Goal: Task Accomplishment & Management: Manage account settings

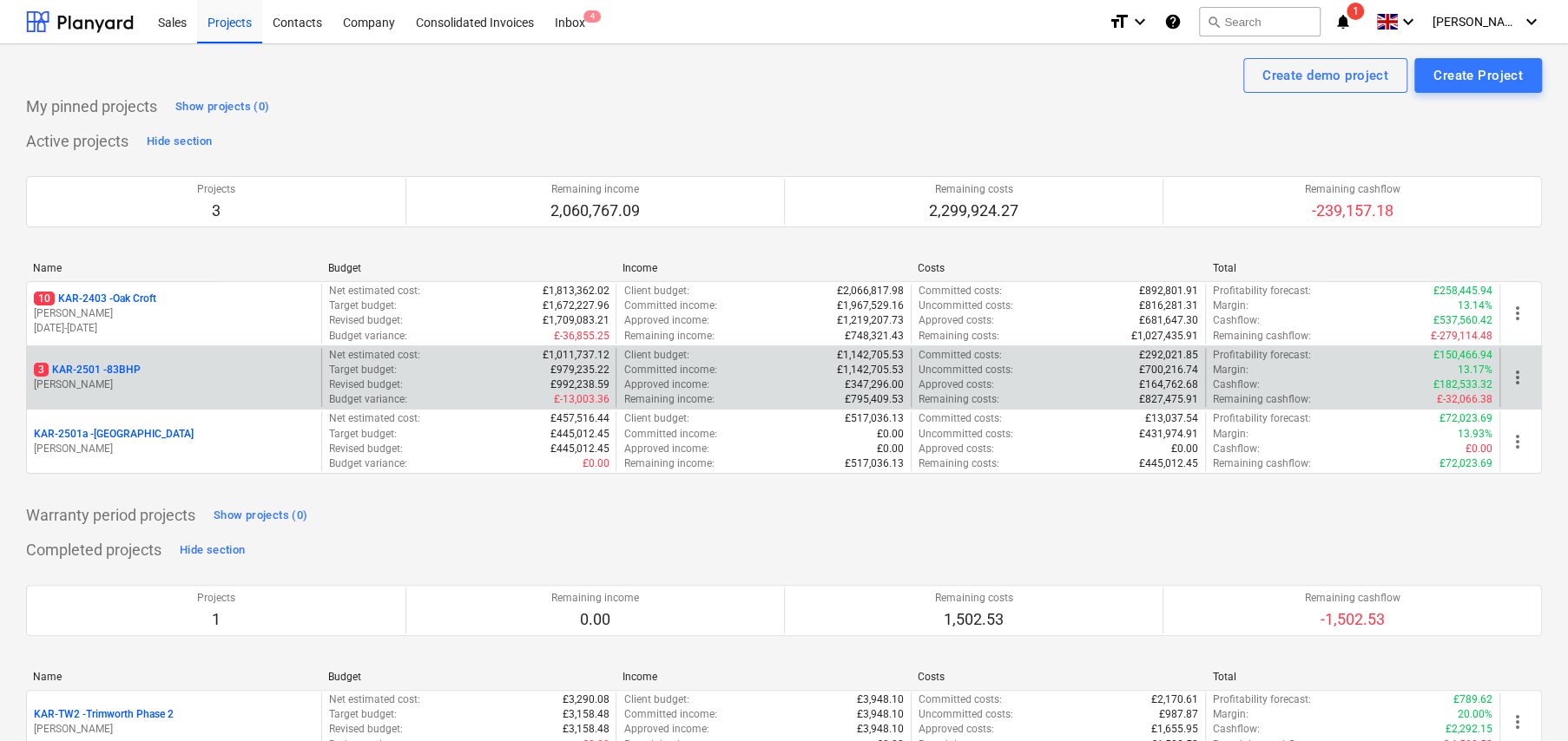
click at [125, 369] on p "3 KAR-2501 - 83BHP" at bounding box center [87, 370] width 107 height 15
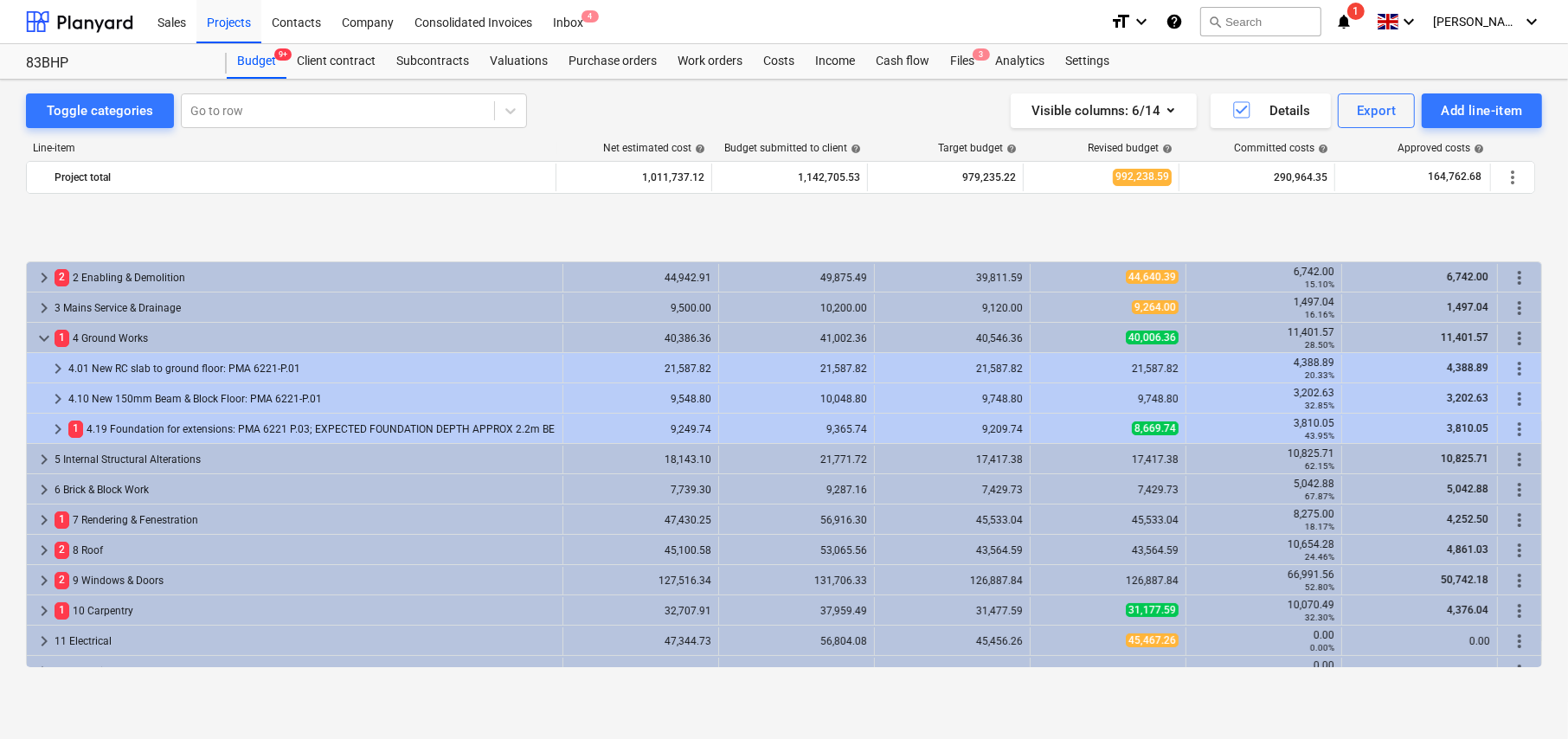
scroll to position [684, 0]
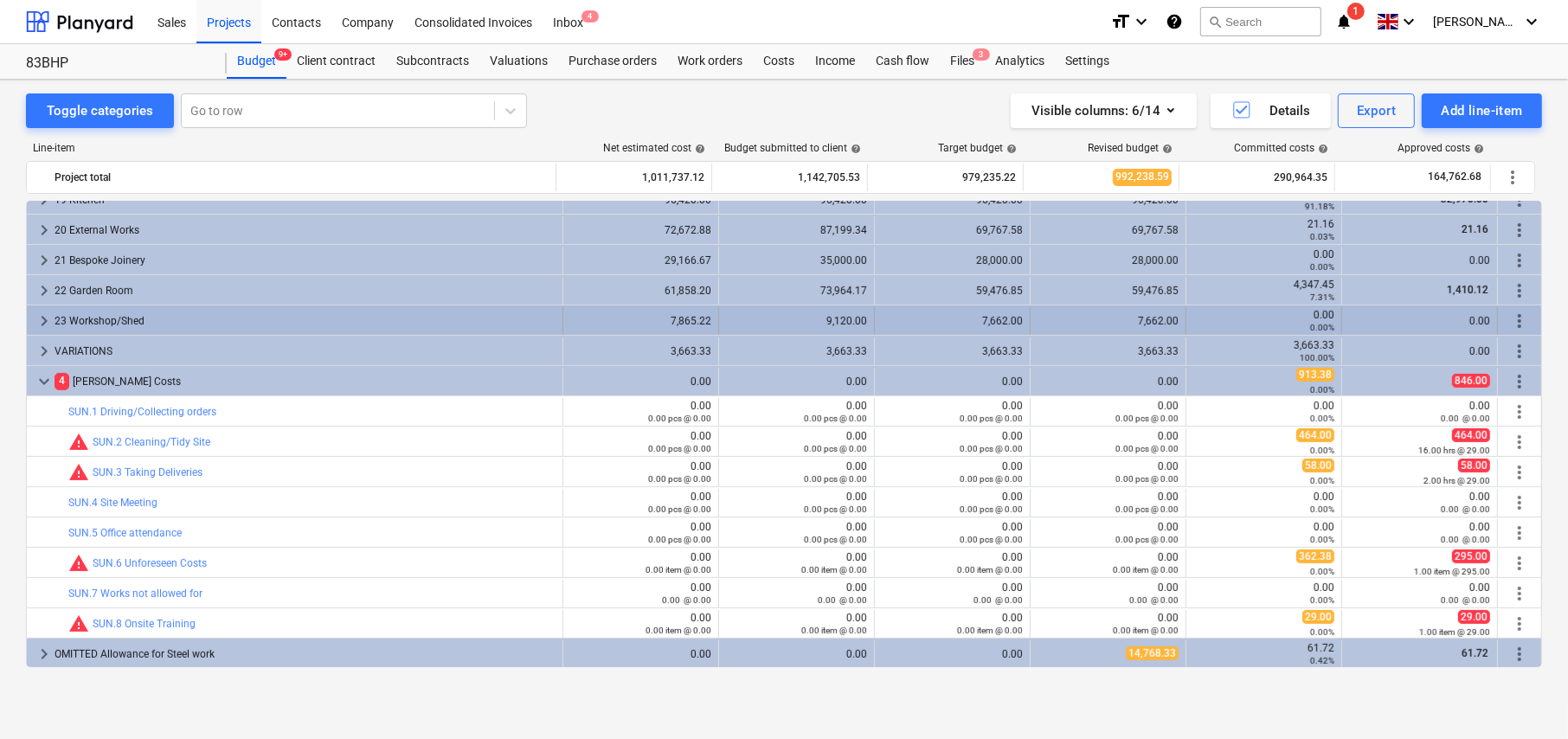
click at [43, 318] on span "keyboard_arrow_right" at bounding box center [43, 320] width 20 height 20
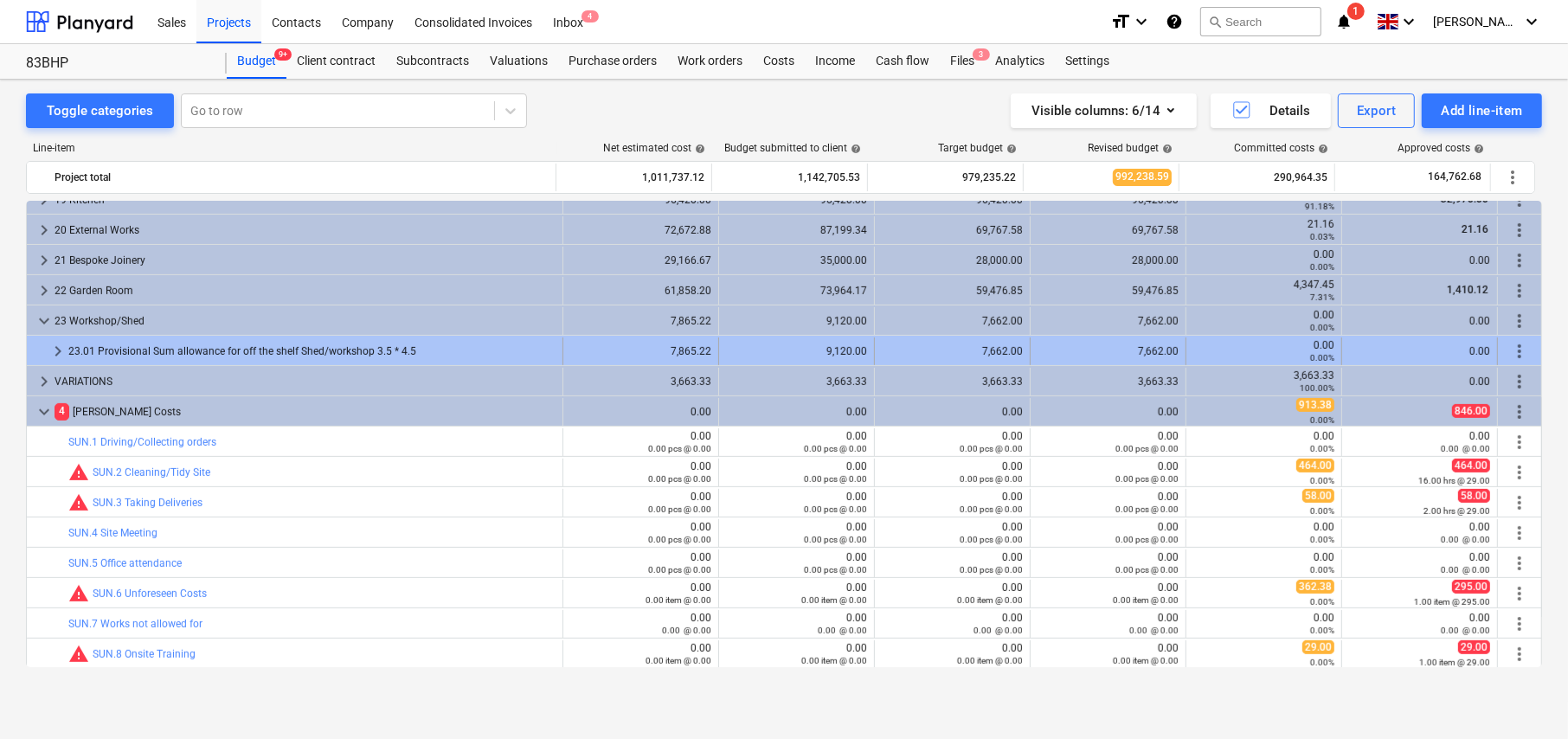
click at [53, 346] on span "keyboard_arrow_right" at bounding box center [58, 350] width 20 height 20
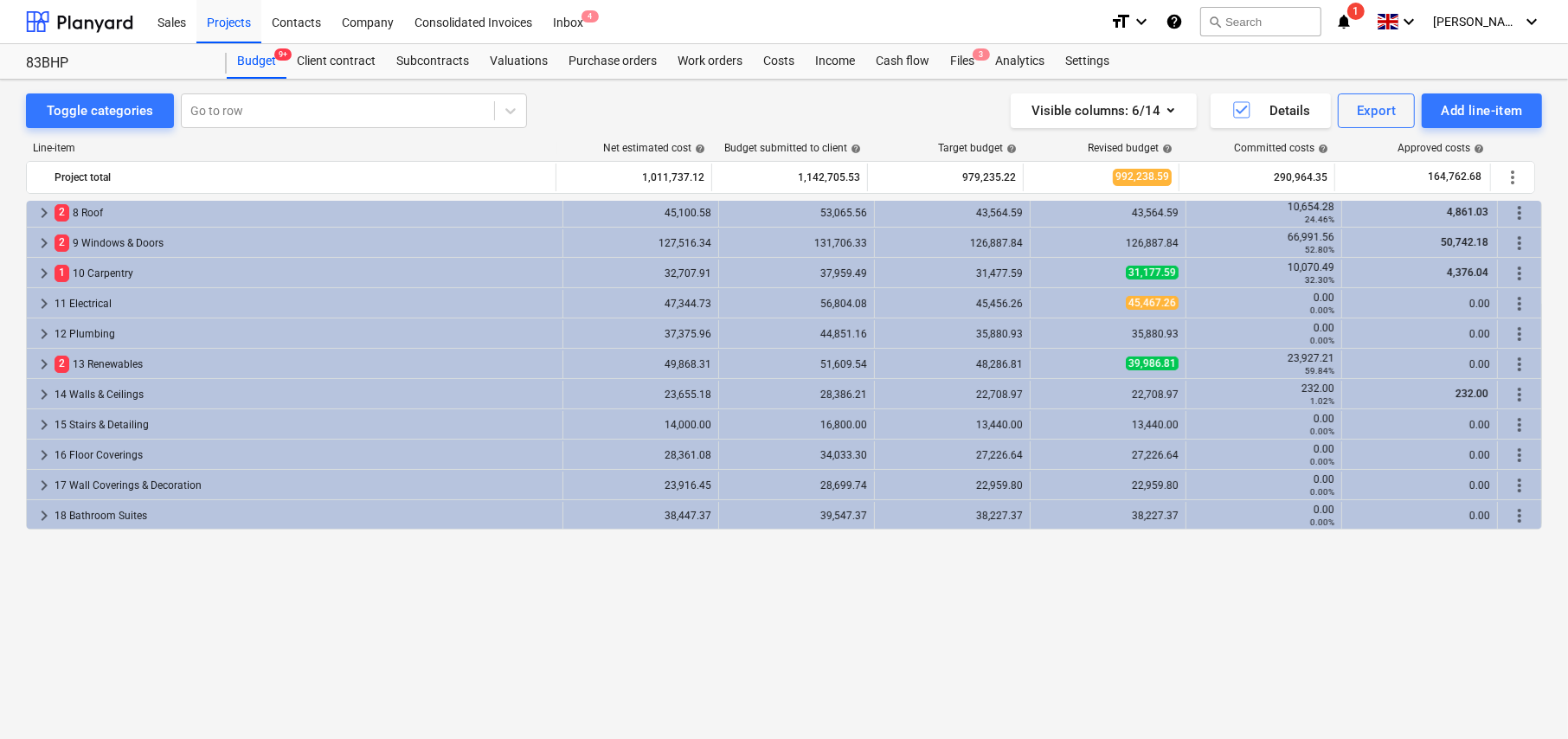
scroll to position [164, 0]
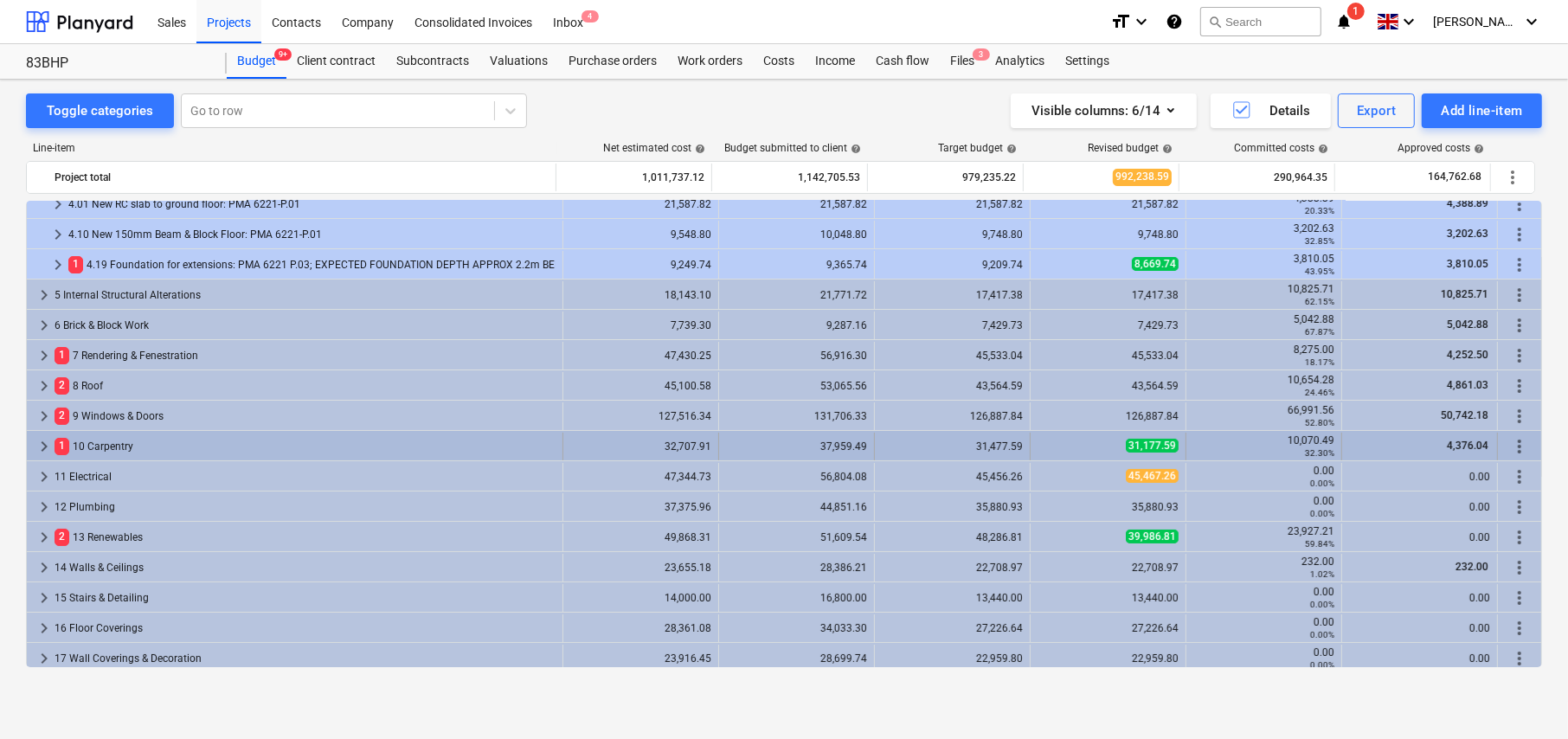
click at [43, 444] on span "keyboard_arrow_right" at bounding box center [43, 446] width 20 height 20
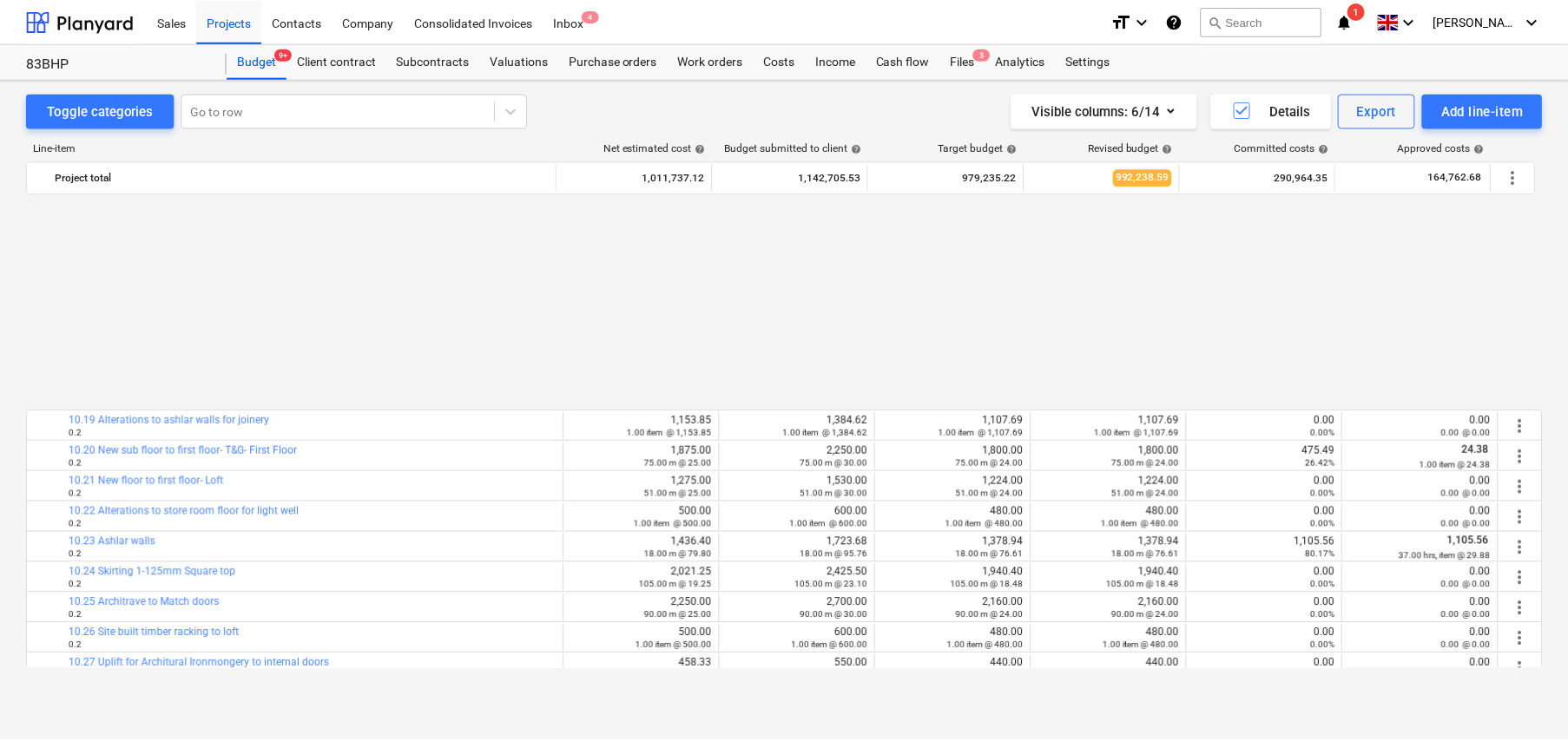
scroll to position [599, 0]
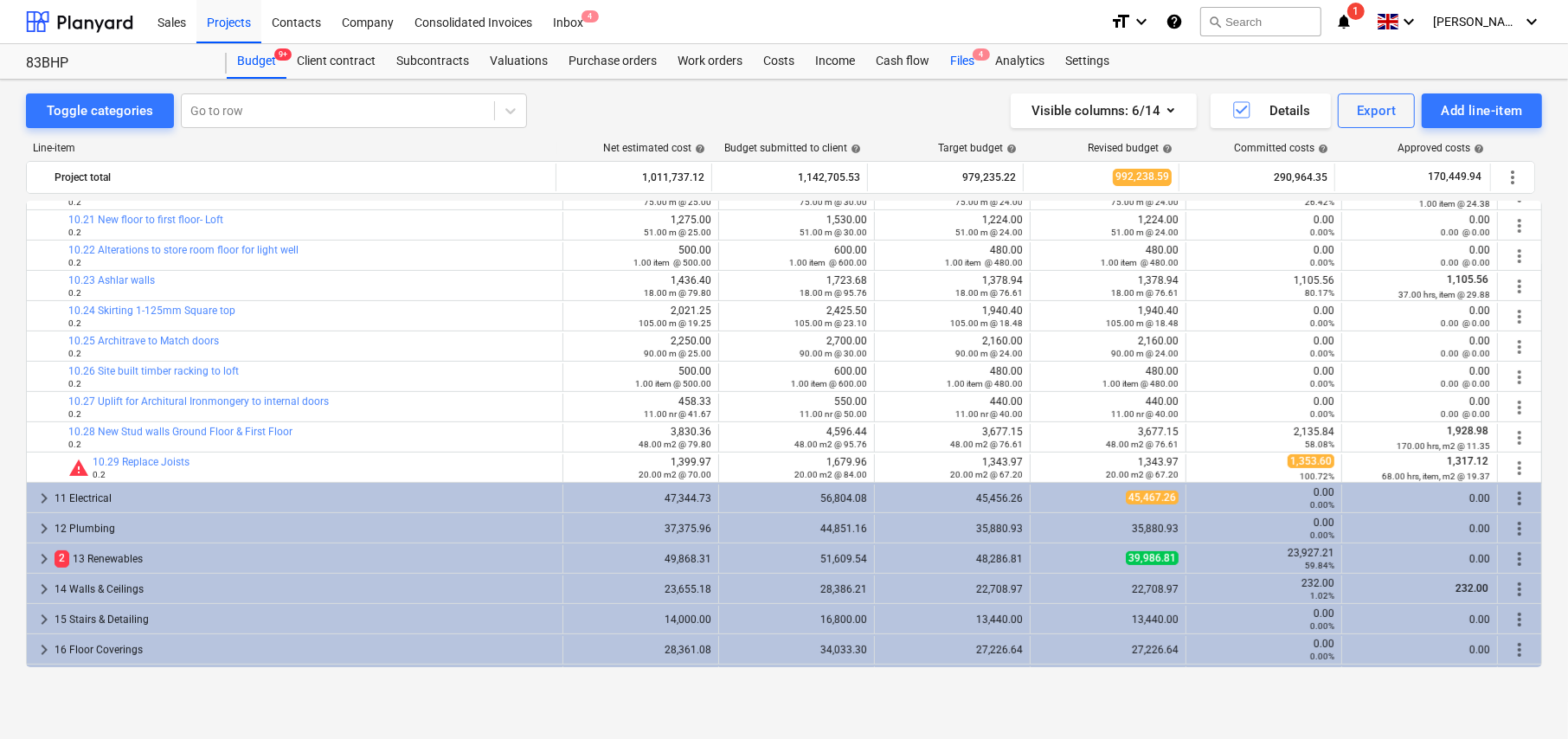
click at [961, 66] on div "Files 4" at bounding box center [961, 61] width 45 height 35
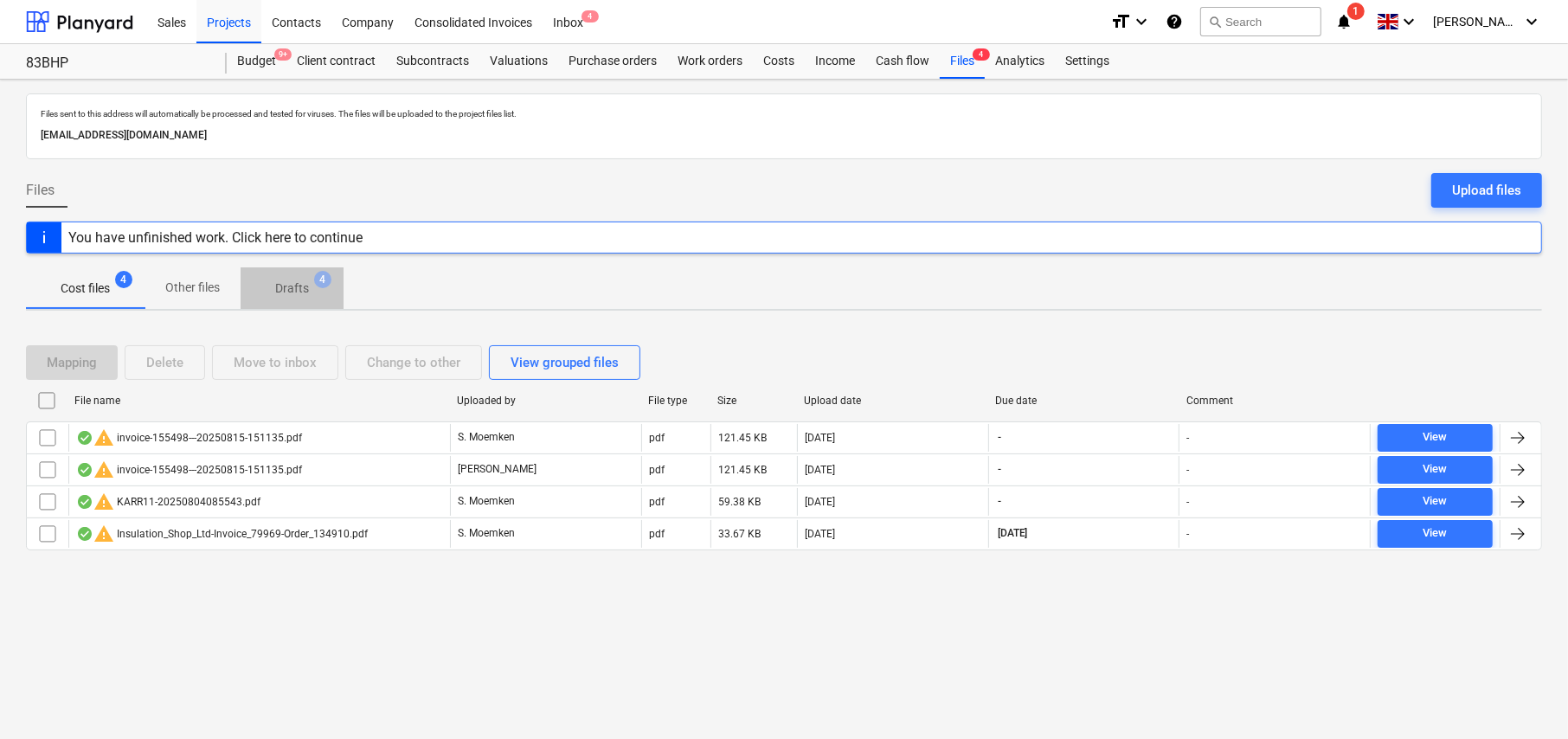
click at [298, 287] on p "Drafts" at bounding box center [292, 288] width 34 height 18
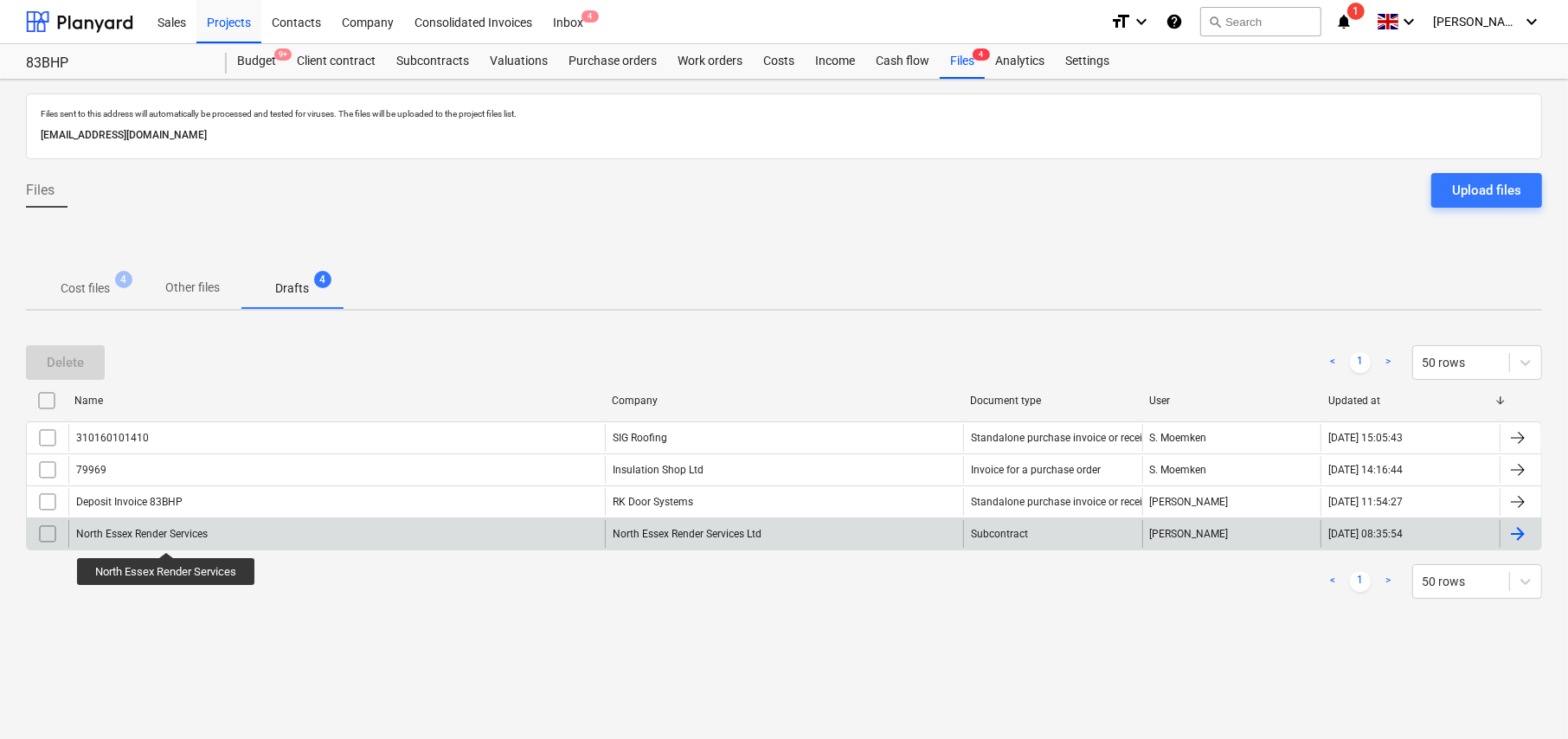
click at [167, 537] on div "North Essex Render Services" at bounding box center [142, 534] width 131 height 12
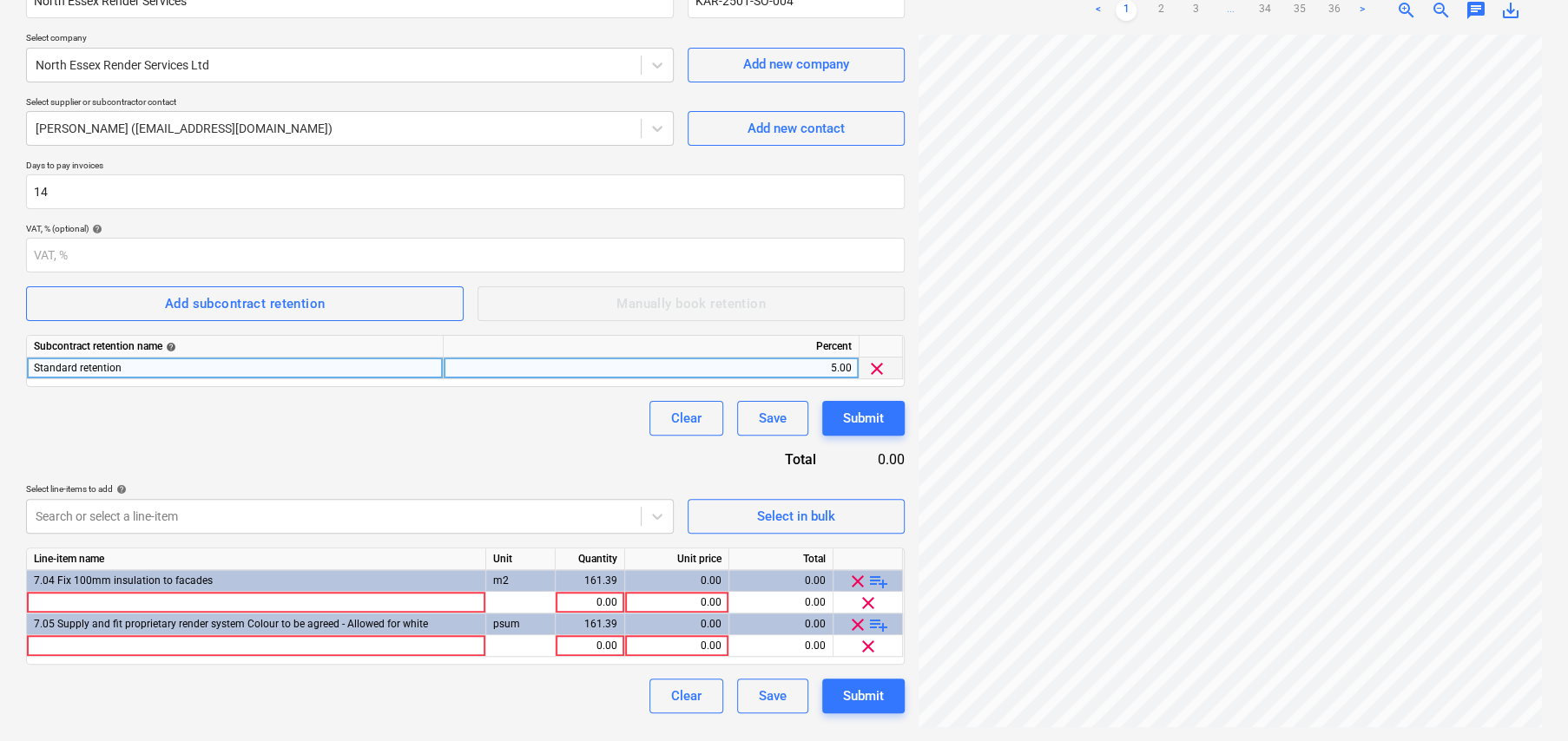
scroll to position [0, 31]
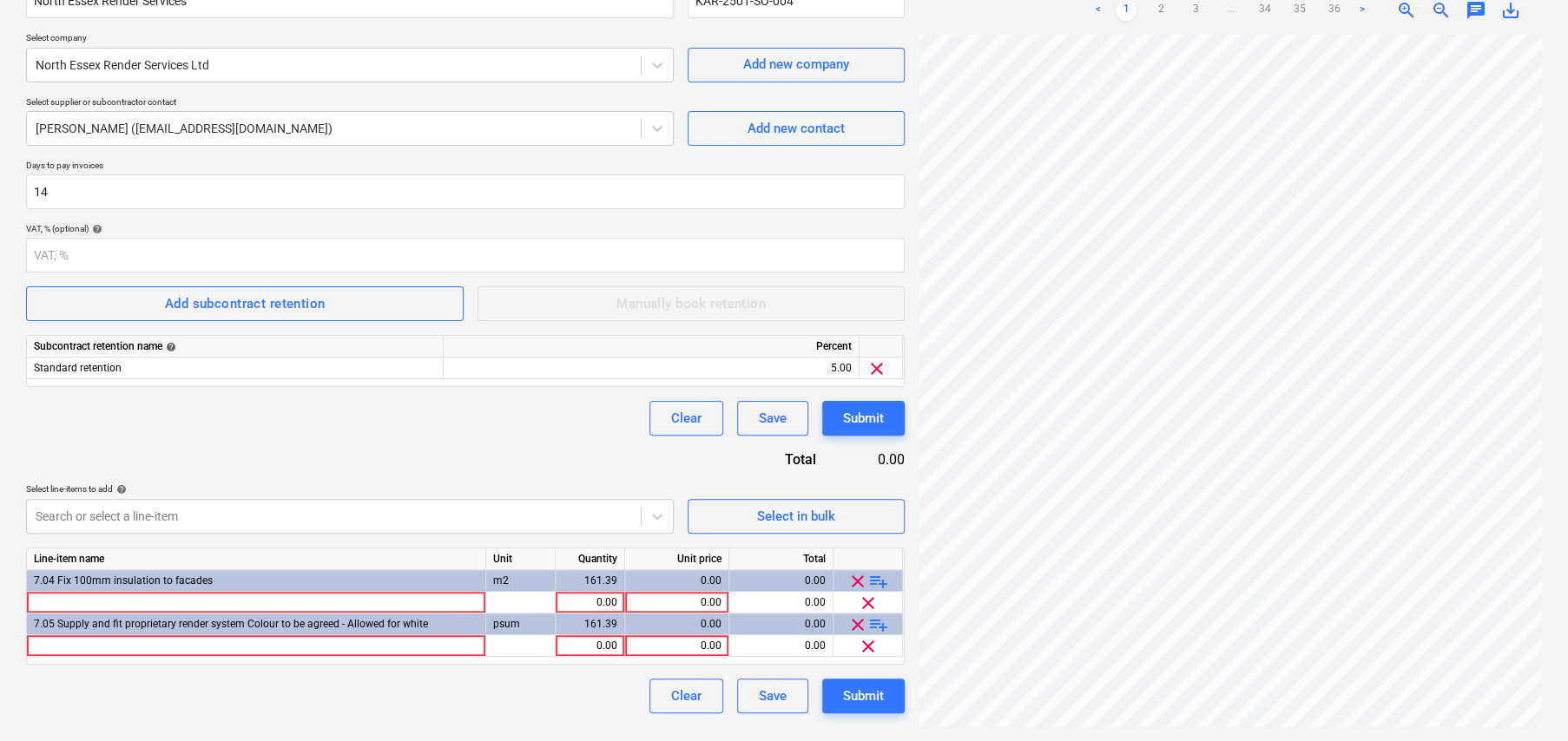
click at [1363, 10] on link ">" at bounding box center [1362, 10] width 20 height 20
click at [1363, 10] on ul "< 1 2 3 4 ... 34 35 36 >" at bounding box center [1230, 10] width 319 height 20
click at [1378, 10] on link ">" at bounding box center [1379, 10] width 20 height 20
click at [1394, 10] on link ">" at bounding box center [1396, 10] width 20 height 20
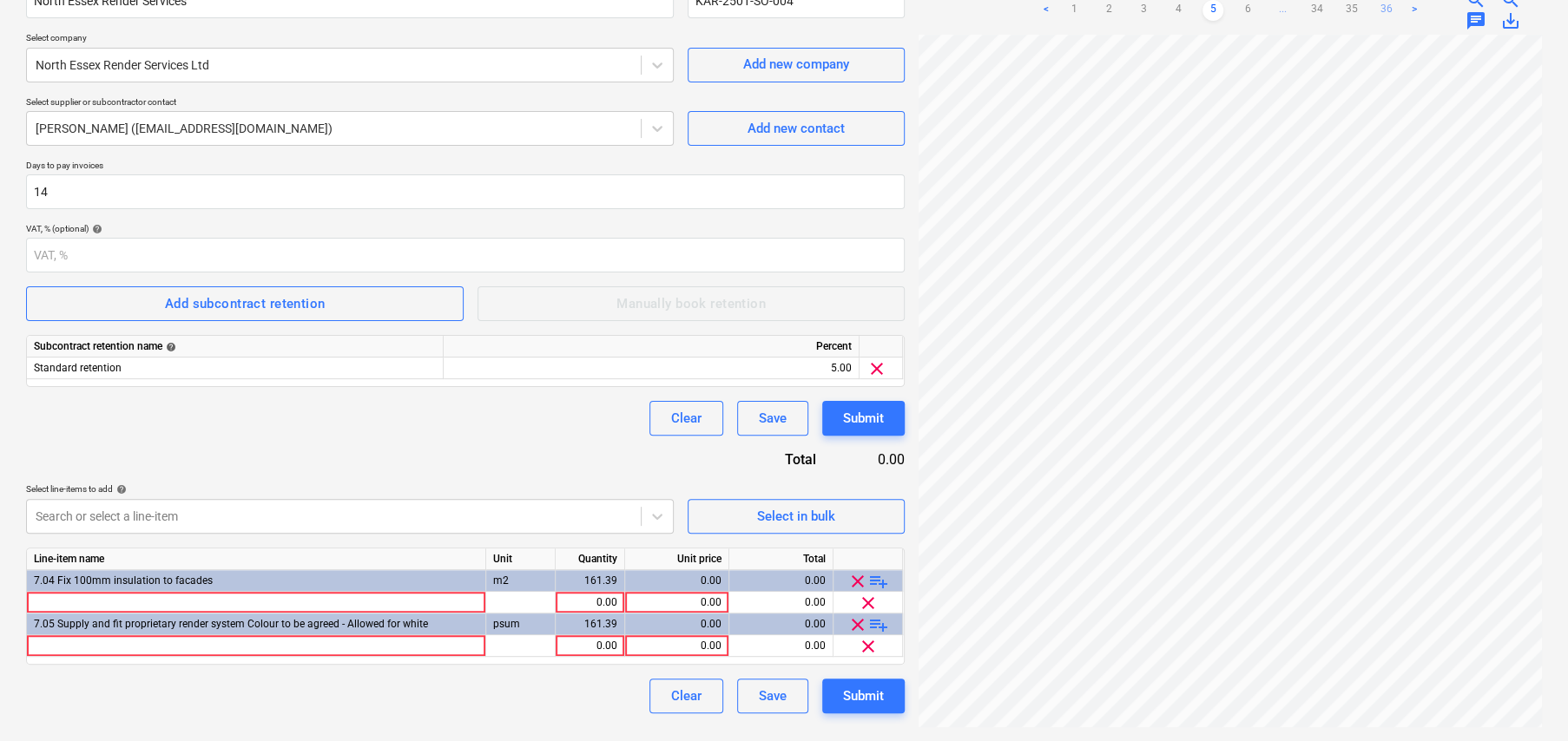
click at [1395, 10] on link "36" at bounding box center [1386, 10] width 20 height 20
click at [1362, 10] on link ">" at bounding box center [1362, 10] width 20 height 20
click at [1298, 6] on link "35" at bounding box center [1299, 10] width 20 height 20
click at [1263, 6] on link "34" at bounding box center [1265, 10] width 20 height 20
click at [1244, 6] on link "33" at bounding box center [1247, 10] width 20 height 20
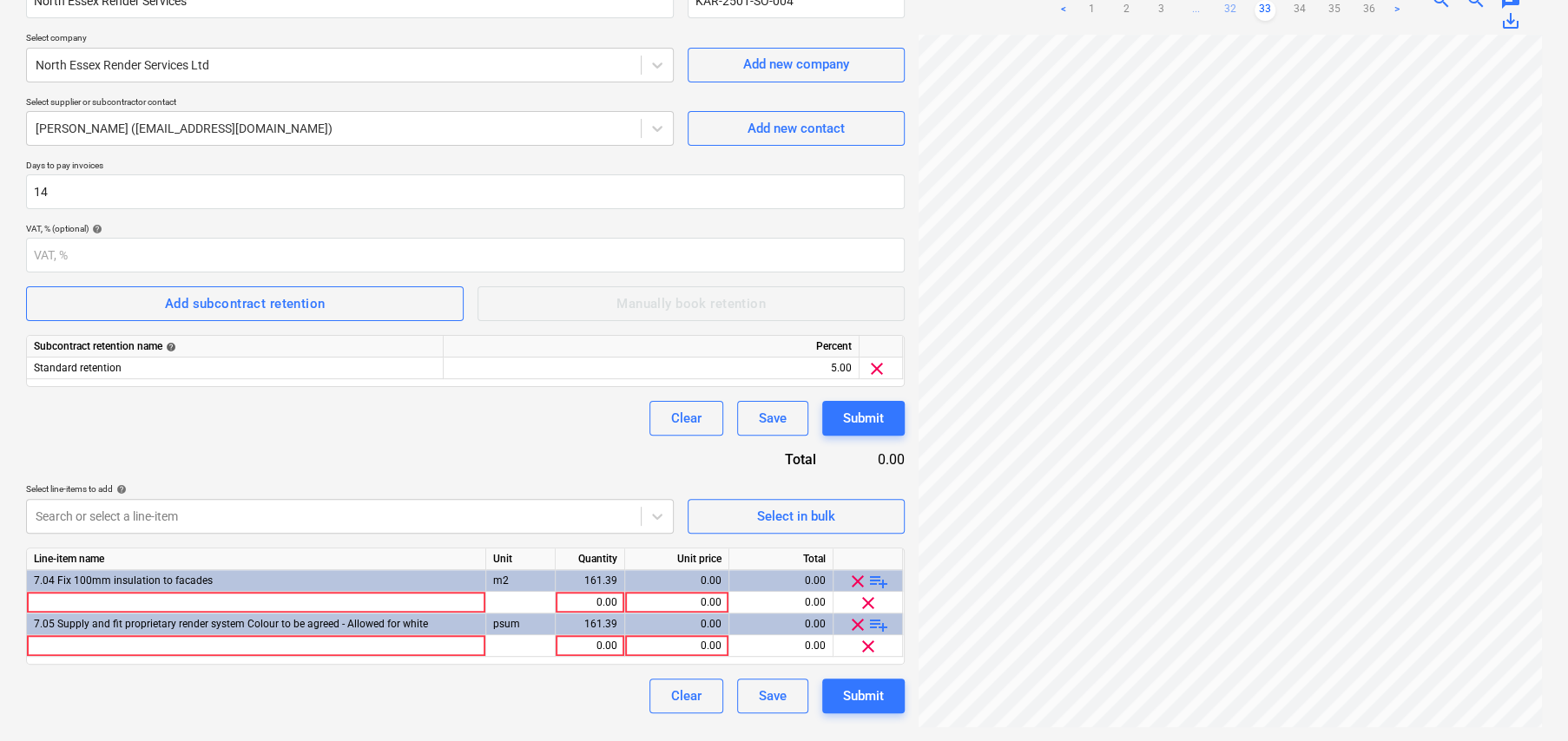
click at [1231, 11] on link "32" at bounding box center [1230, 10] width 20 height 20
click at [1208, 11] on link "31" at bounding box center [1212, 10] width 20 height 20
click at [1171, 11] on ul "< 1 2 3 ... 30 31 32 ... 34 35 36 >" at bounding box center [1230, 10] width 424 height 20
click at [1190, 11] on link "30" at bounding box center [1195, 10] width 20 height 20
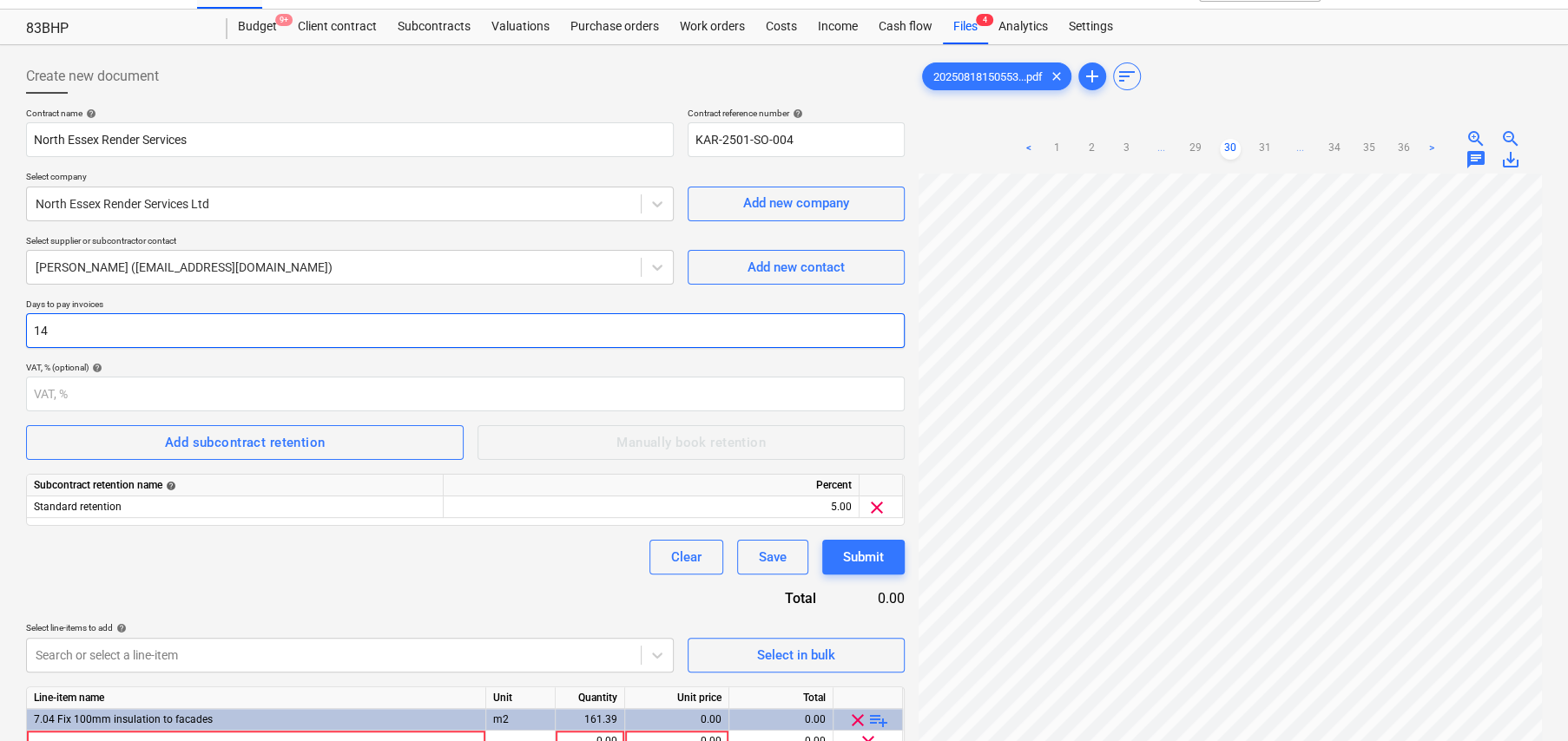
scroll to position [173, 0]
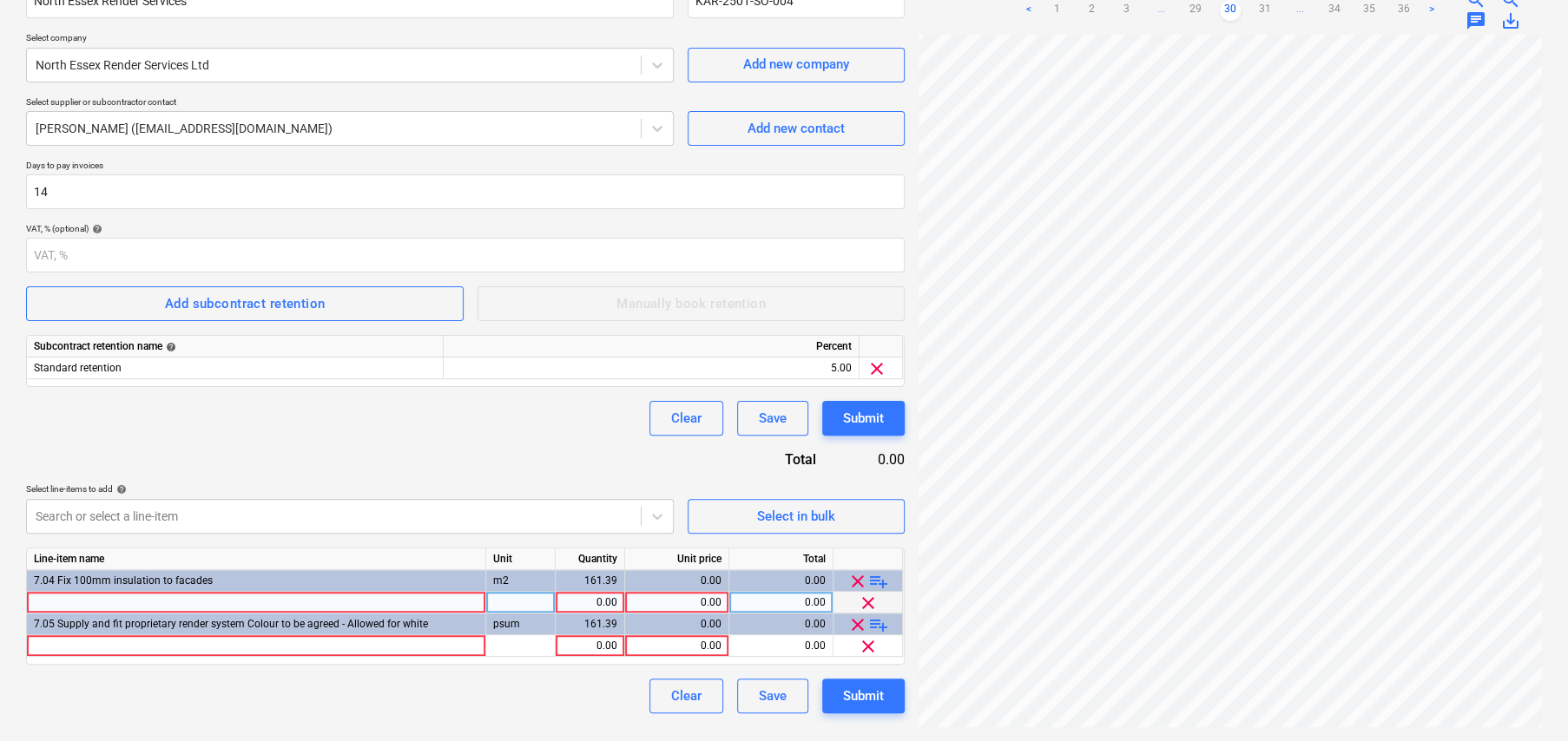
click at [254, 601] on div at bounding box center [256, 602] width 459 height 21
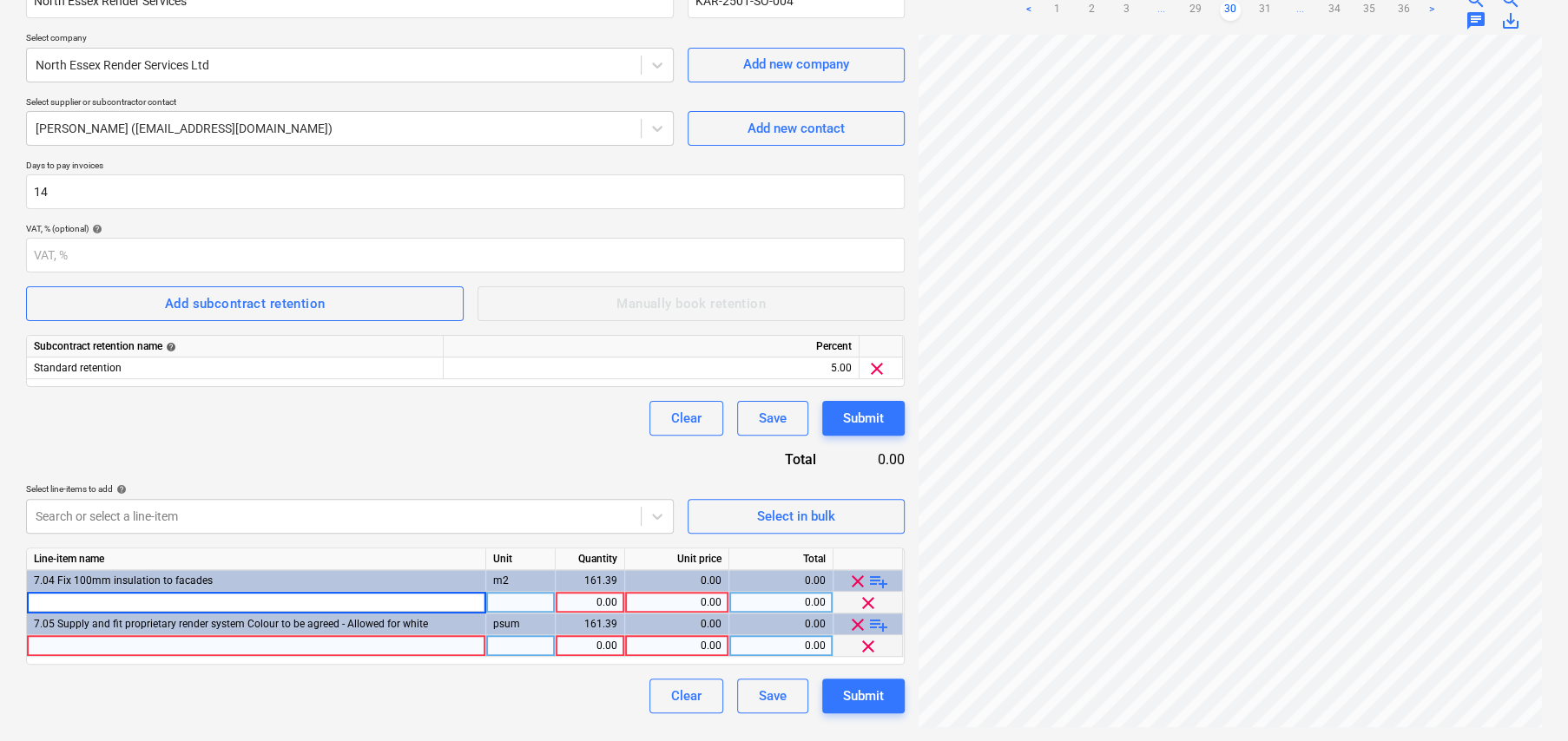
click at [125, 640] on div at bounding box center [256, 646] width 459 height 21
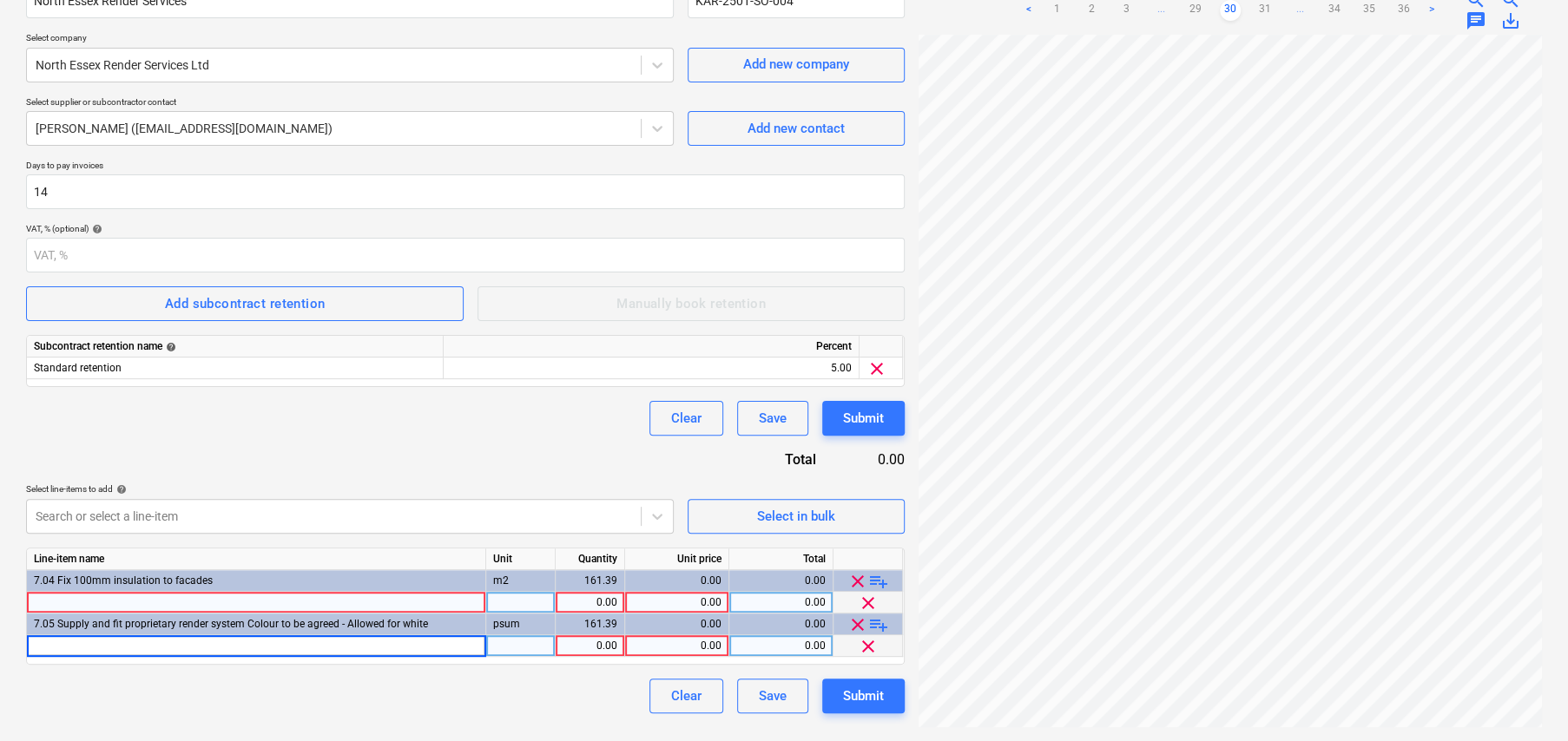
click at [133, 601] on div at bounding box center [256, 602] width 459 height 21
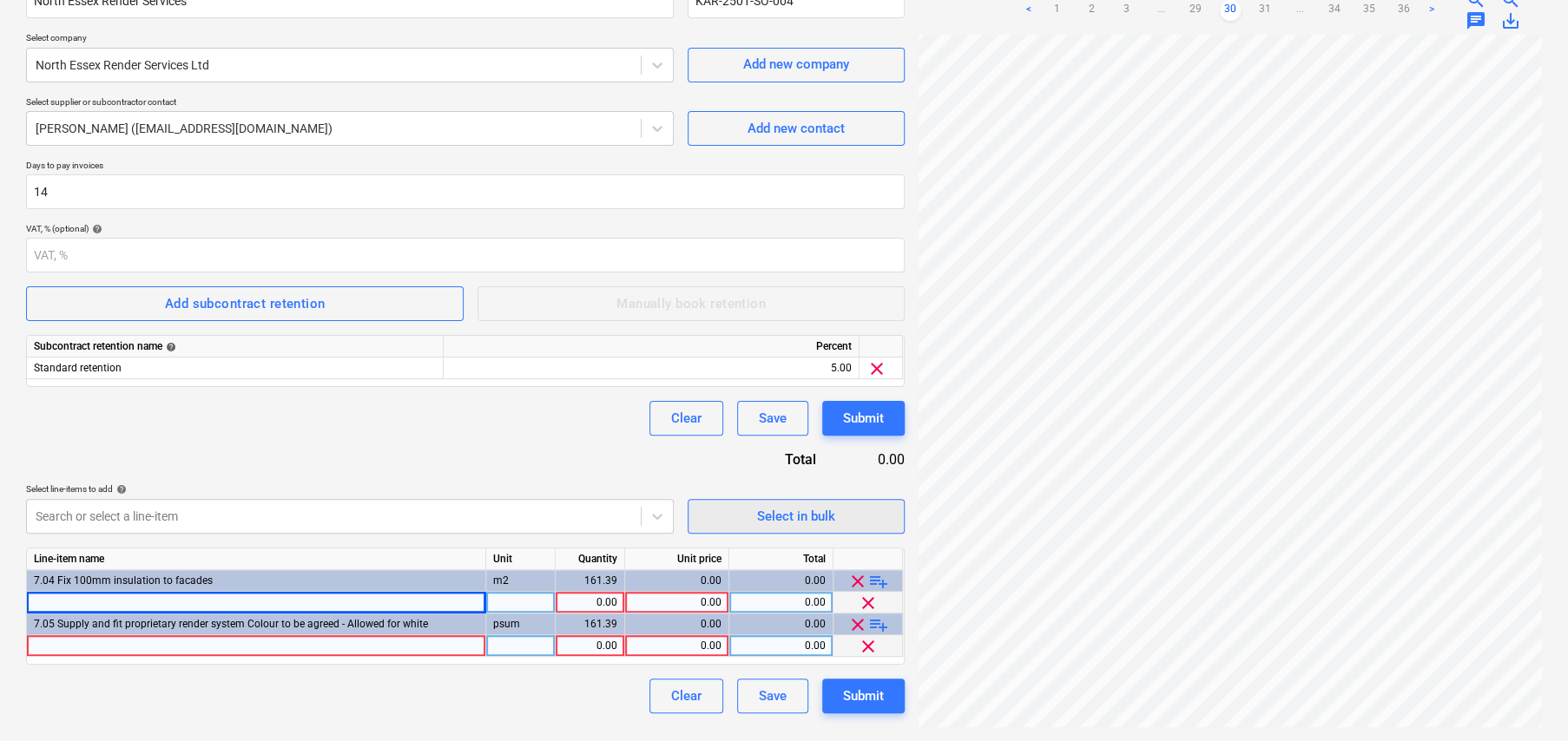
click at [802, 520] on div "Select in bulk" at bounding box center [796, 516] width 78 height 22
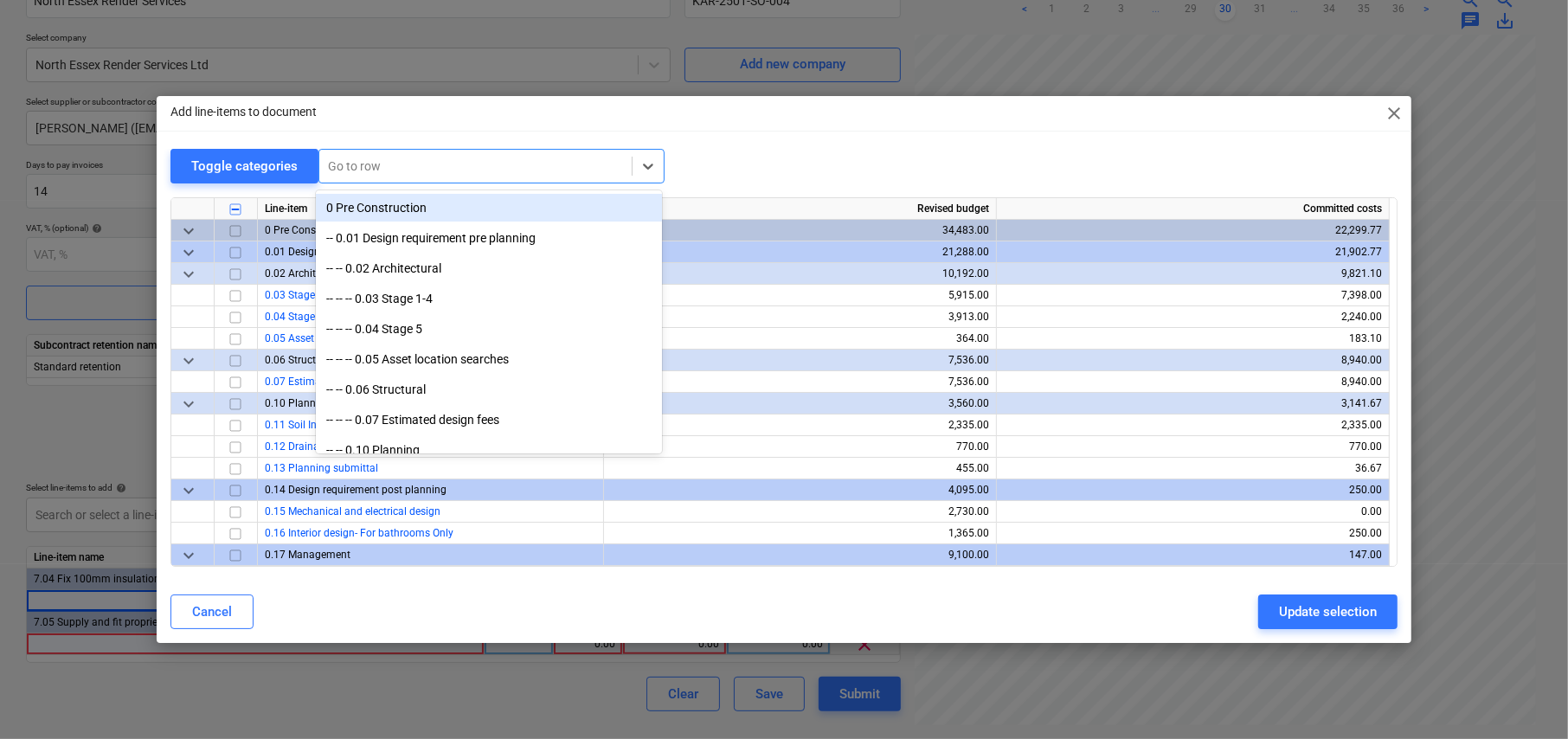
click at [385, 169] on div at bounding box center [475, 167] width 295 height 18
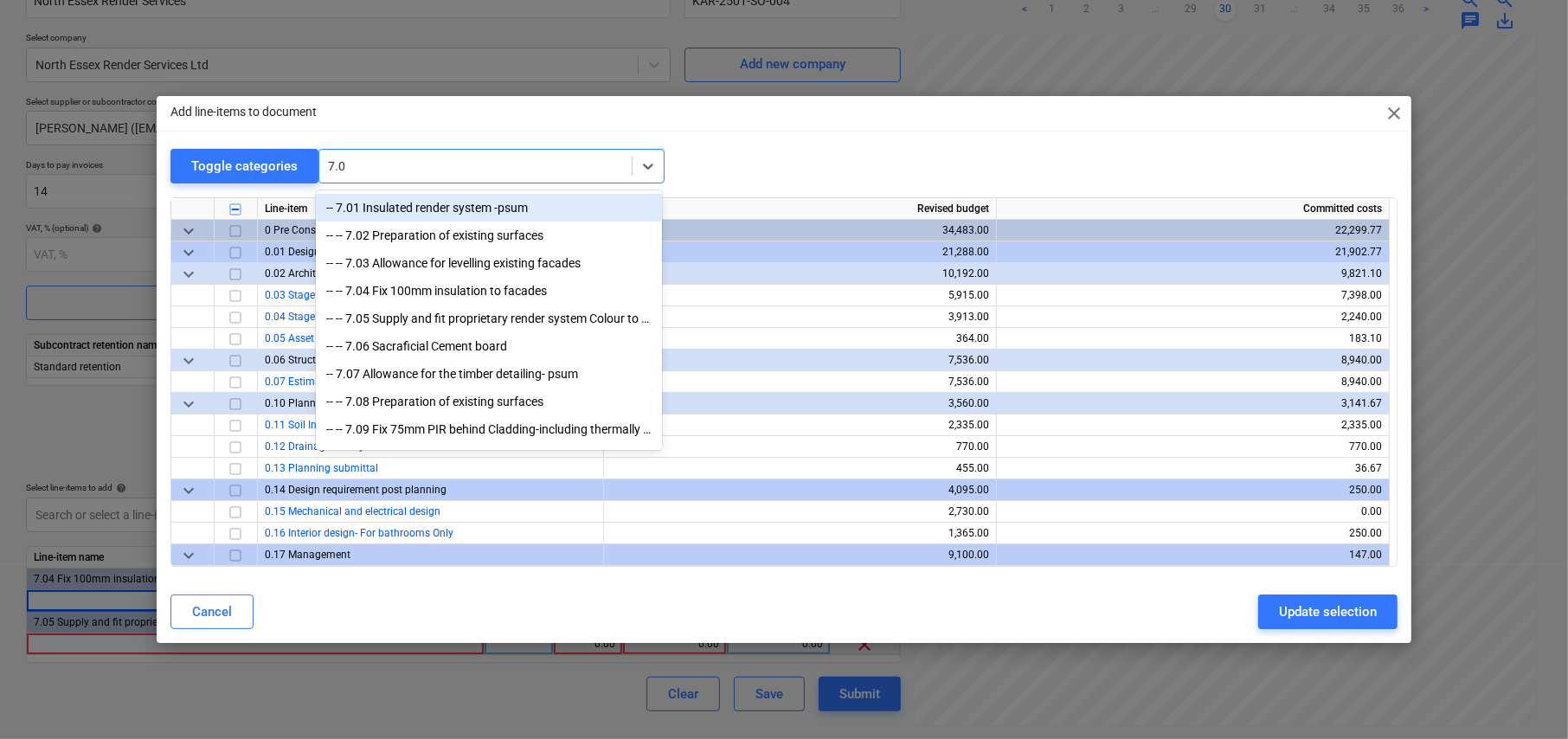
type input "7.06"
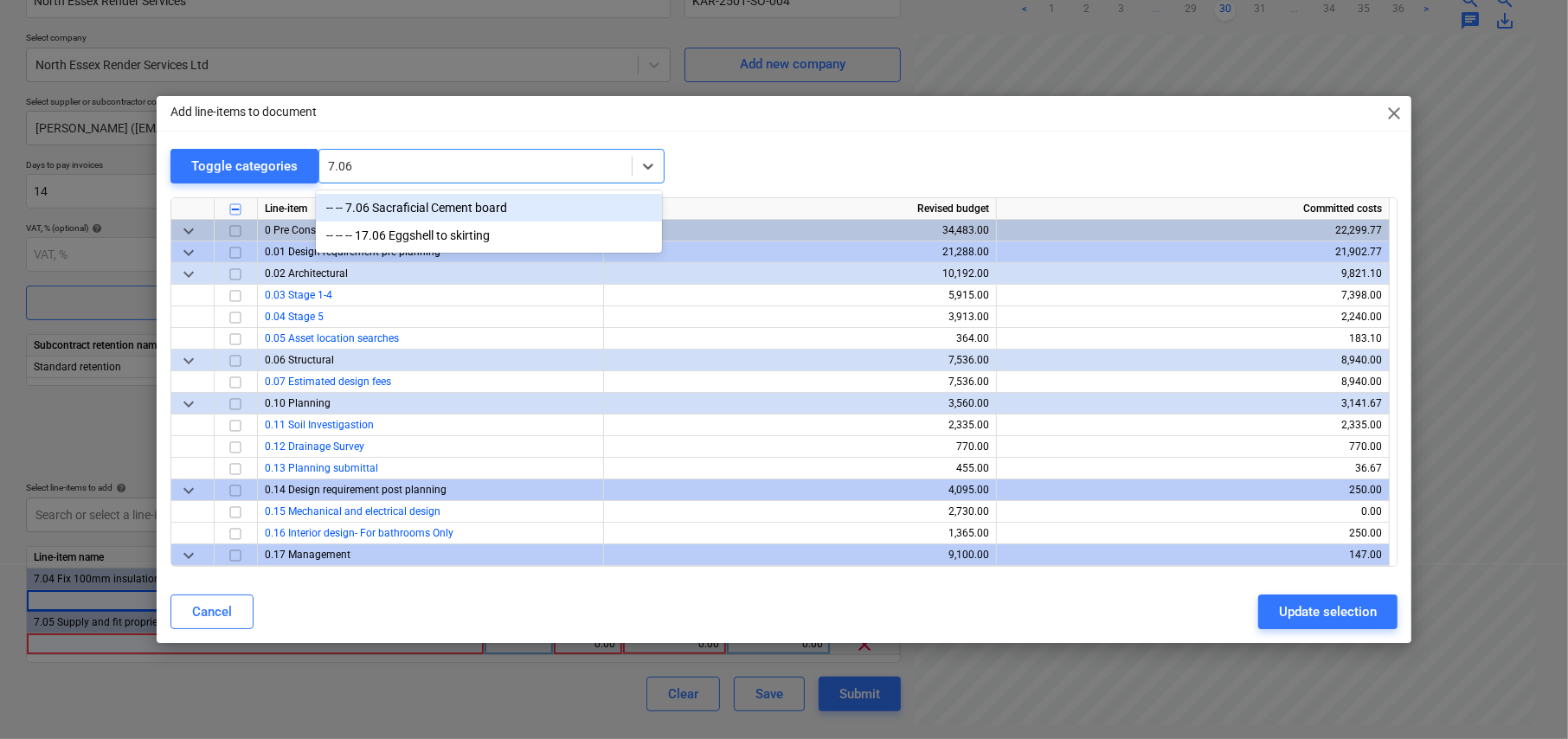
click at [396, 207] on div "-- -- 7.06 Sacraficial Cement board" at bounding box center [489, 208] width 346 height 28
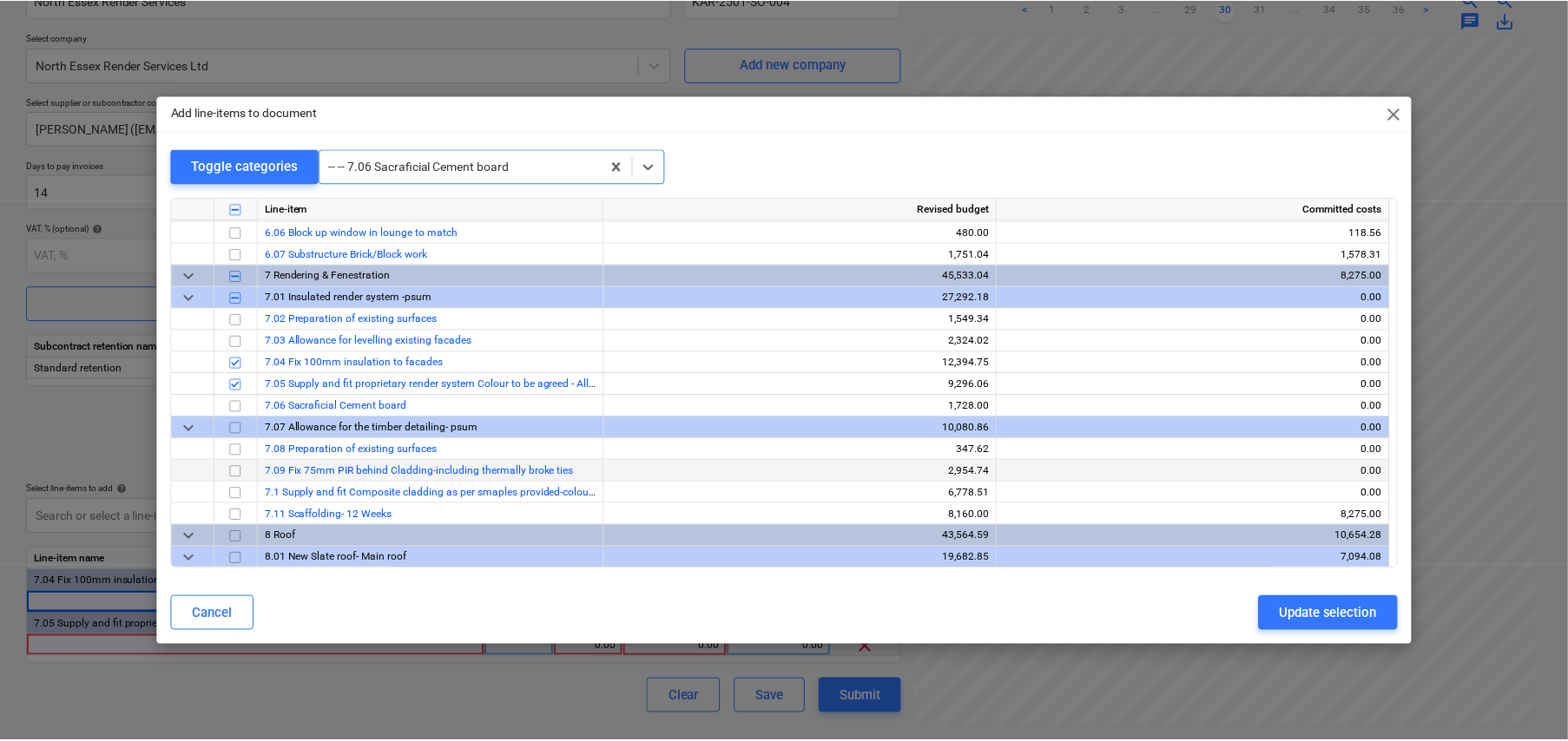
scroll to position [3819, 0]
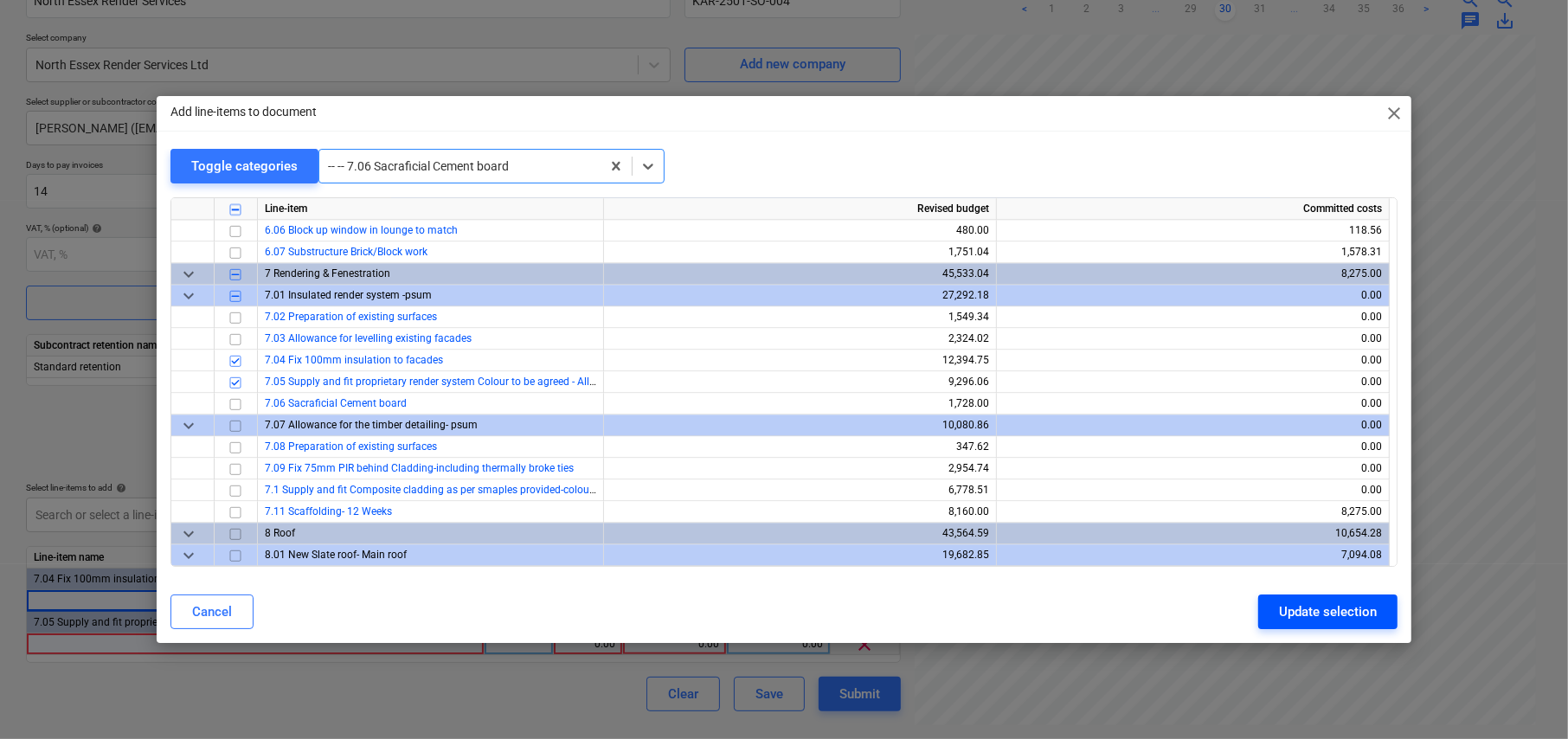
click at [1329, 607] on div "Update selection" at bounding box center [1328, 611] width 98 height 22
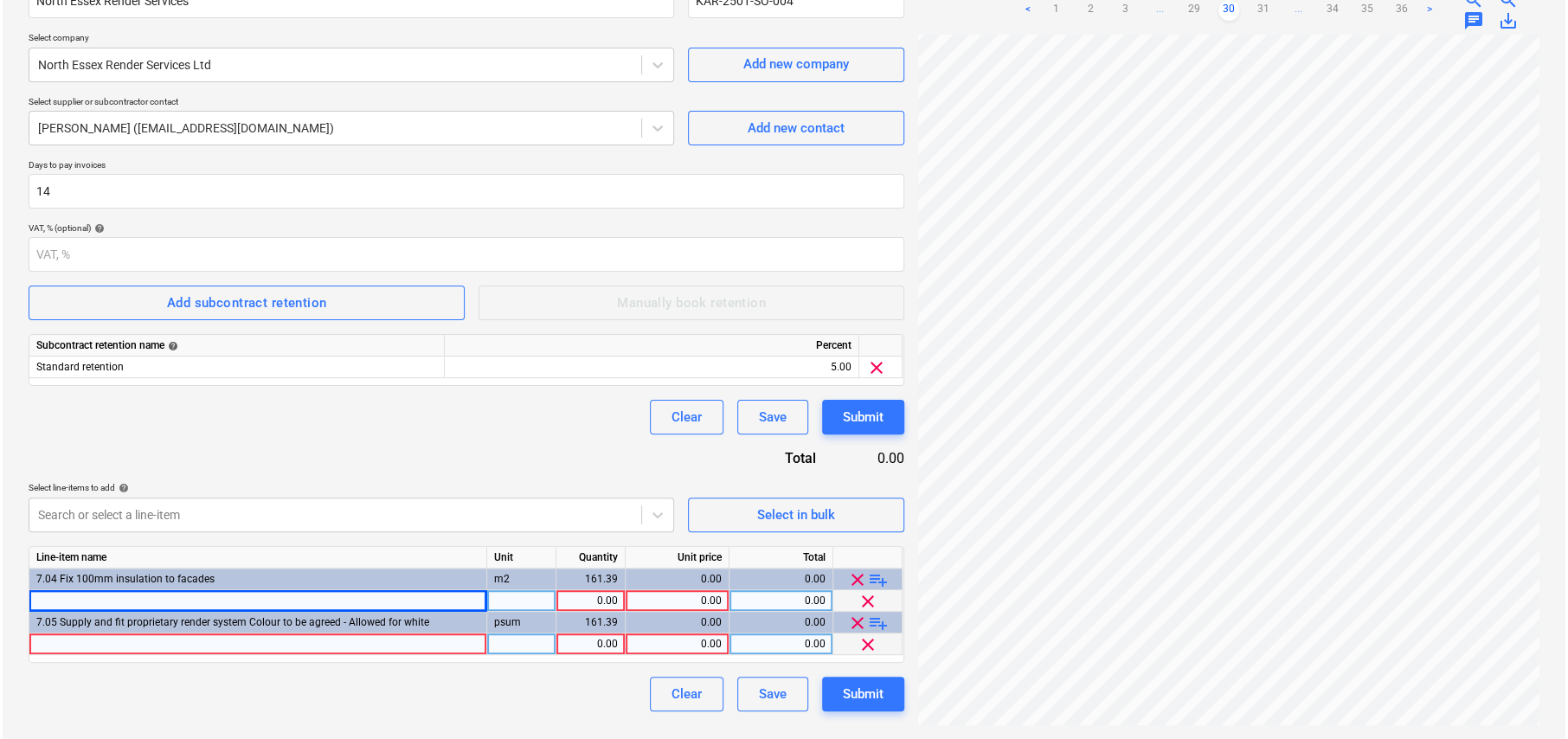
scroll to position [0, 28]
click at [880, 578] on span "playlist_add" at bounding box center [875, 579] width 20 height 20
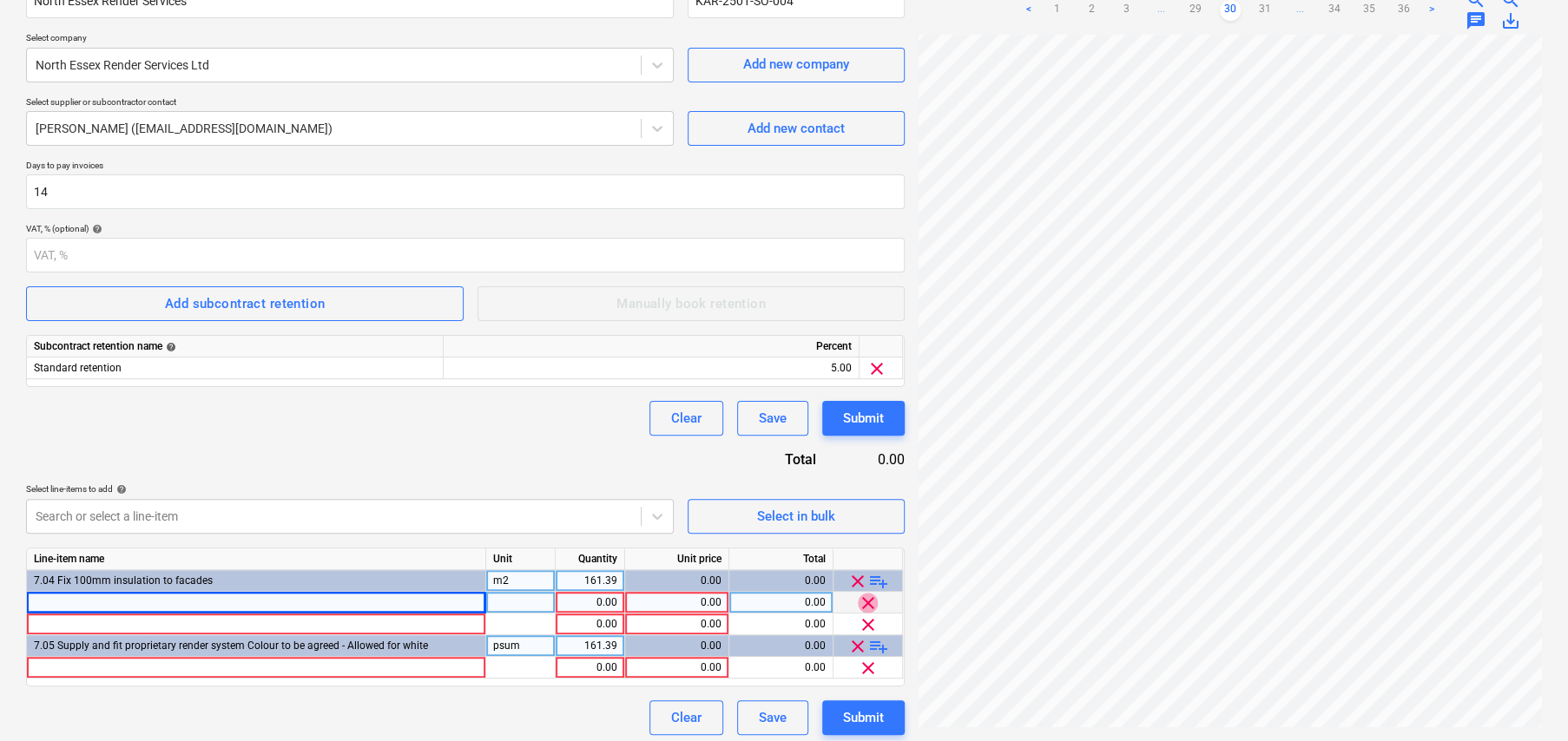
click at [871, 602] on span "clear" at bounding box center [868, 602] width 20 height 20
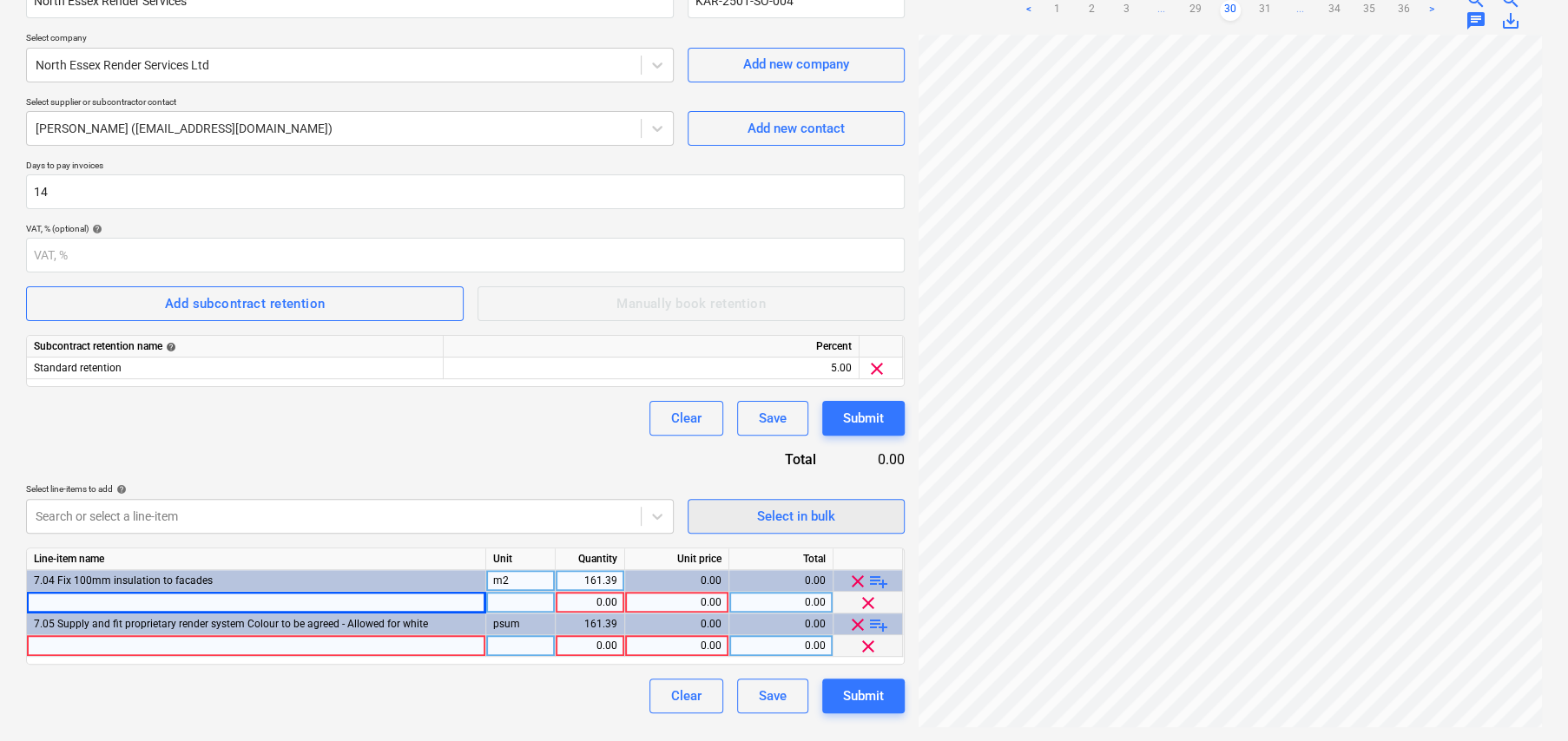
click at [808, 516] on div "Select in bulk" at bounding box center [796, 516] width 78 height 22
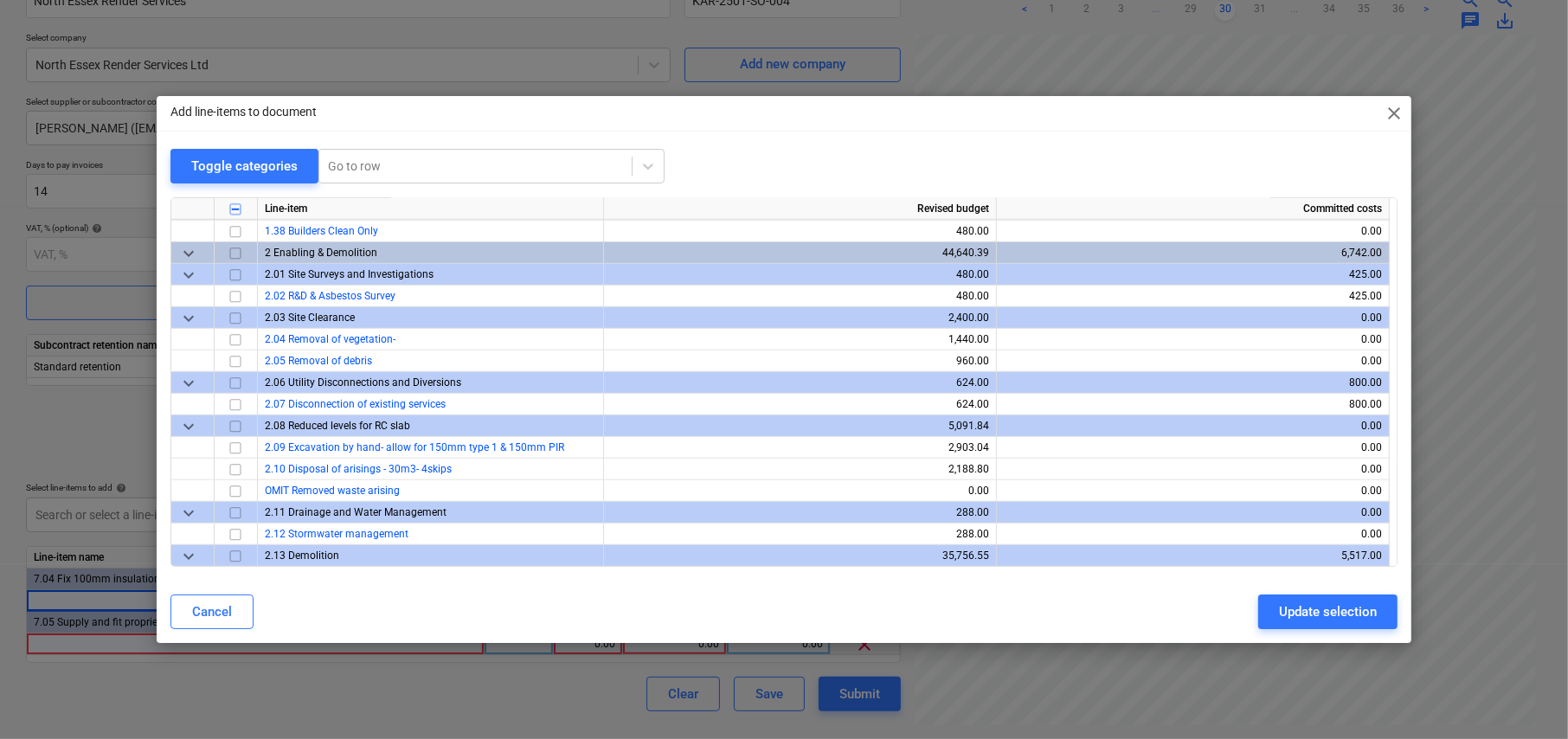
scroll to position [1298, 0]
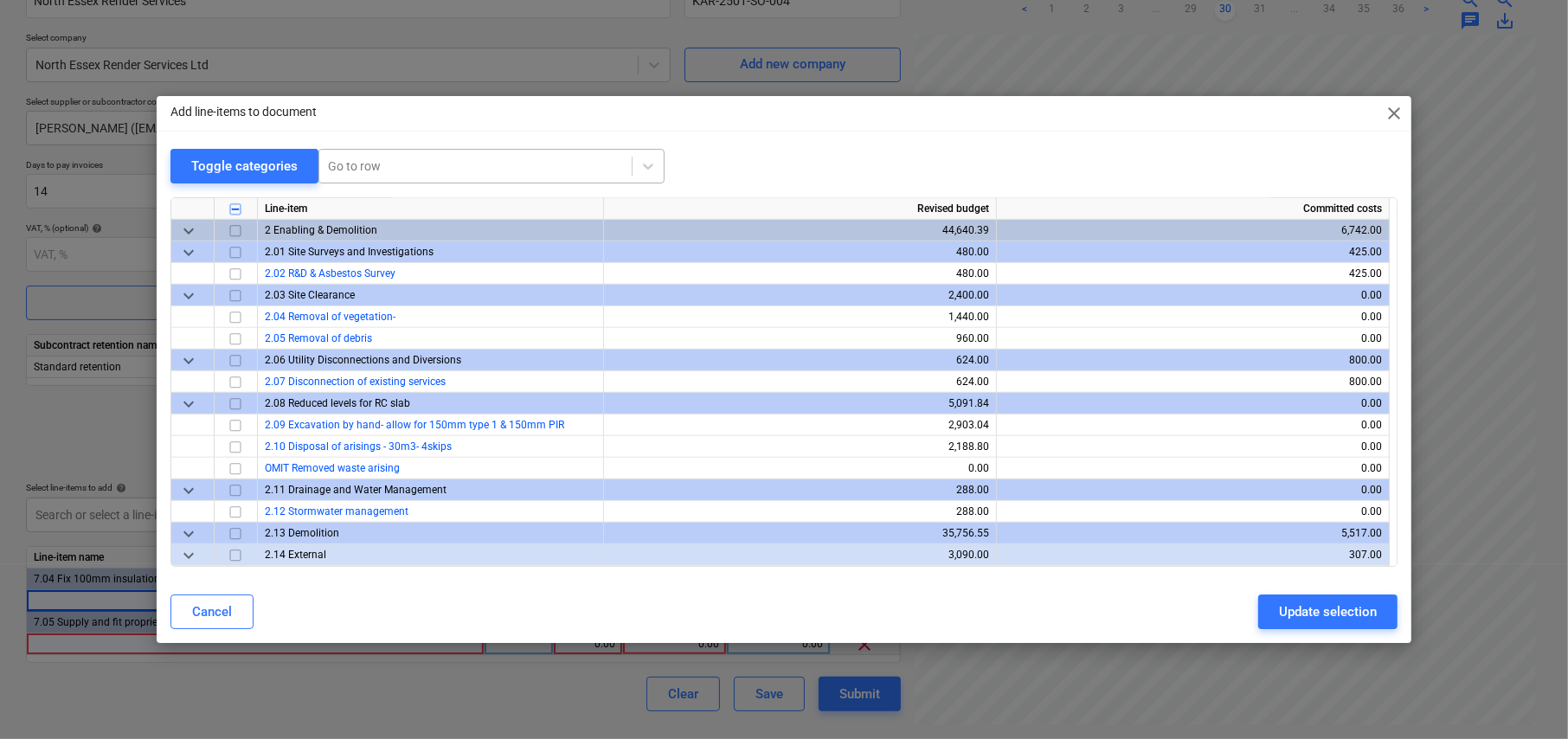
click at [403, 160] on div at bounding box center [475, 167] width 295 height 18
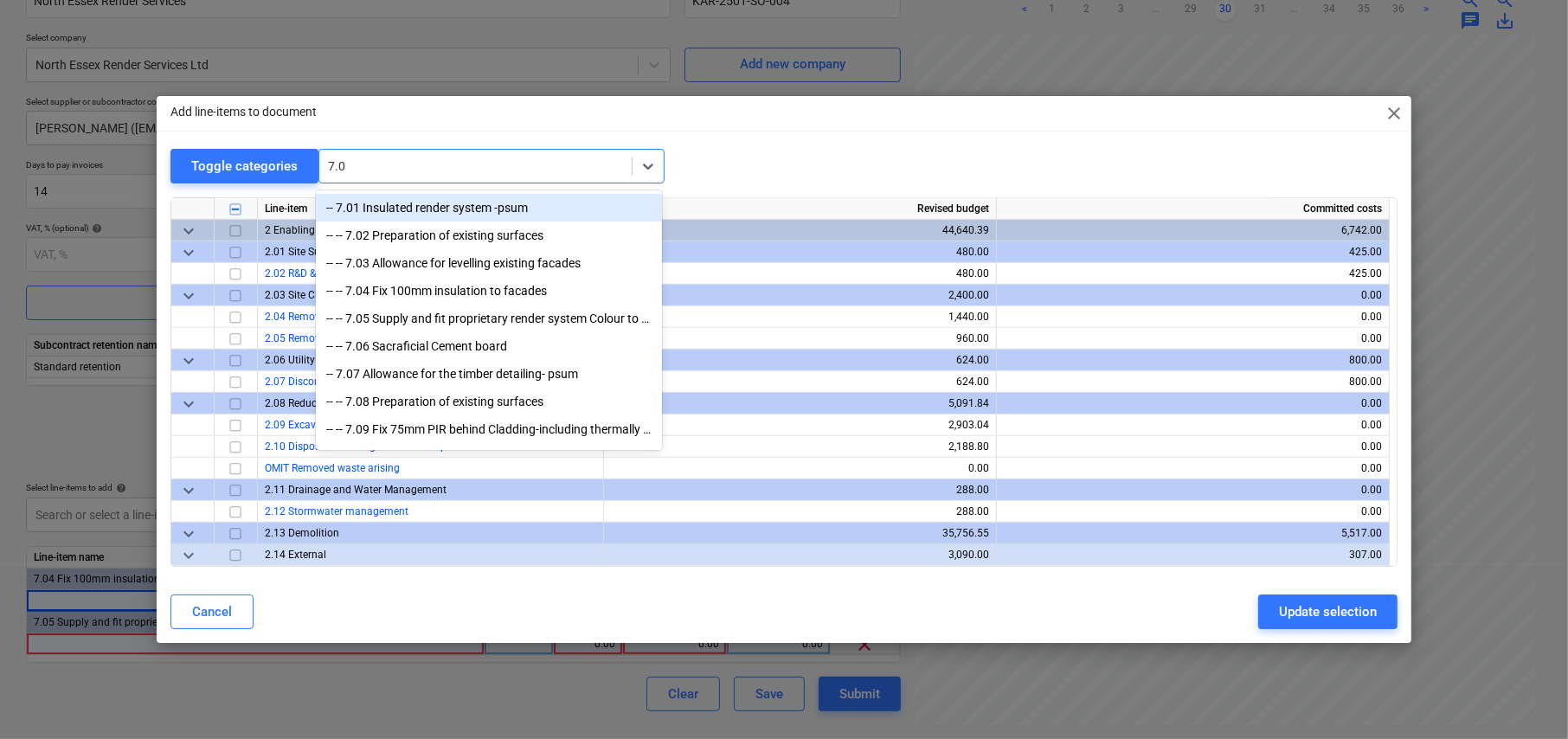
type input "7.03"
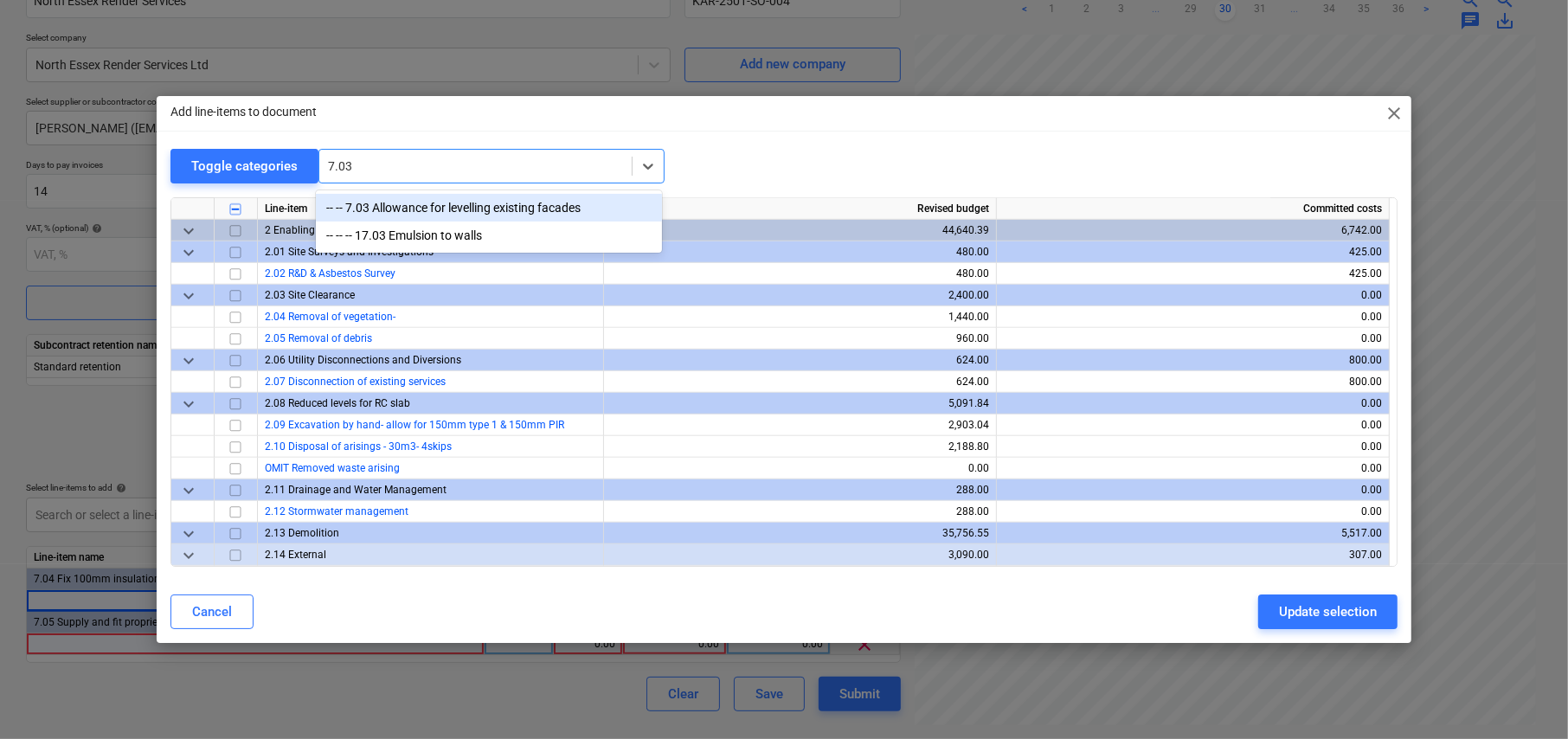
click at [410, 212] on div "-- -- 7.03 Allowance for levelling existing facades" at bounding box center [489, 208] width 346 height 28
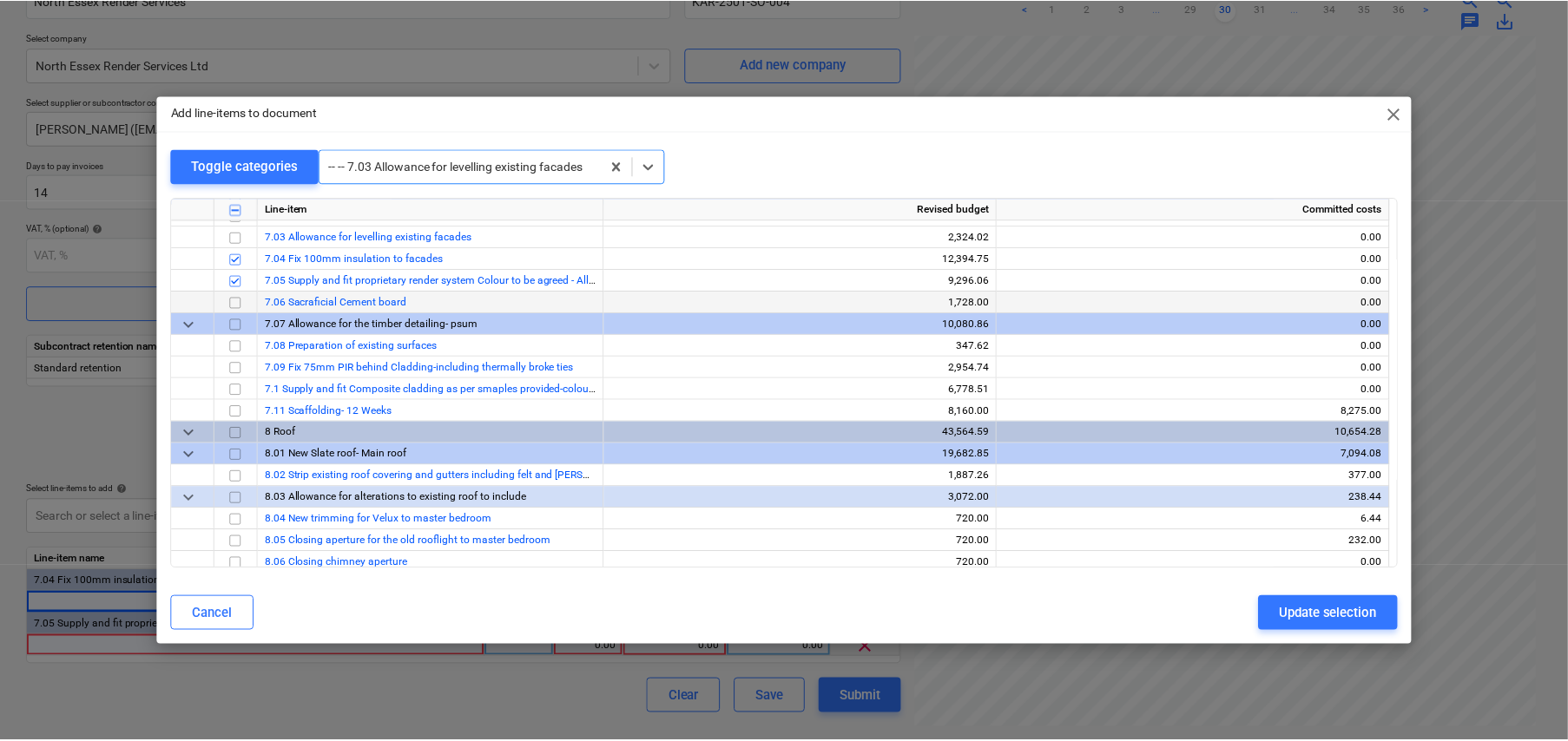
scroll to position [3926, 0]
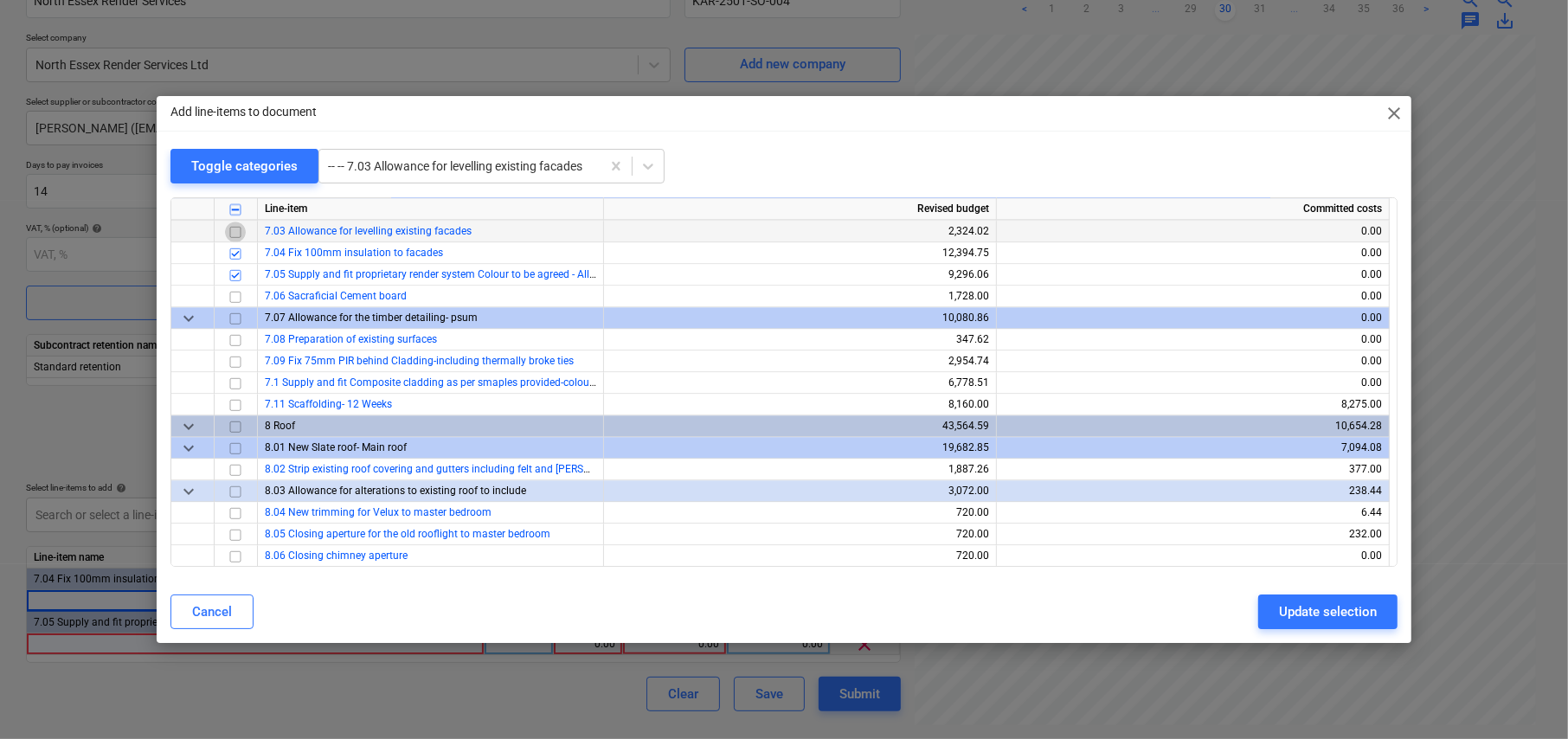
click at [234, 231] on input "checkbox" at bounding box center [235, 232] width 20 height 20
click at [1331, 613] on div "Update selection" at bounding box center [1328, 611] width 98 height 22
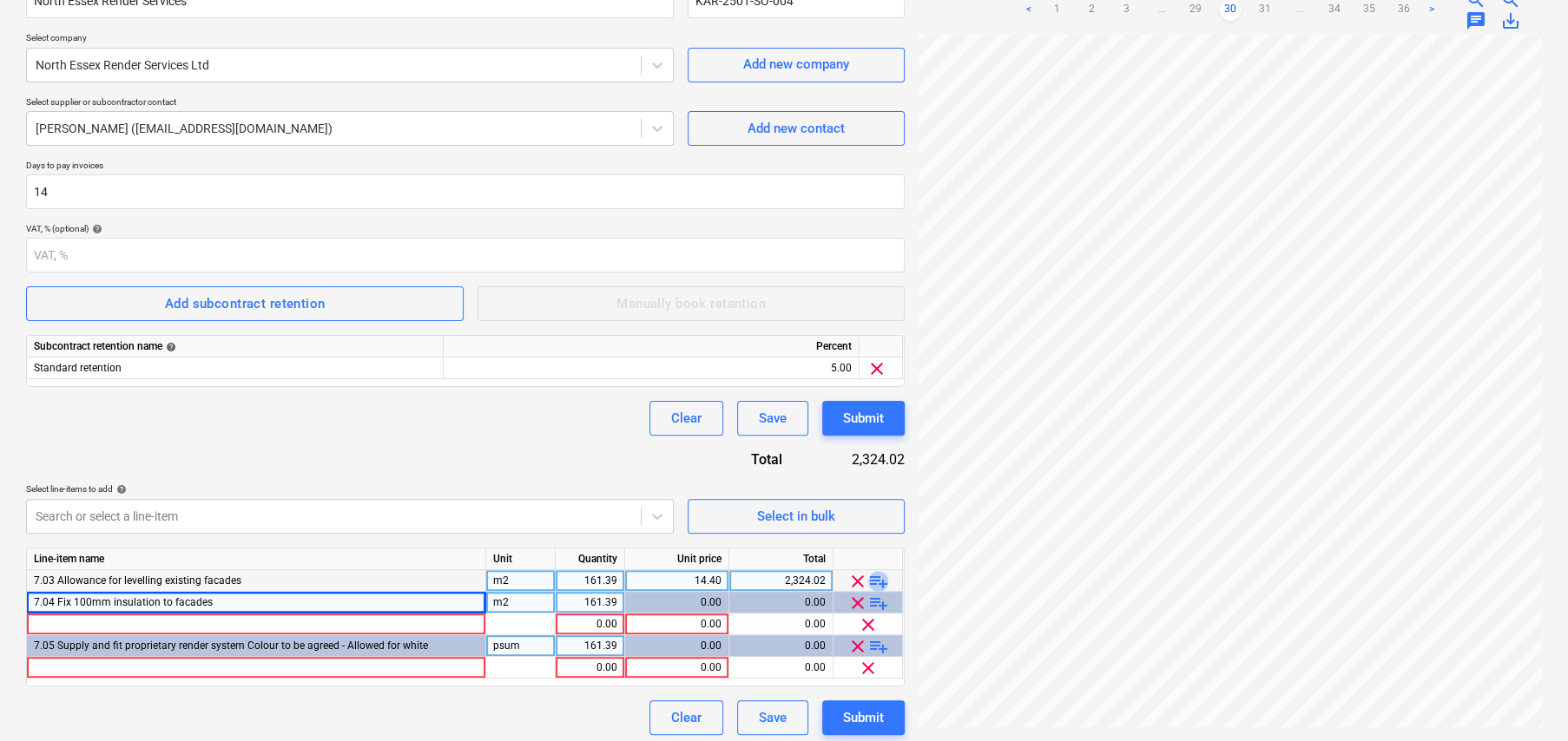
click at [879, 578] on span "playlist_add" at bounding box center [878, 581] width 20 height 20
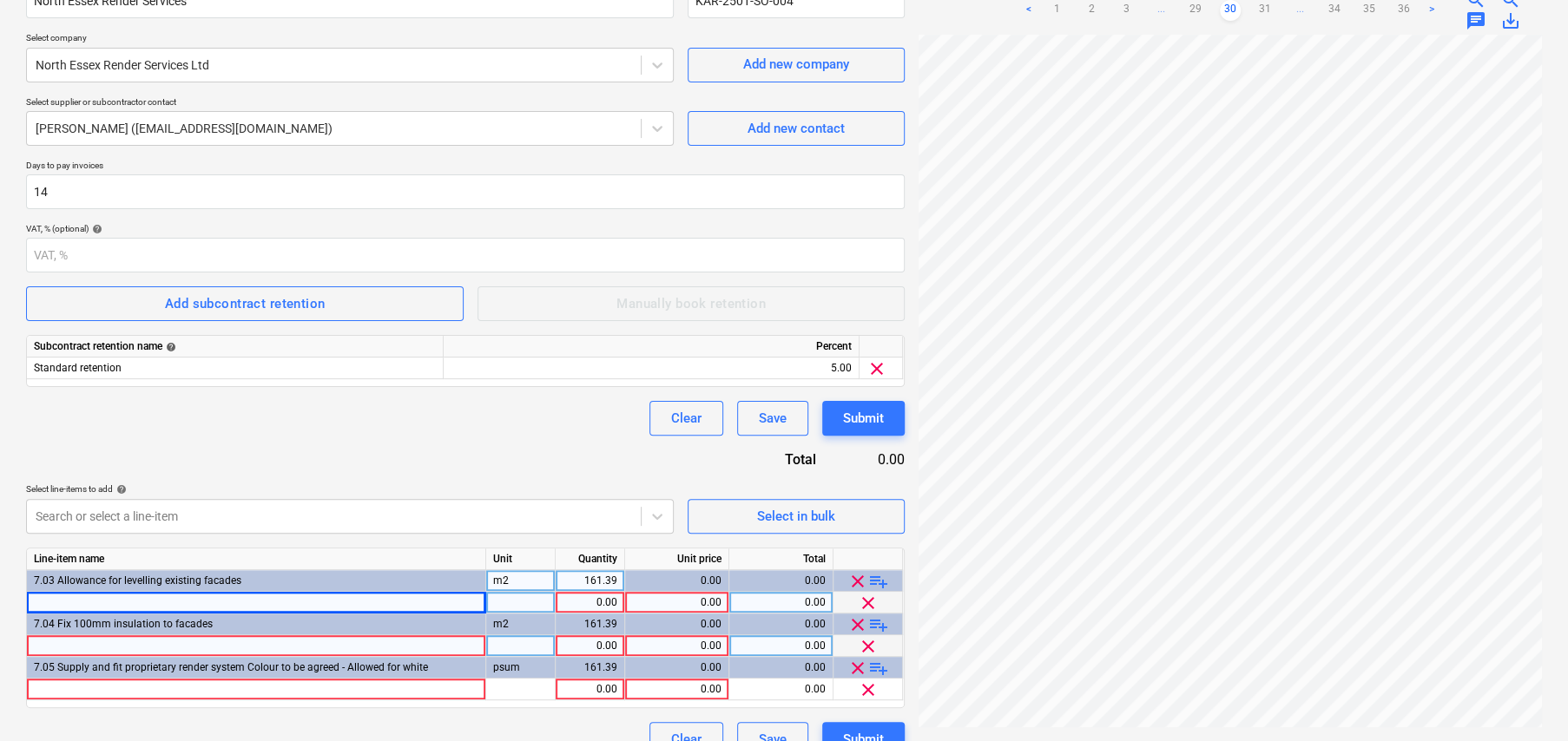
click at [295, 598] on div at bounding box center [256, 602] width 459 height 21
type input "To make good all hacked-off areas"
click at [540, 600] on div at bounding box center [521, 602] width 69 height 21
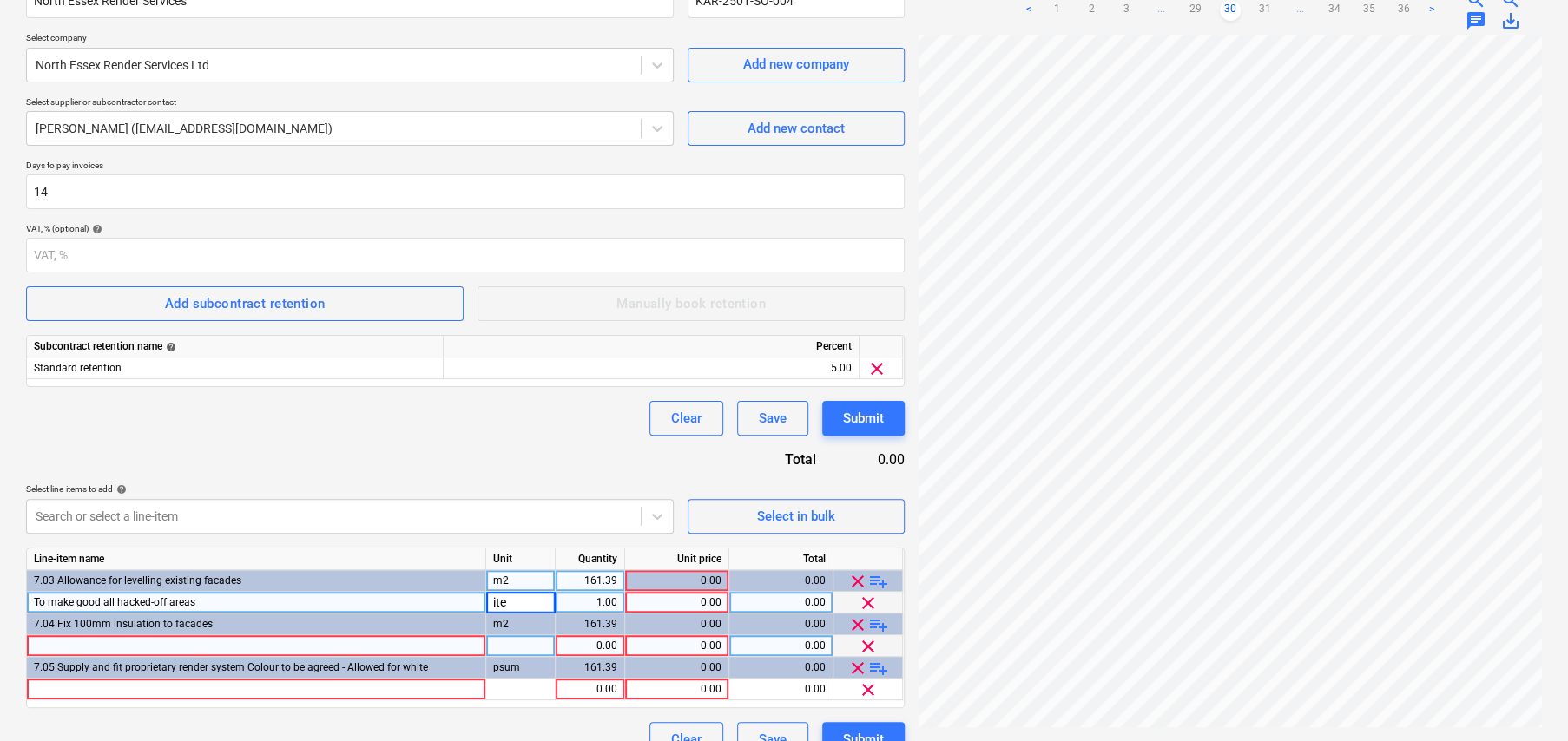
type input "item"
type input "1490"
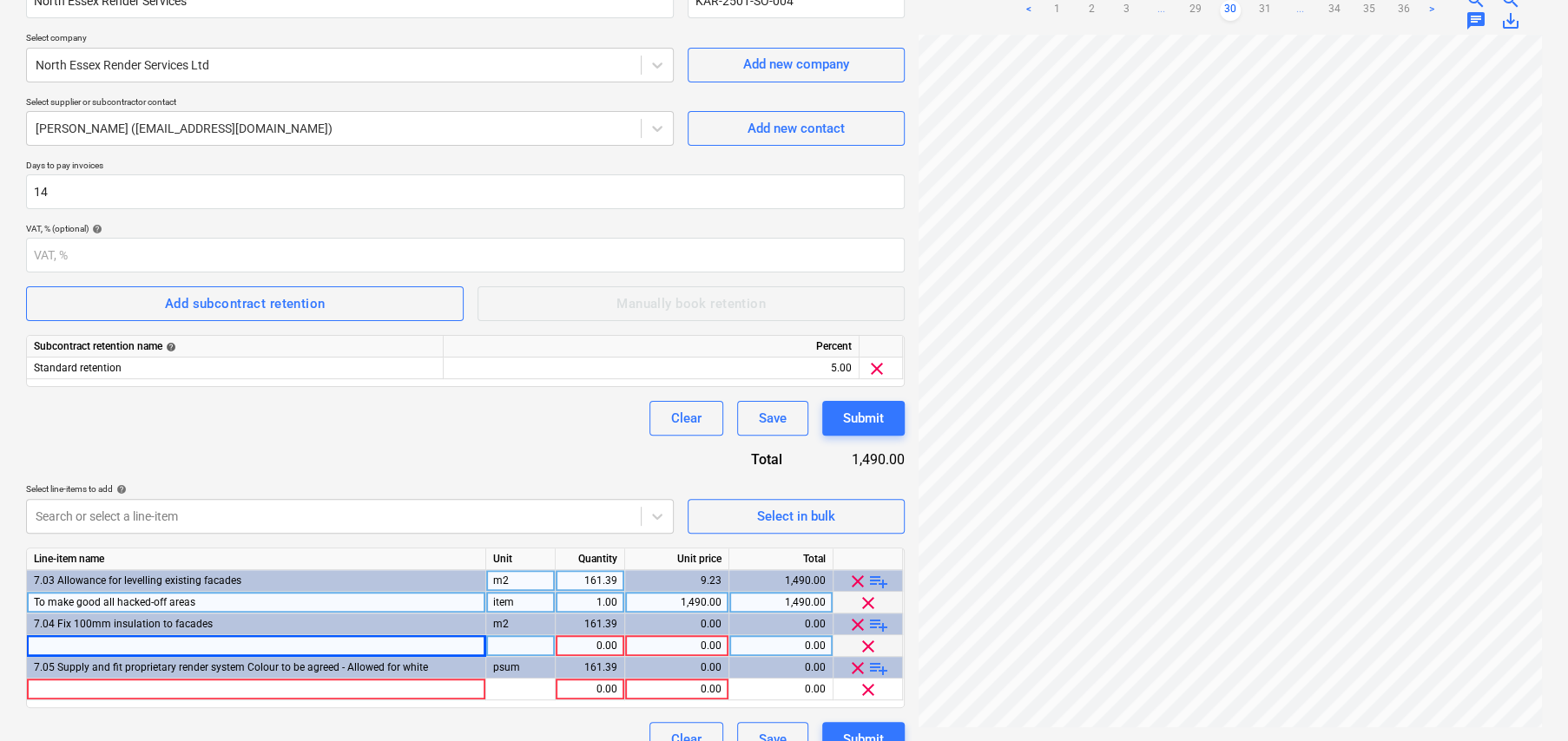
click at [78, 642] on div at bounding box center [256, 646] width 459 height 21
type input "Supply and install 100mm Phenolic insulation Board"
click at [521, 643] on div at bounding box center [521, 646] width 69 height 21
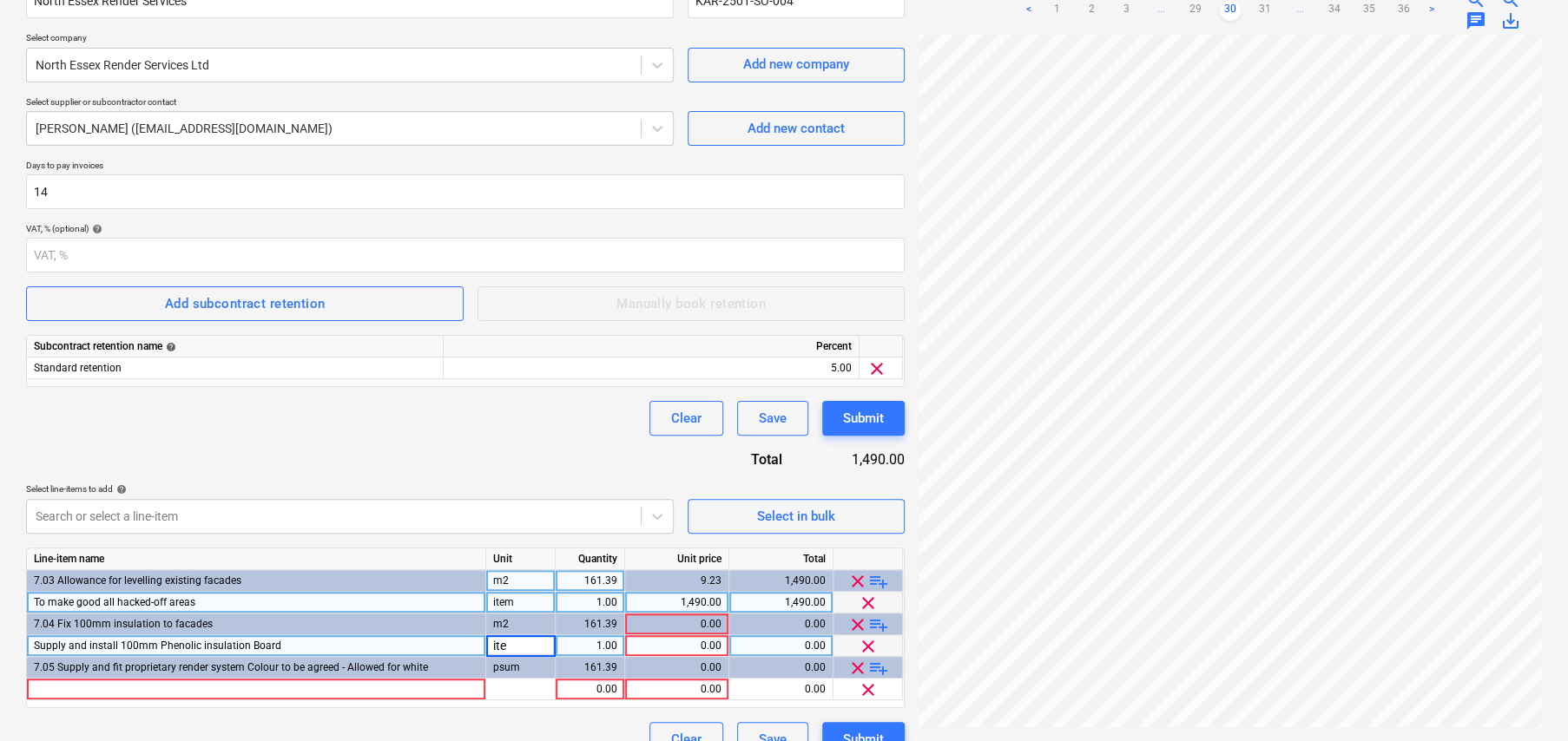
type input "item"
type input "10000"
click at [689, 645] on div "10,000.00" at bounding box center [676, 646] width 89 height 21
type input "11787.65"
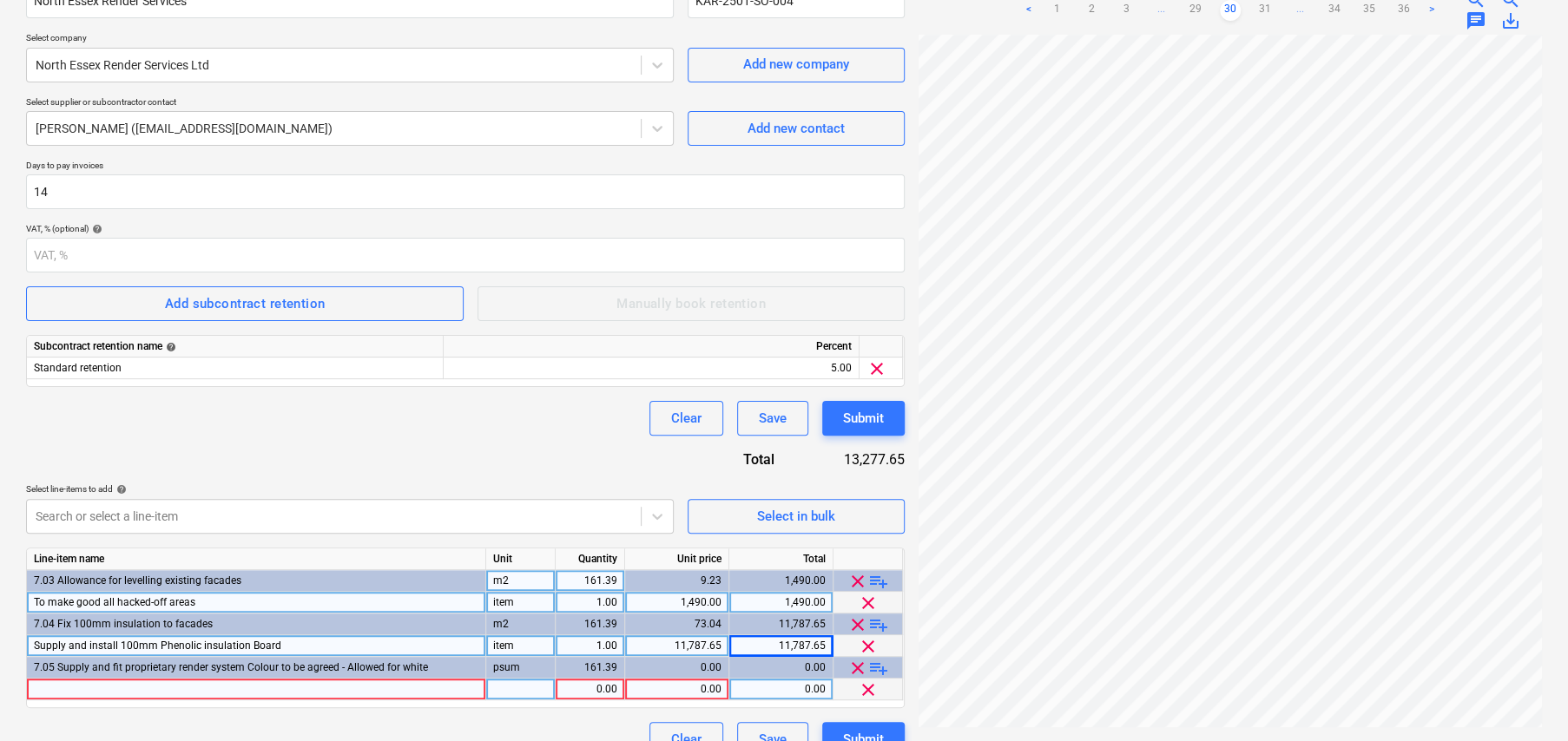
click at [249, 682] on div at bounding box center [256, 689] width 459 height 21
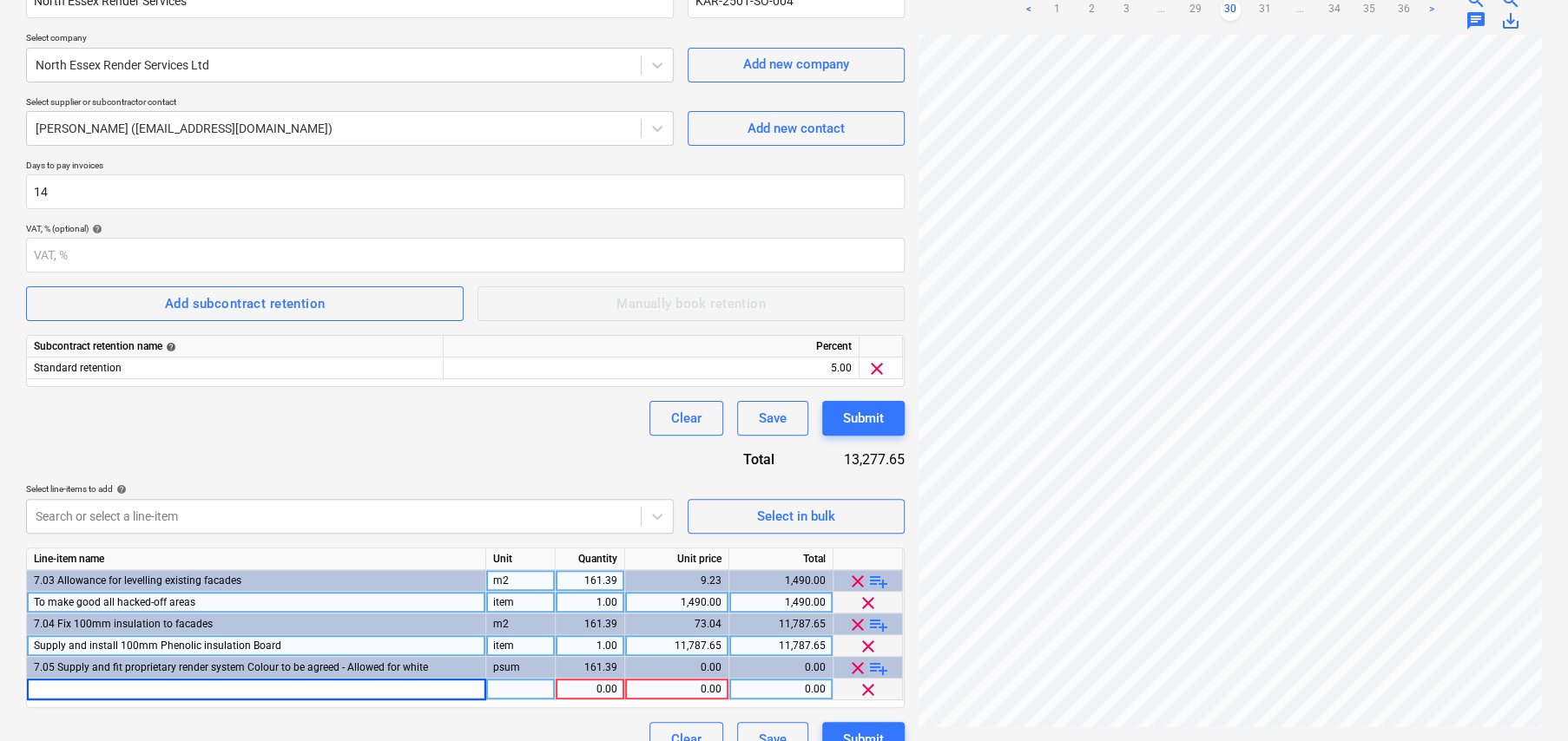
type input "Supply and install K Rend silicone render system to manufacturer specification"
click at [527, 691] on div at bounding box center [521, 689] width 69 height 21
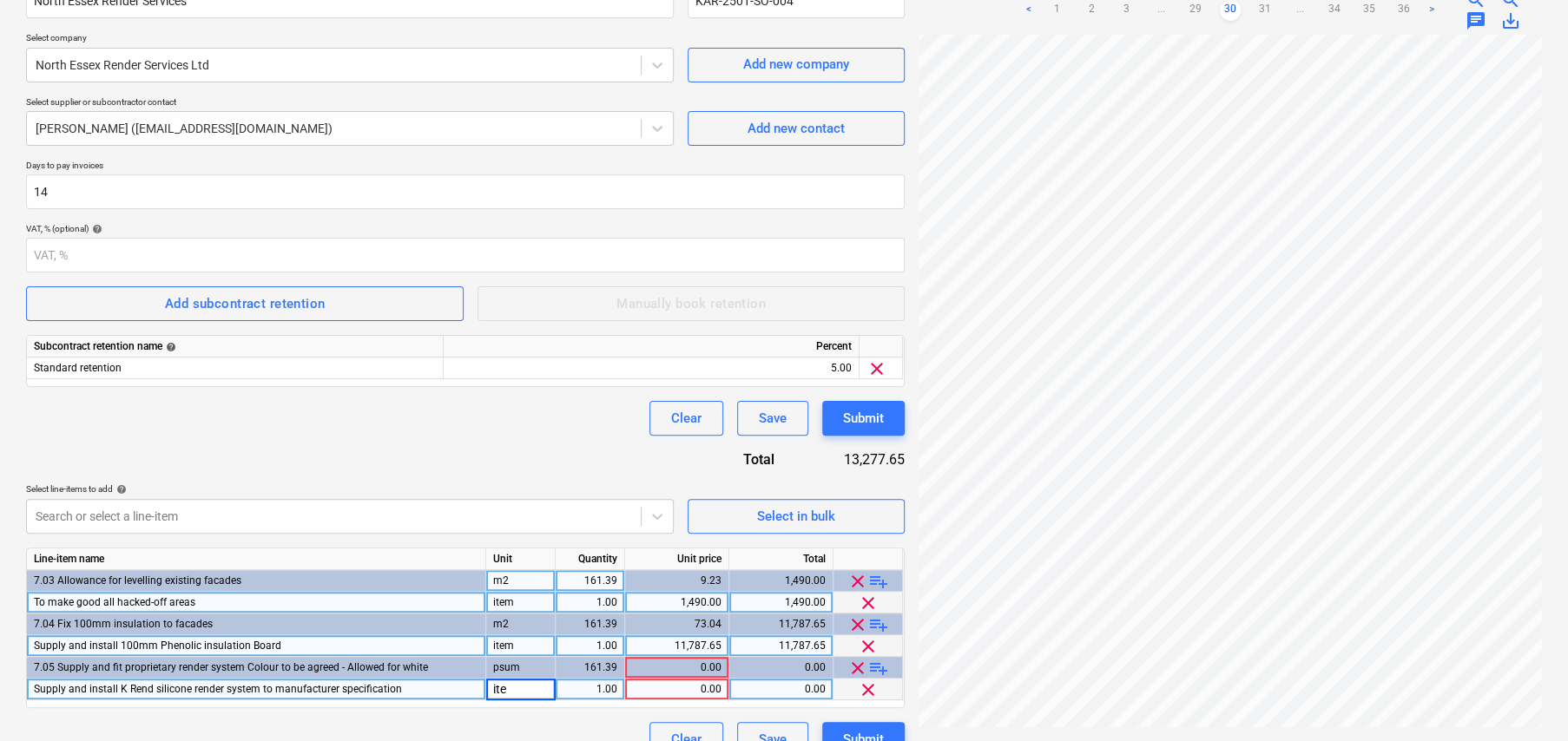
type input "item"
type input "10000"
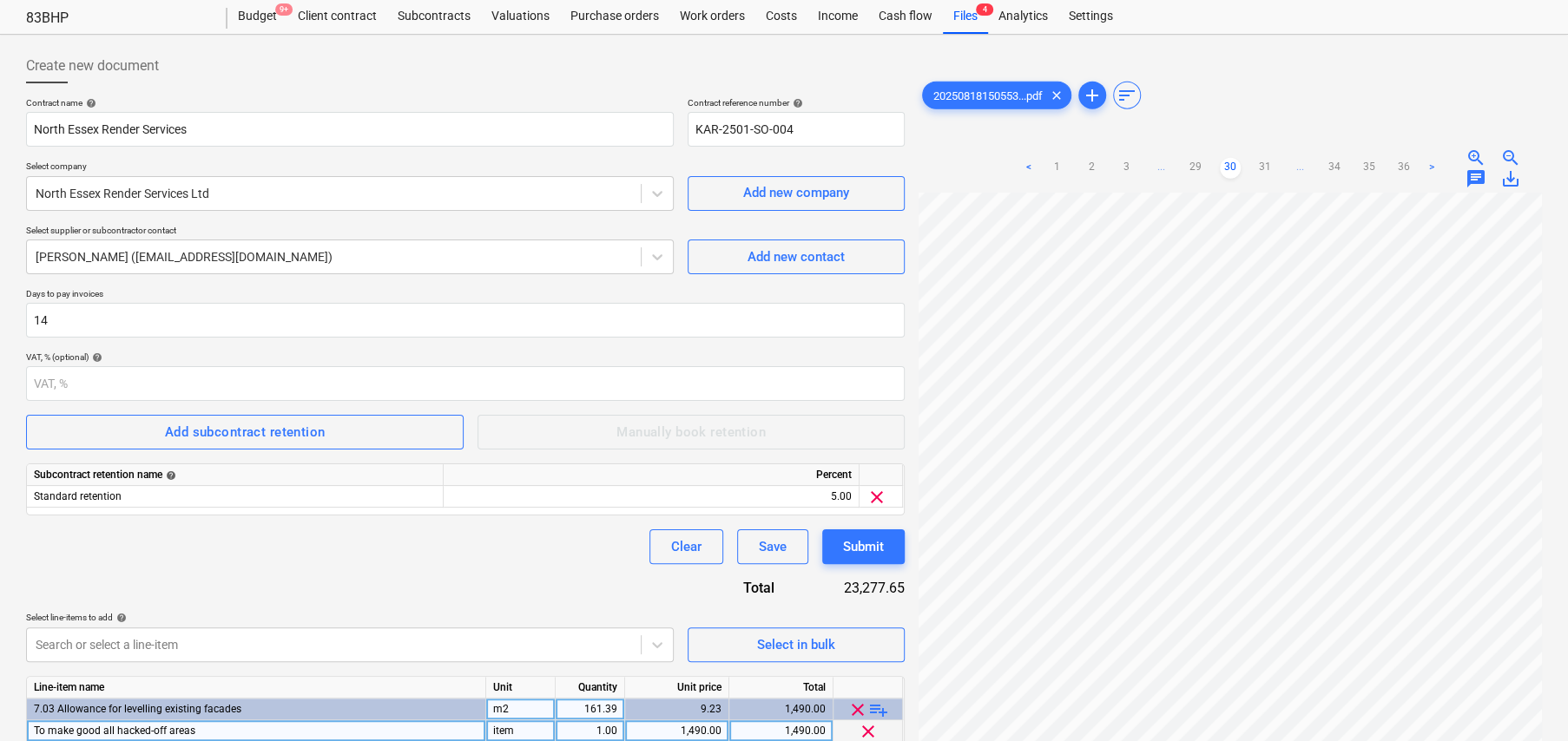
scroll to position [28, 0]
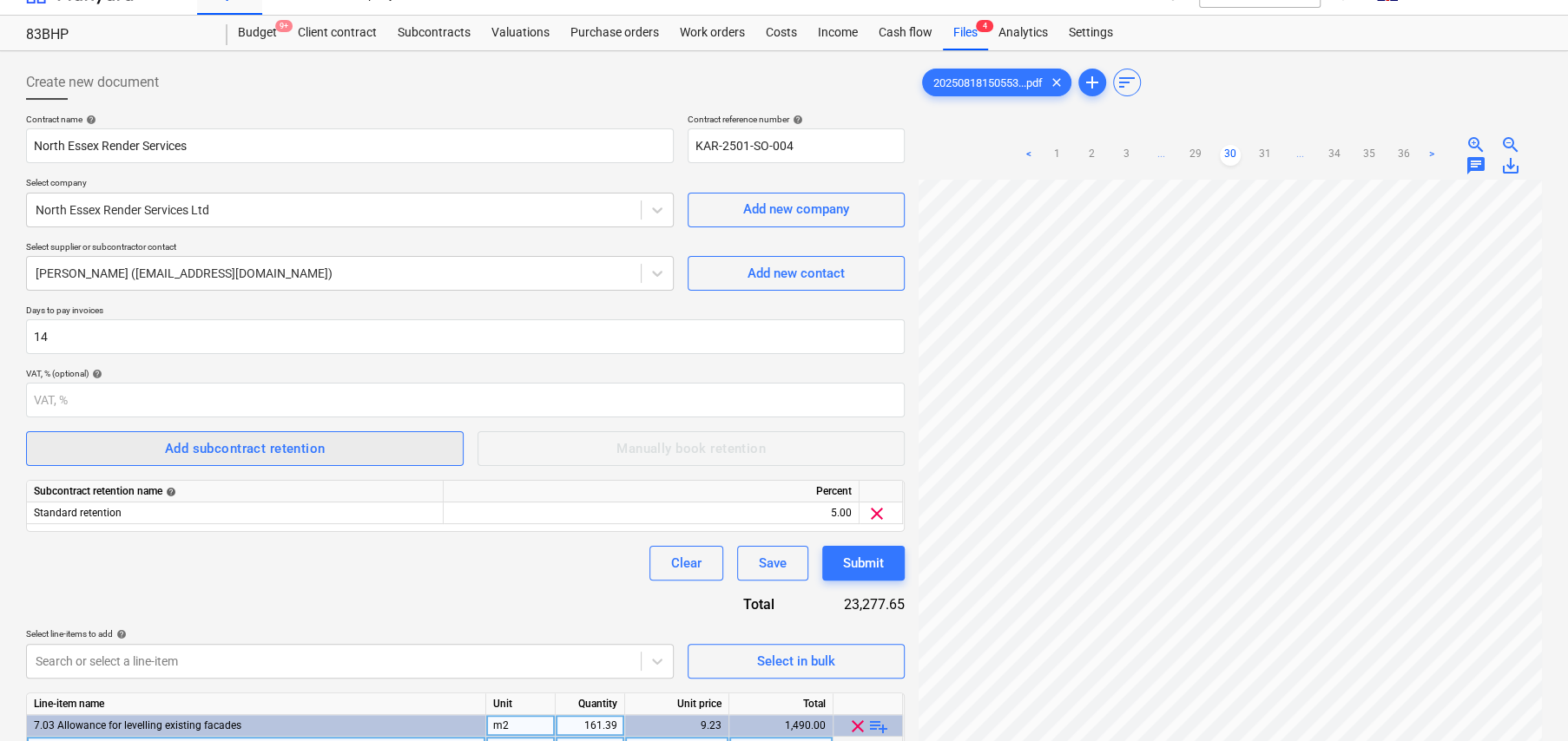
click at [231, 445] on div "Add subcontract retention" at bounding box center [245, 448] width 160 height 22
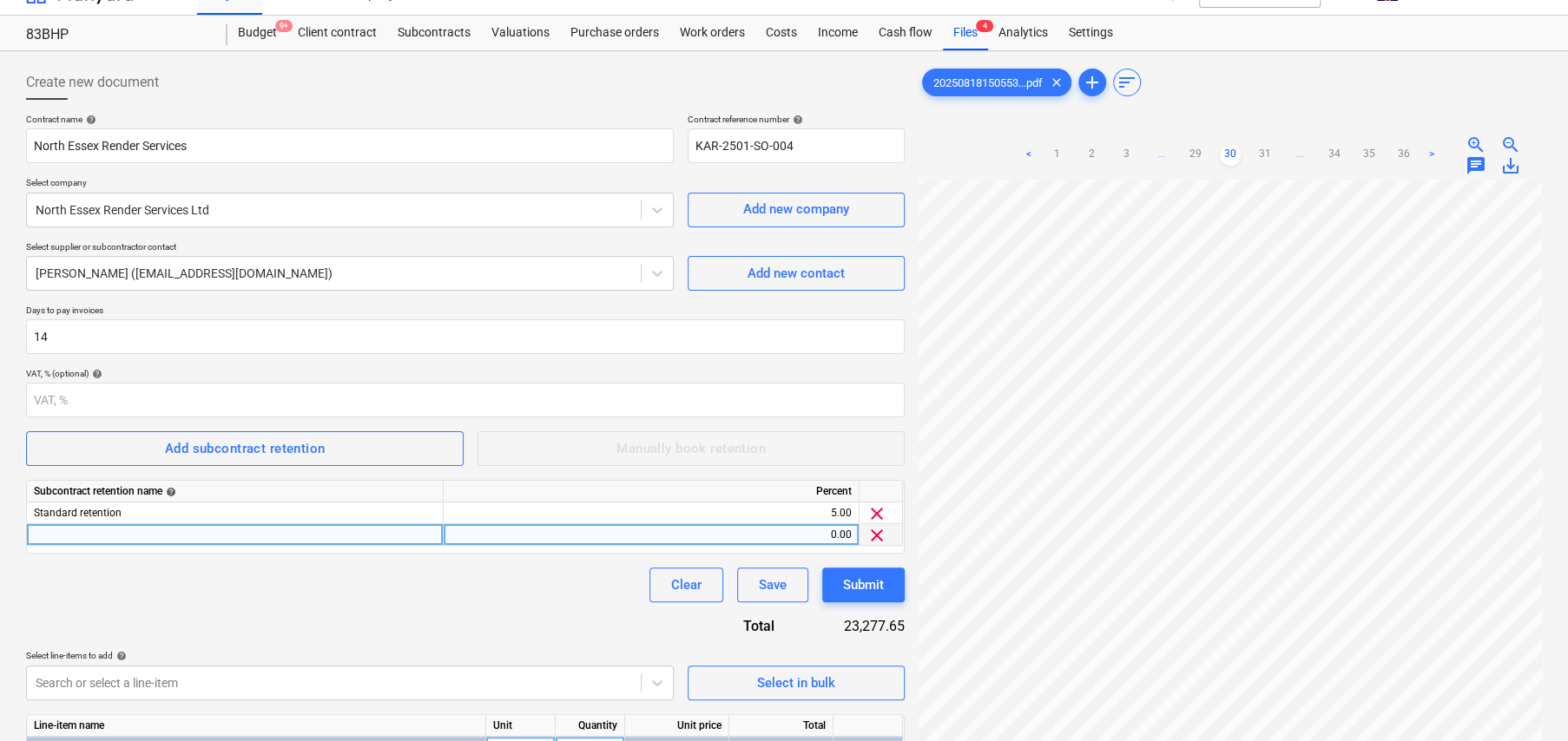
click at [879, 536] on span "clear" at bounding box center [877, 535] width 20 height 20
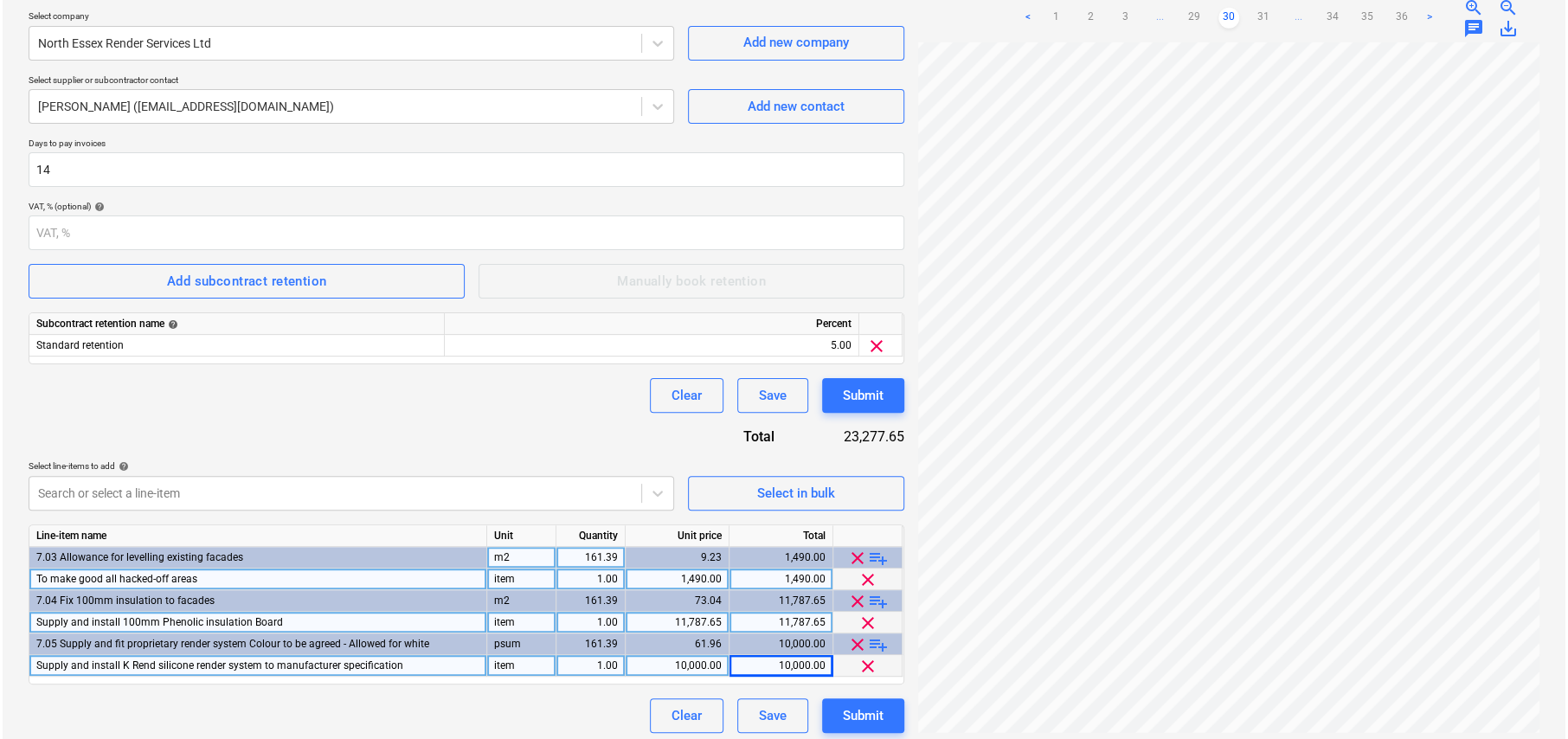
scroll to position [201, 0]
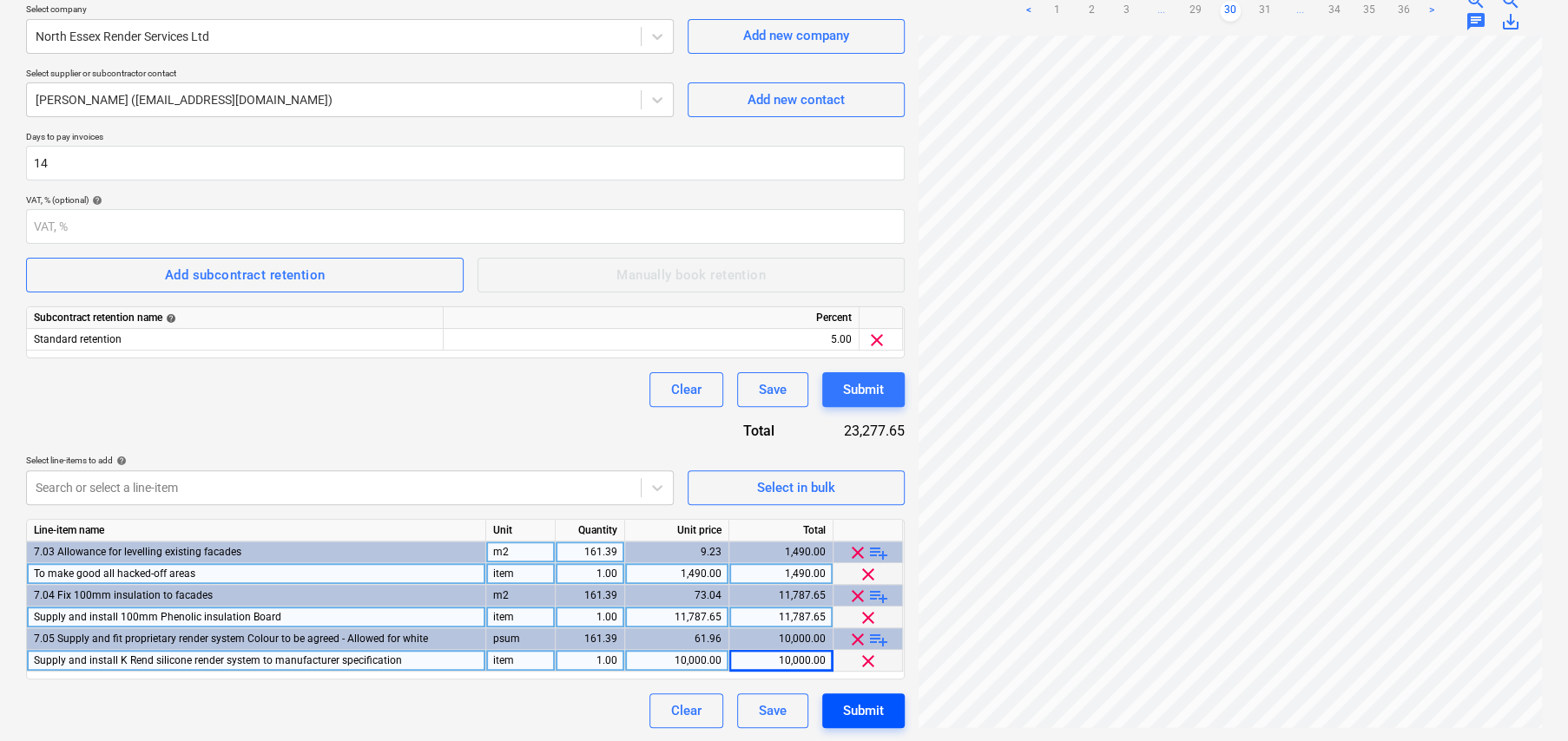
click at [871, 717] on div "Submit" at bounding box center [863, 710] width 41 height 22
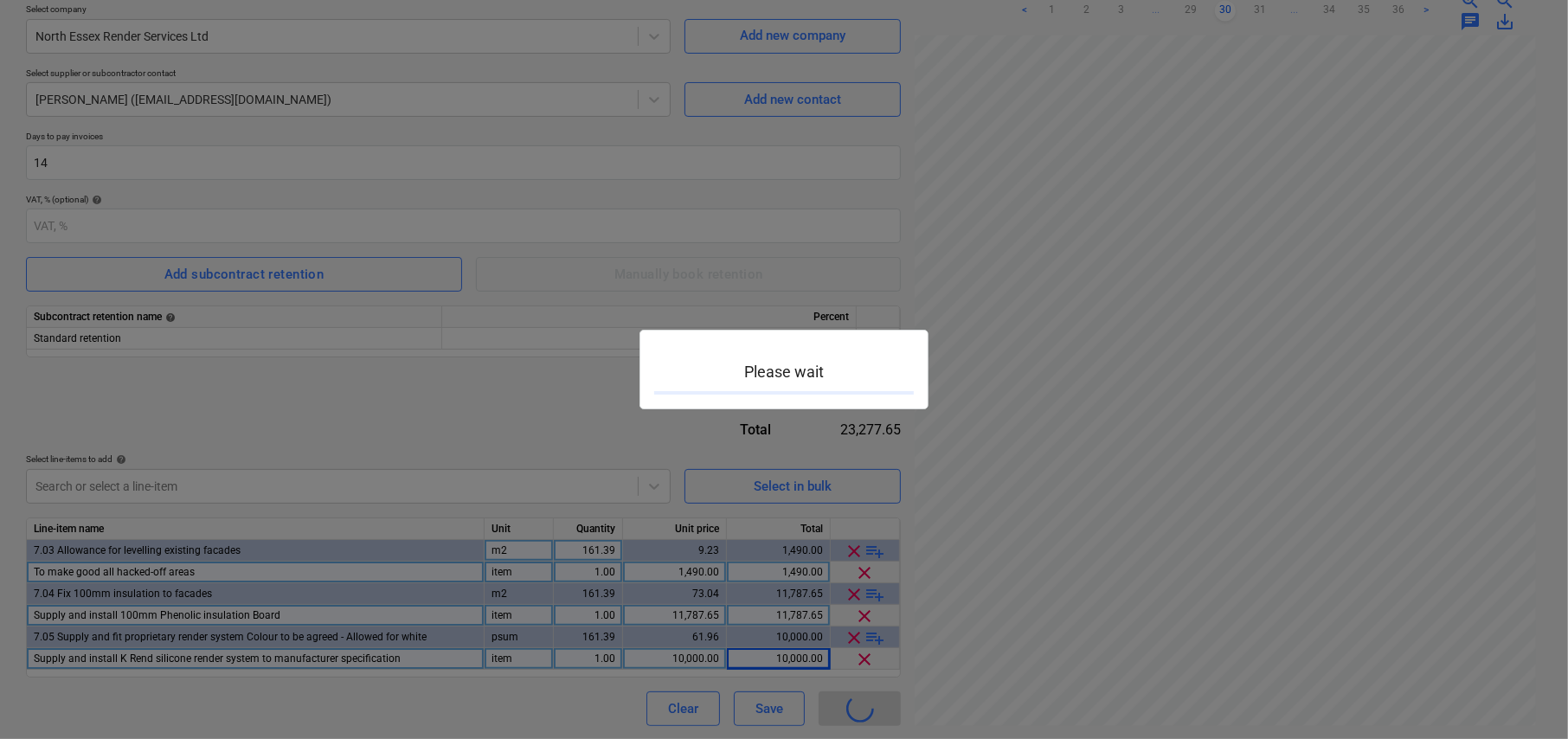
scroll to position [173, 0]
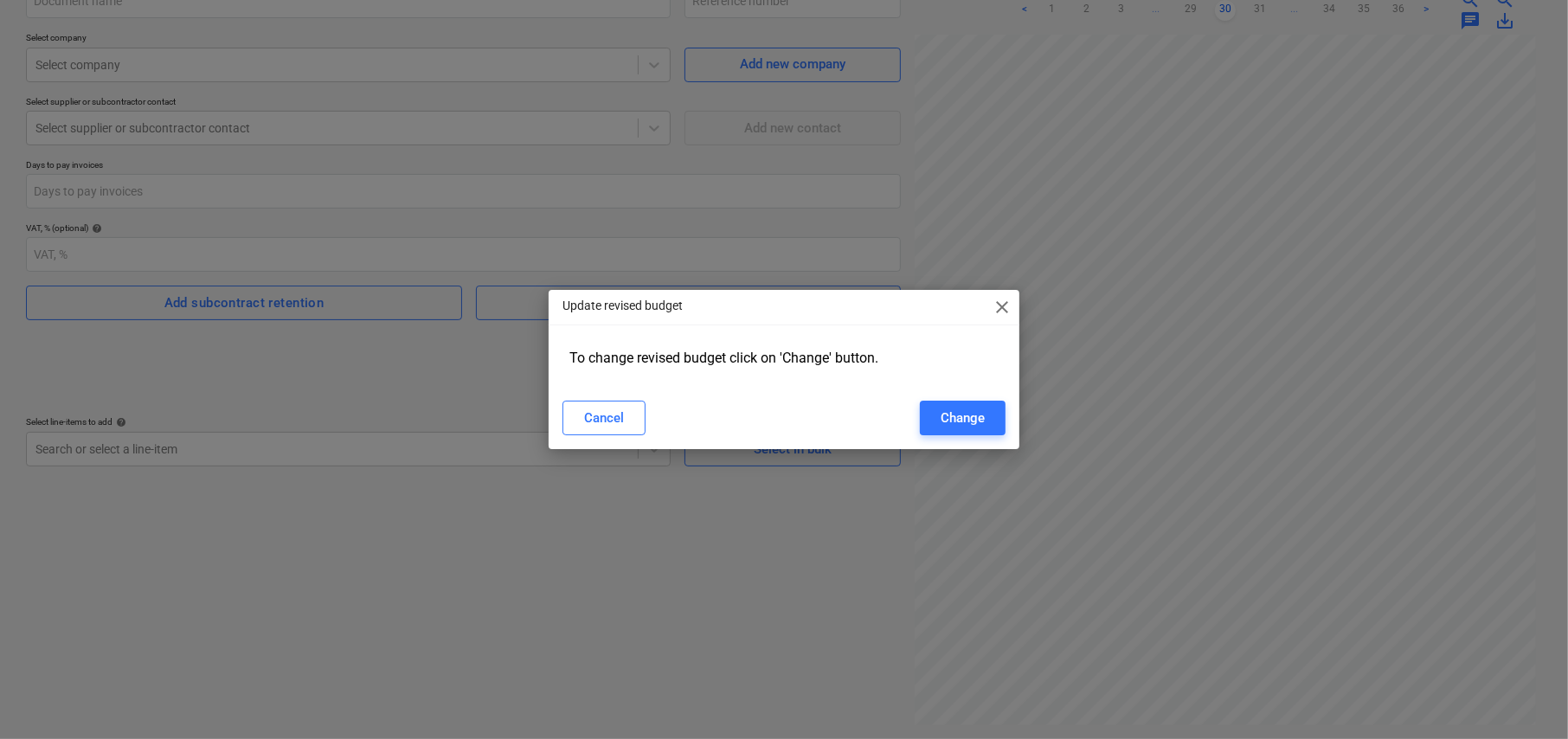
click at [1005, 307] on span "close" at bounding box center [1001, 307] width 20 height 20
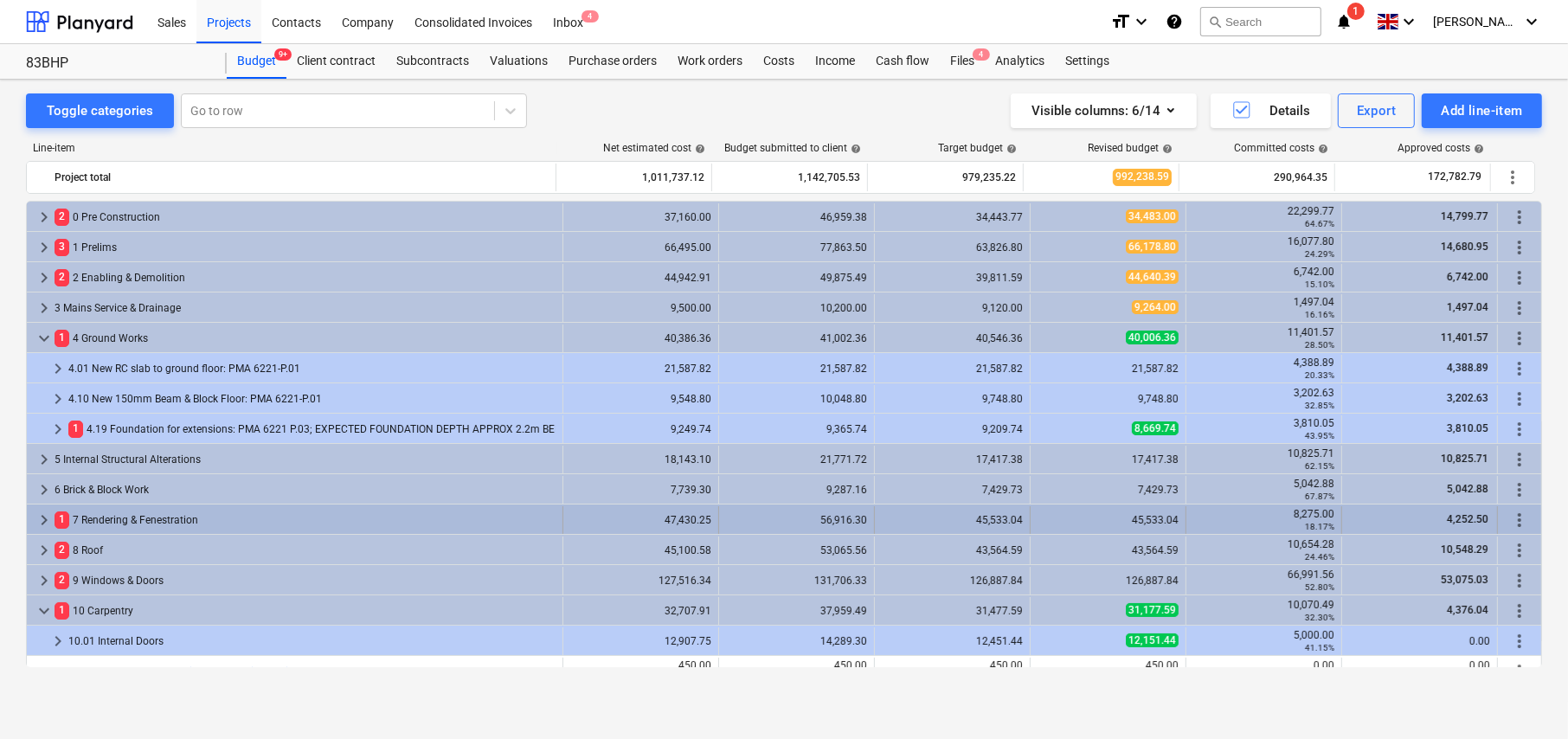
click at [37, 511] on span "keyboard_arrow_right" at bounding box center [43, 520] width 20 height 20
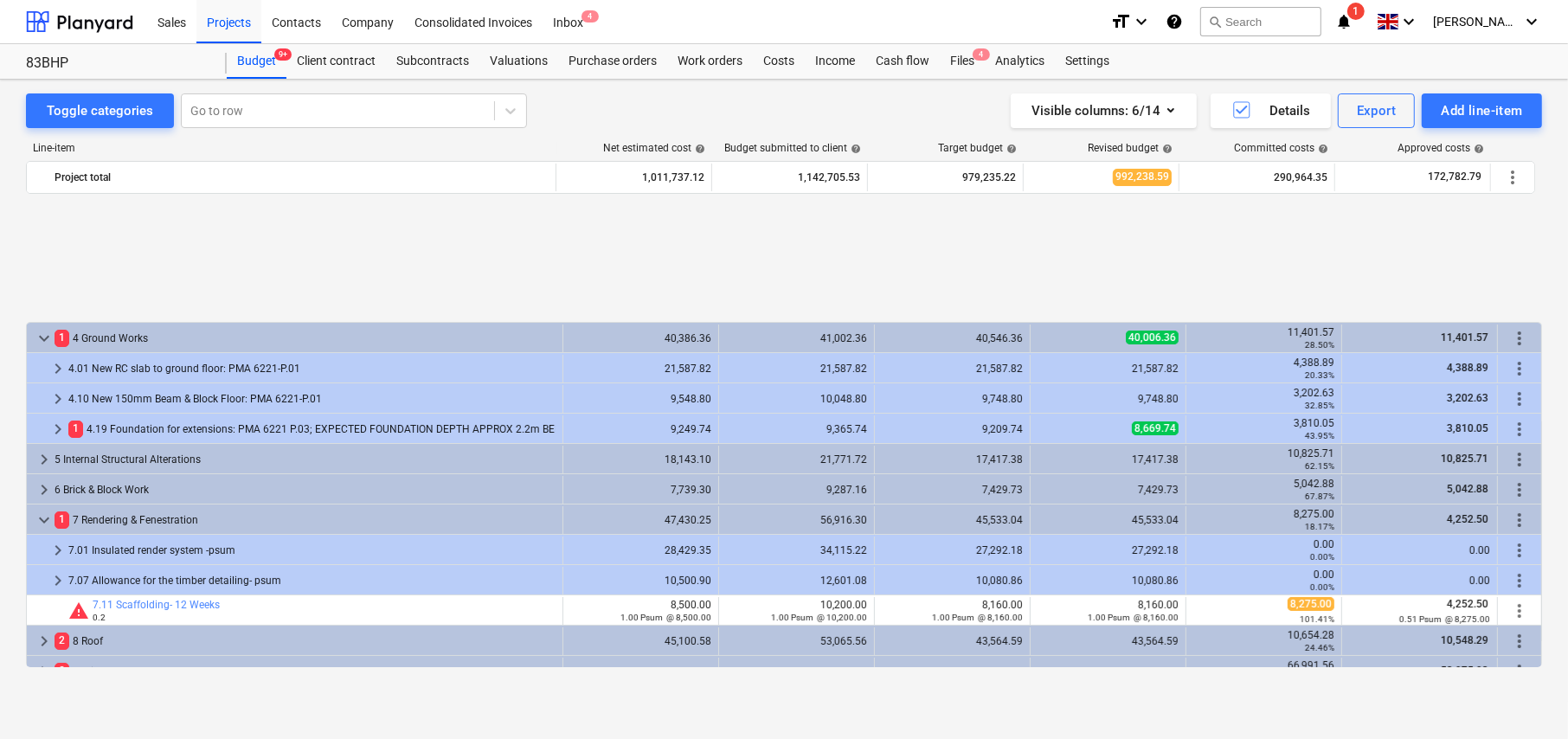
scroll to position [173, 0]
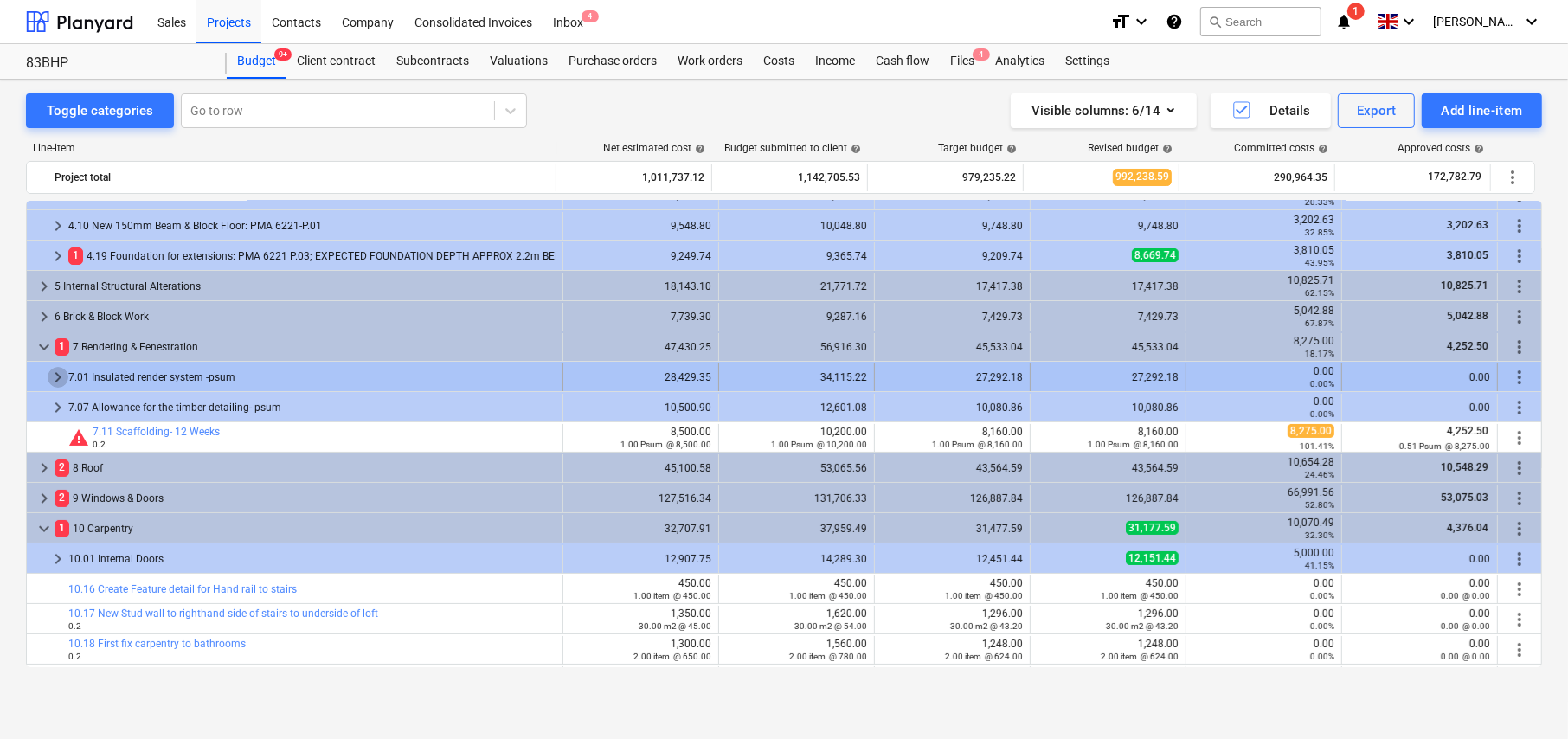
click at [52, 372] on span "keyboard_arrow_right" at bounding box center [58, 377] width 20 height 20
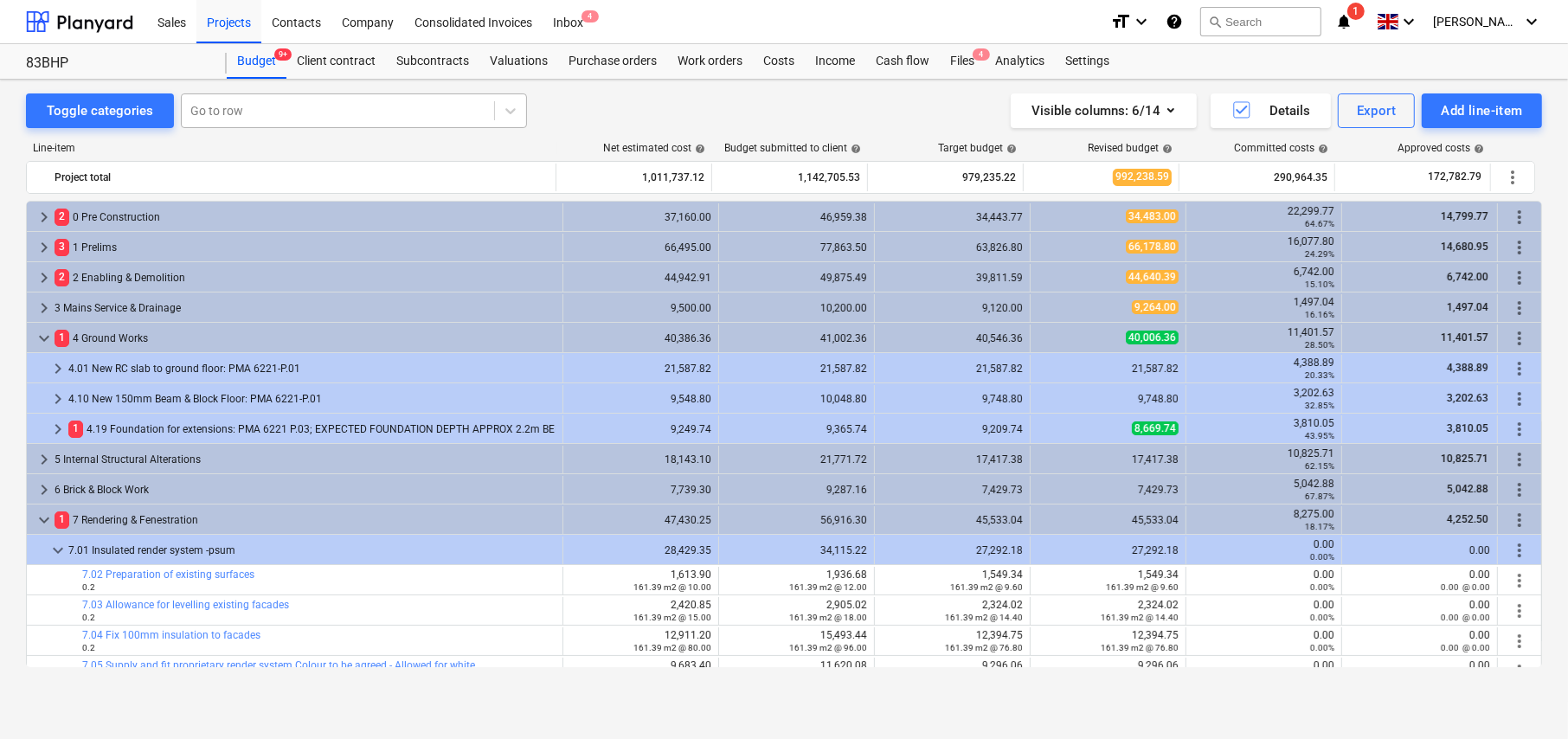
scroll to position [173, 0]
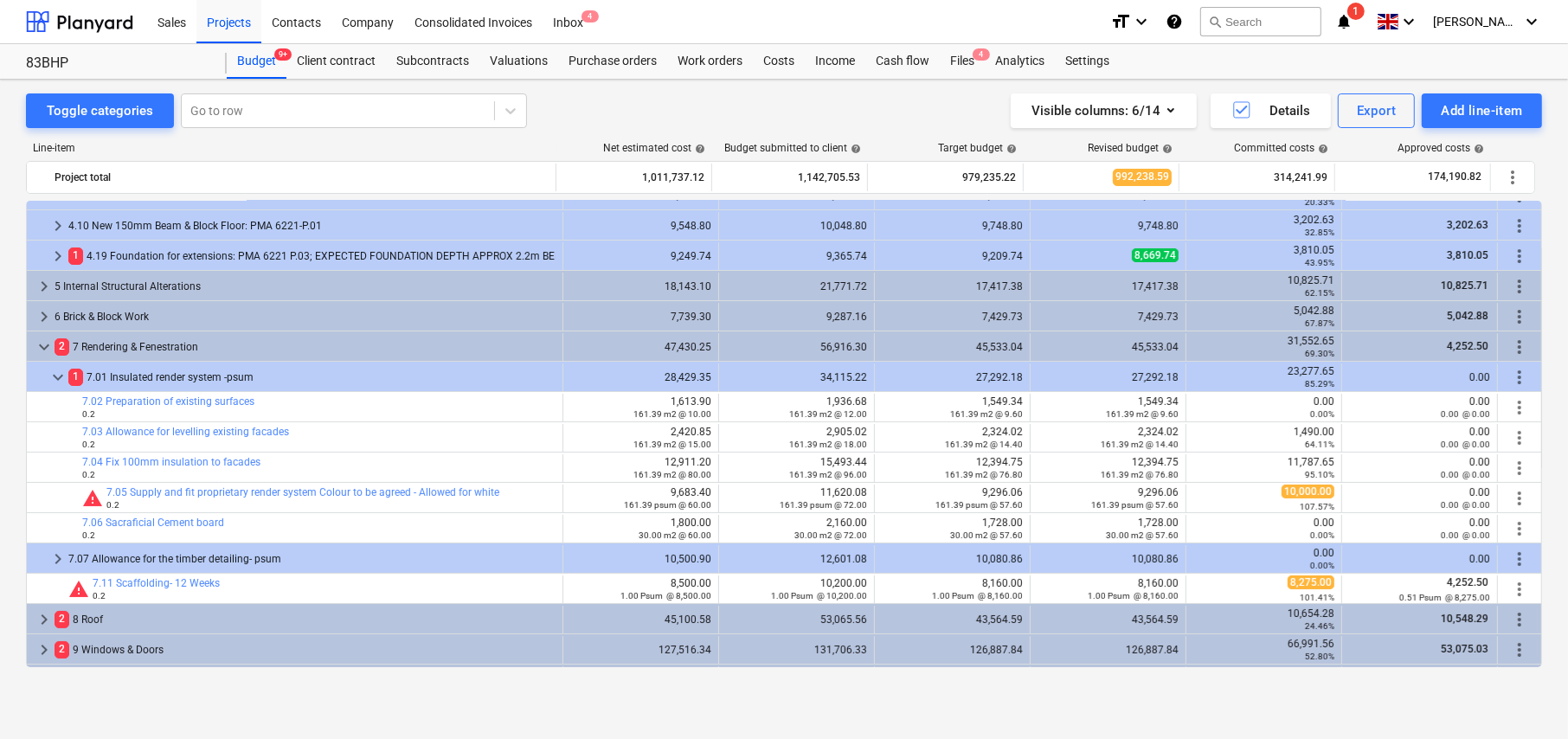
drag, startPoint x: 232, startPoint y: 22, endPoint x: 229, endPoint y: 52, distance: 30.1
click at [232, 22] on div "Projects" at bounding box center [228, 21] width 65 height 44
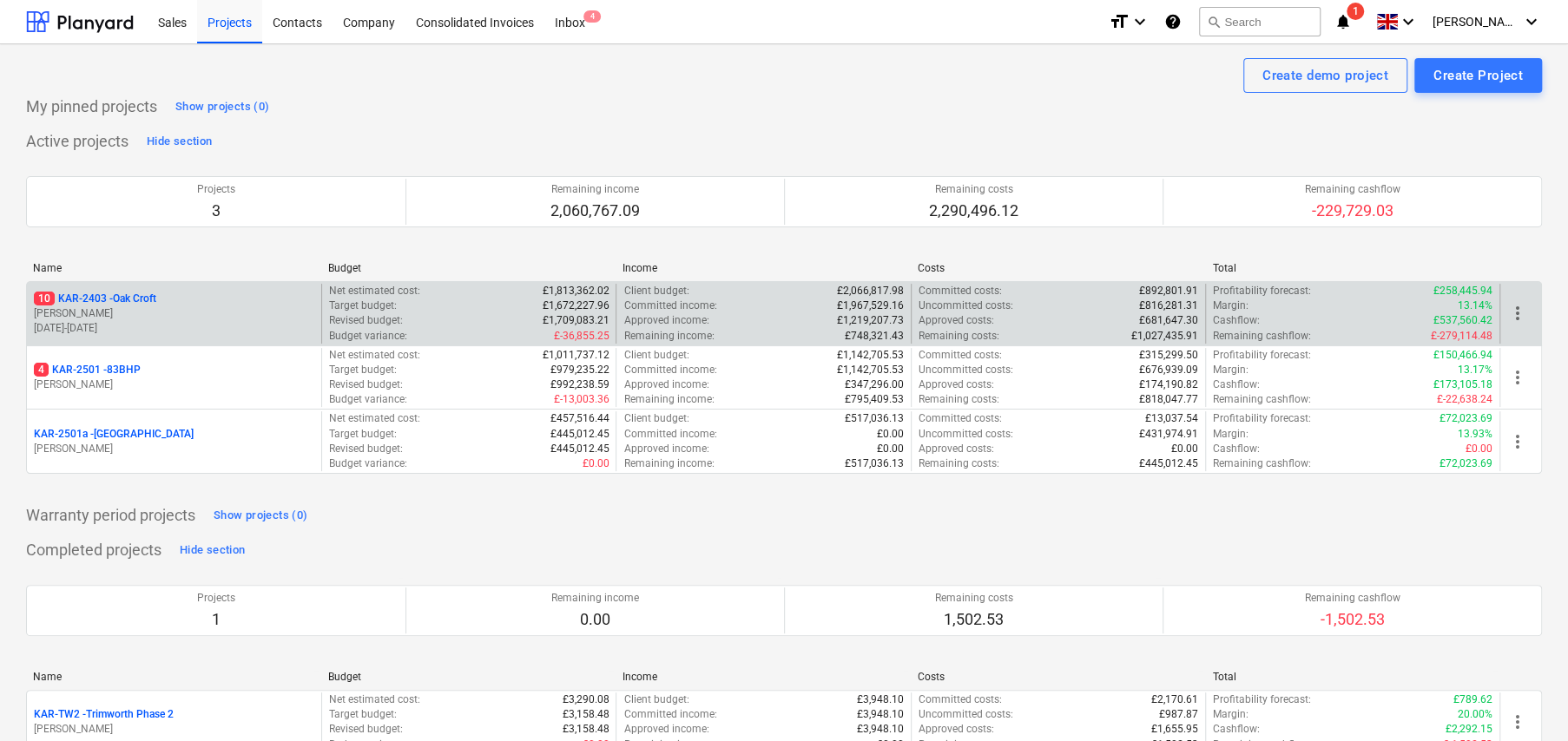
click at [131, 294] on p "10 KAR-2403 - Oak Croft" at bounding box center [95, 299] width 123 height 15
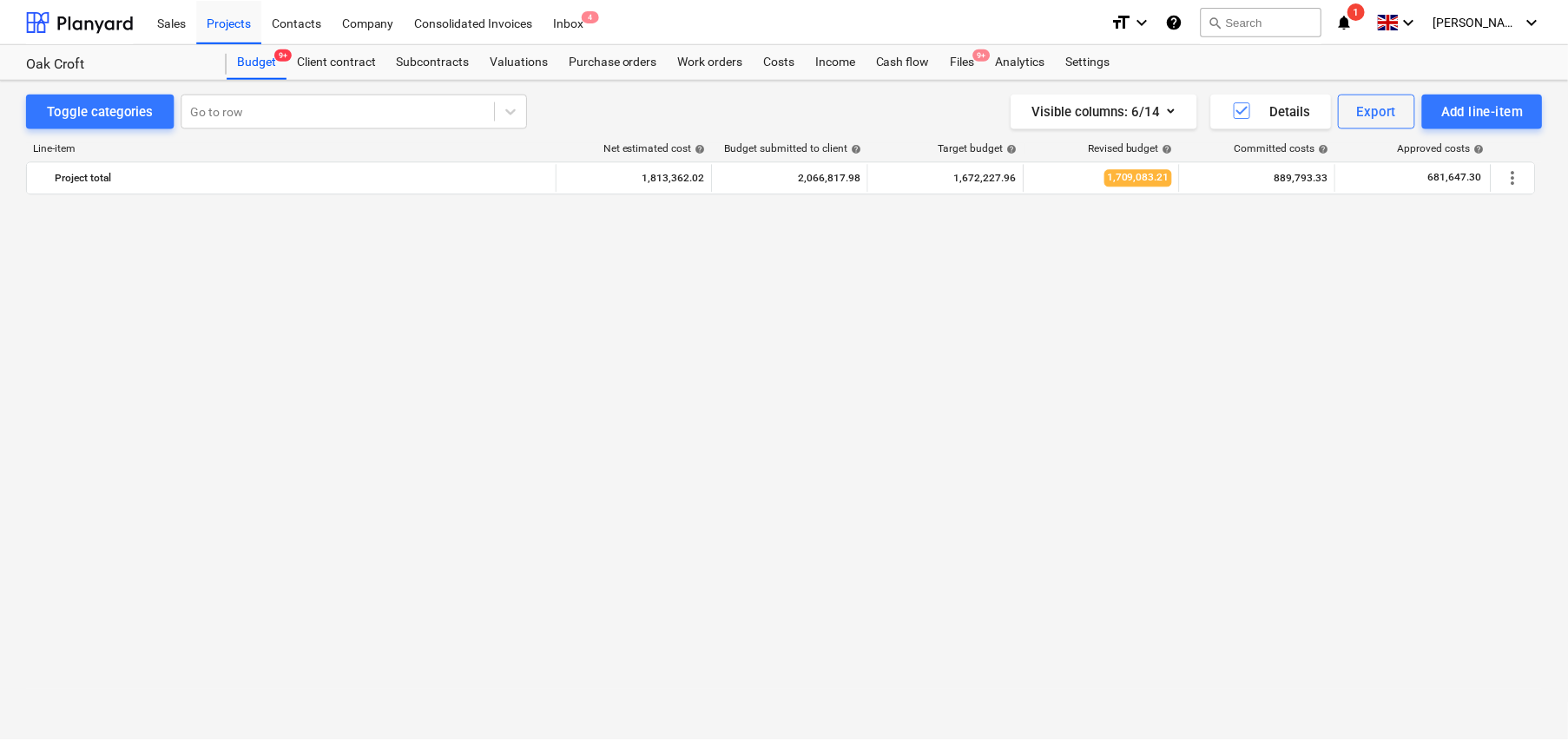
scroll to position [1354, 0]
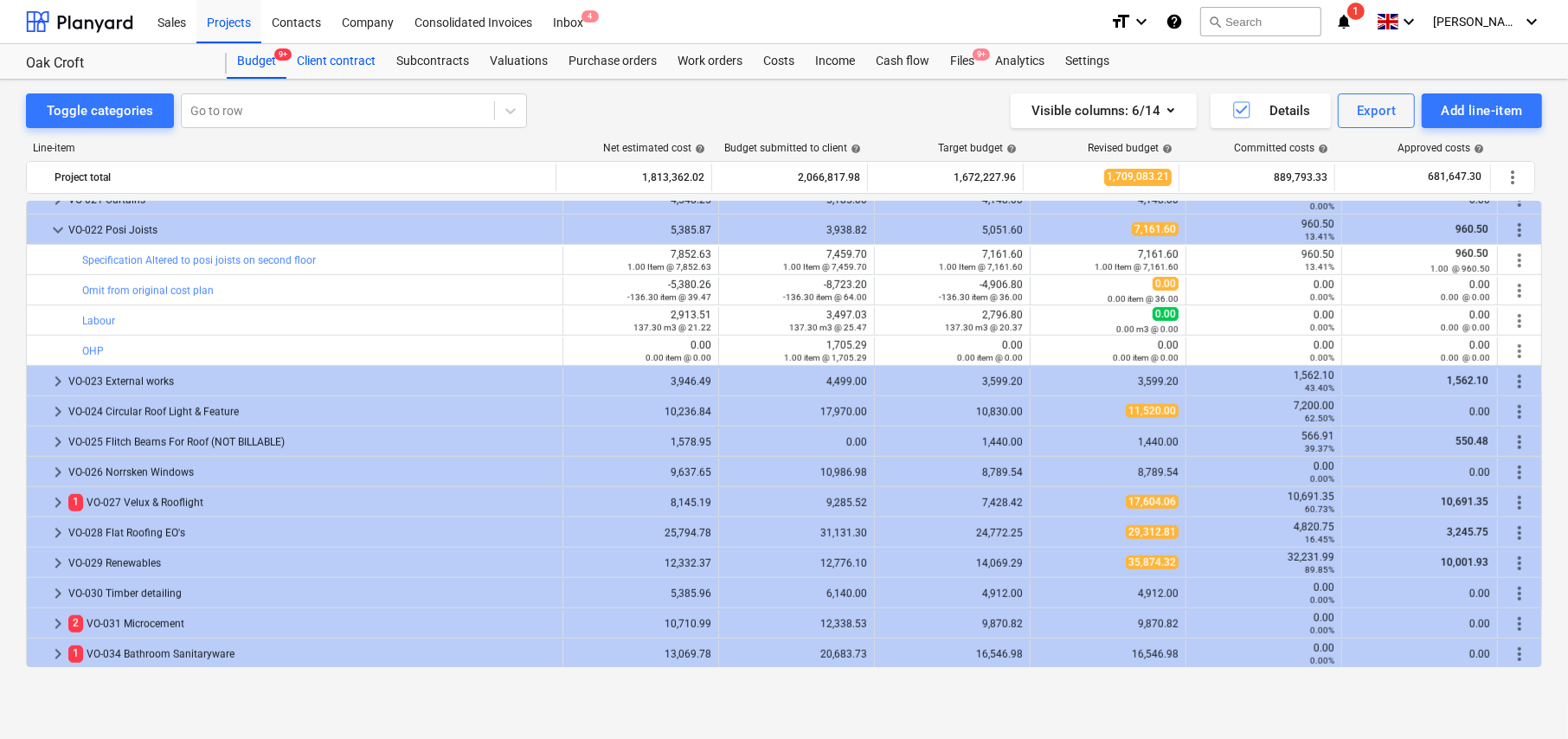
drag, startPoint x: 332, startPoint y: 64, endPoint x: 363, endPoint y: 68, distance: 31.3
click at [333, 64] on div "Client contract" at bounding box center [336, 61] width 99 height 35
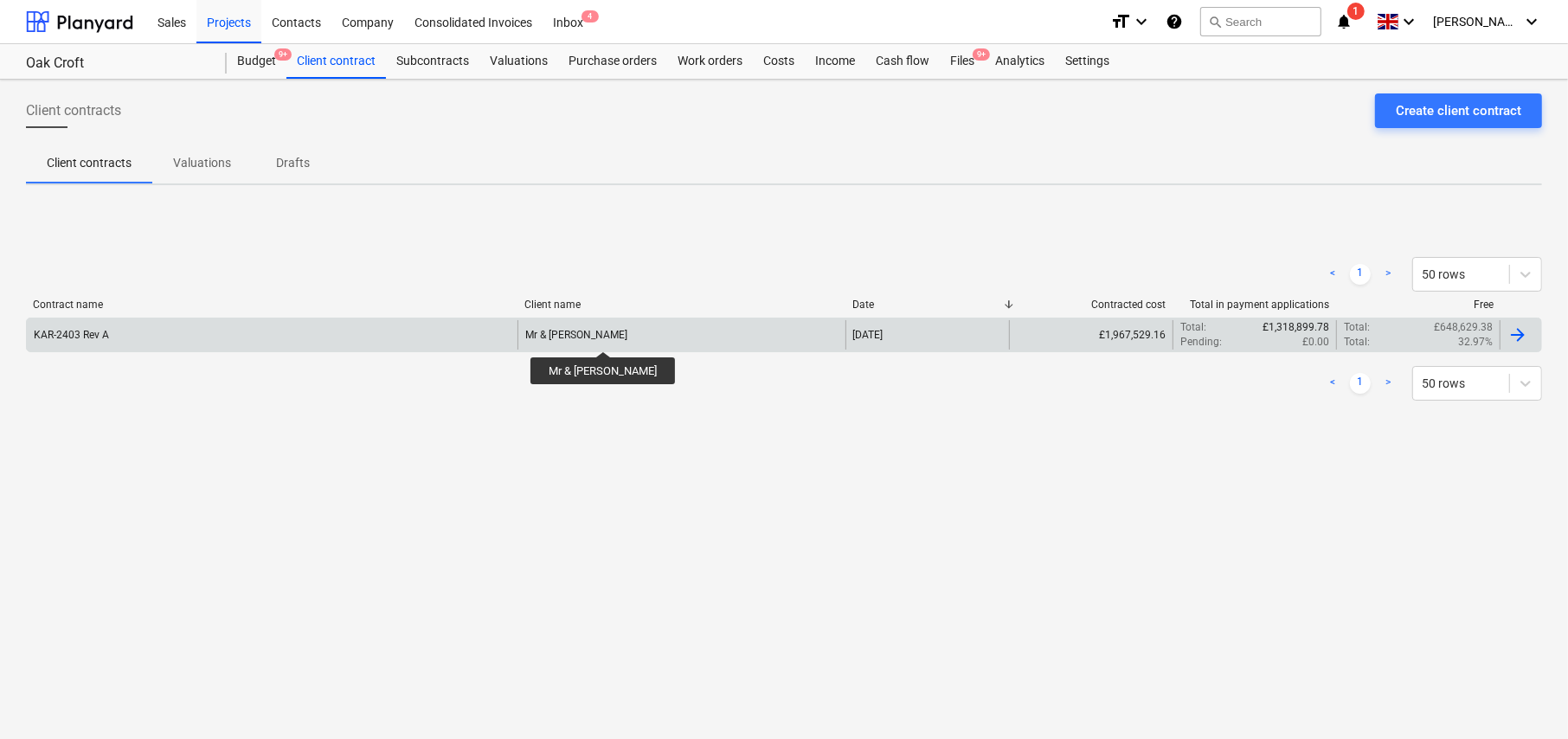
click at [592, 336] on div "Mr & Mrs Golding" at bounding box center [576, 335] width 102 height 12
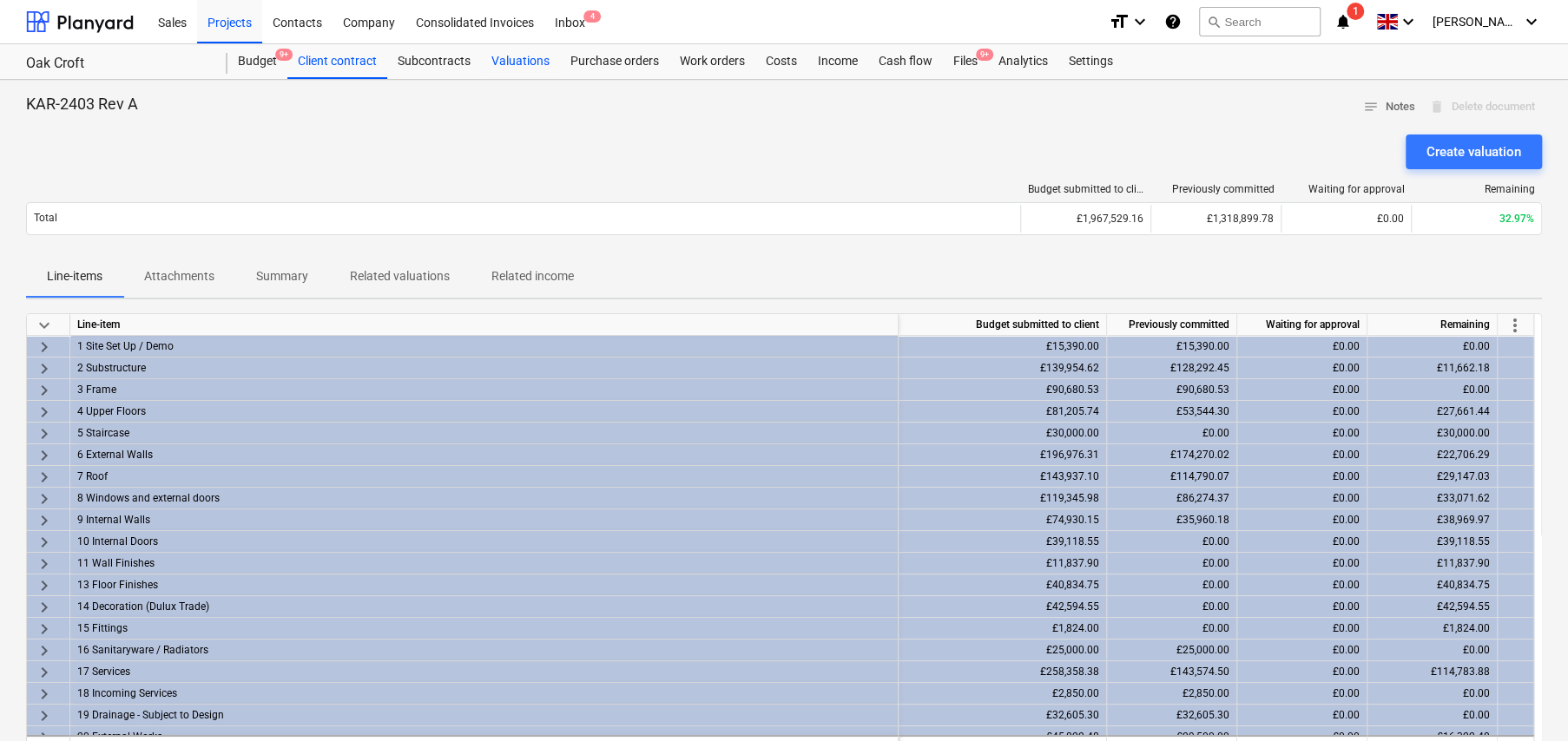
click at [511, 60] on div "Valuations" at bounding box center [520, 61] width 79 height 35
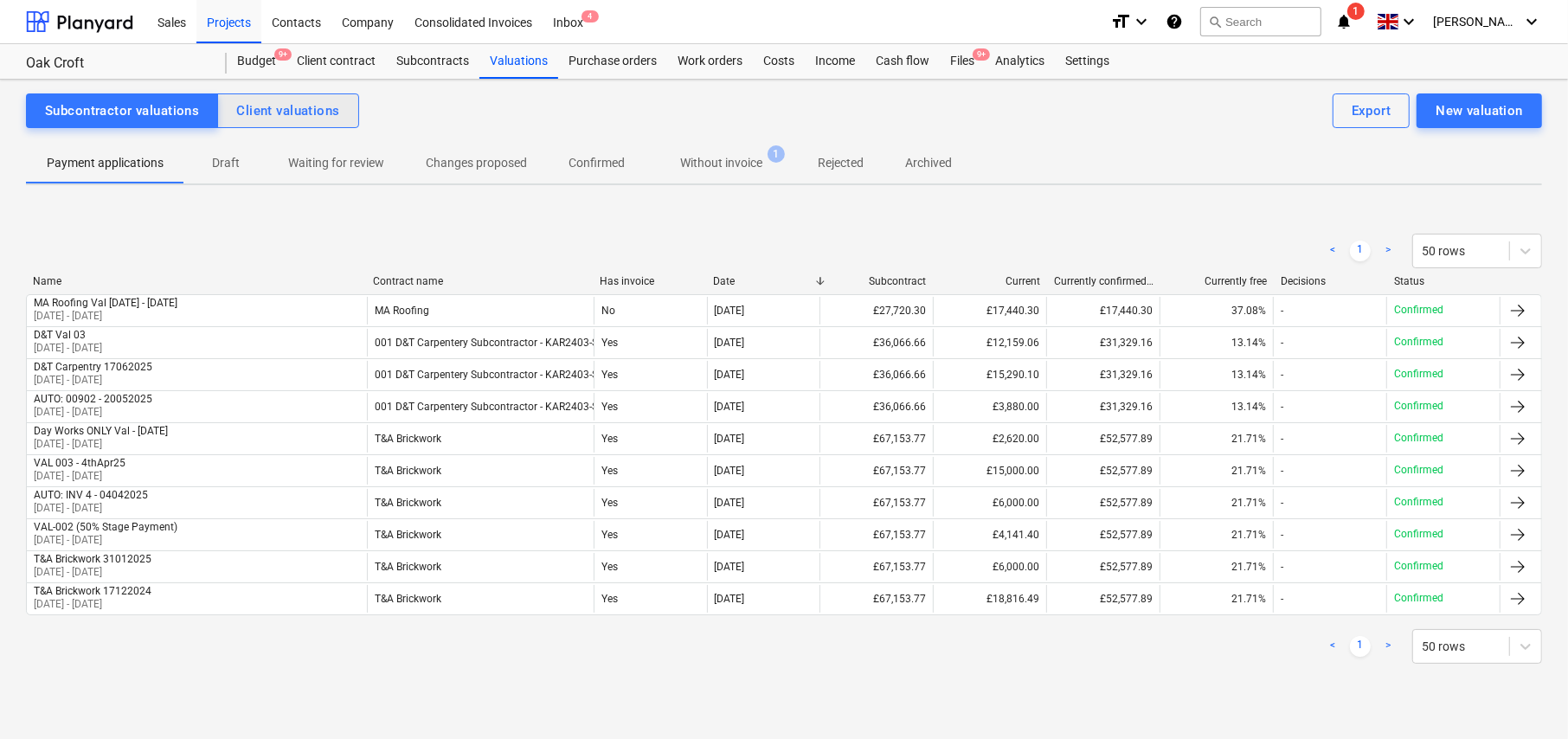
click at [326, 122] on button "Client valuations" at bounding box center [287, 110] width 141 height 35
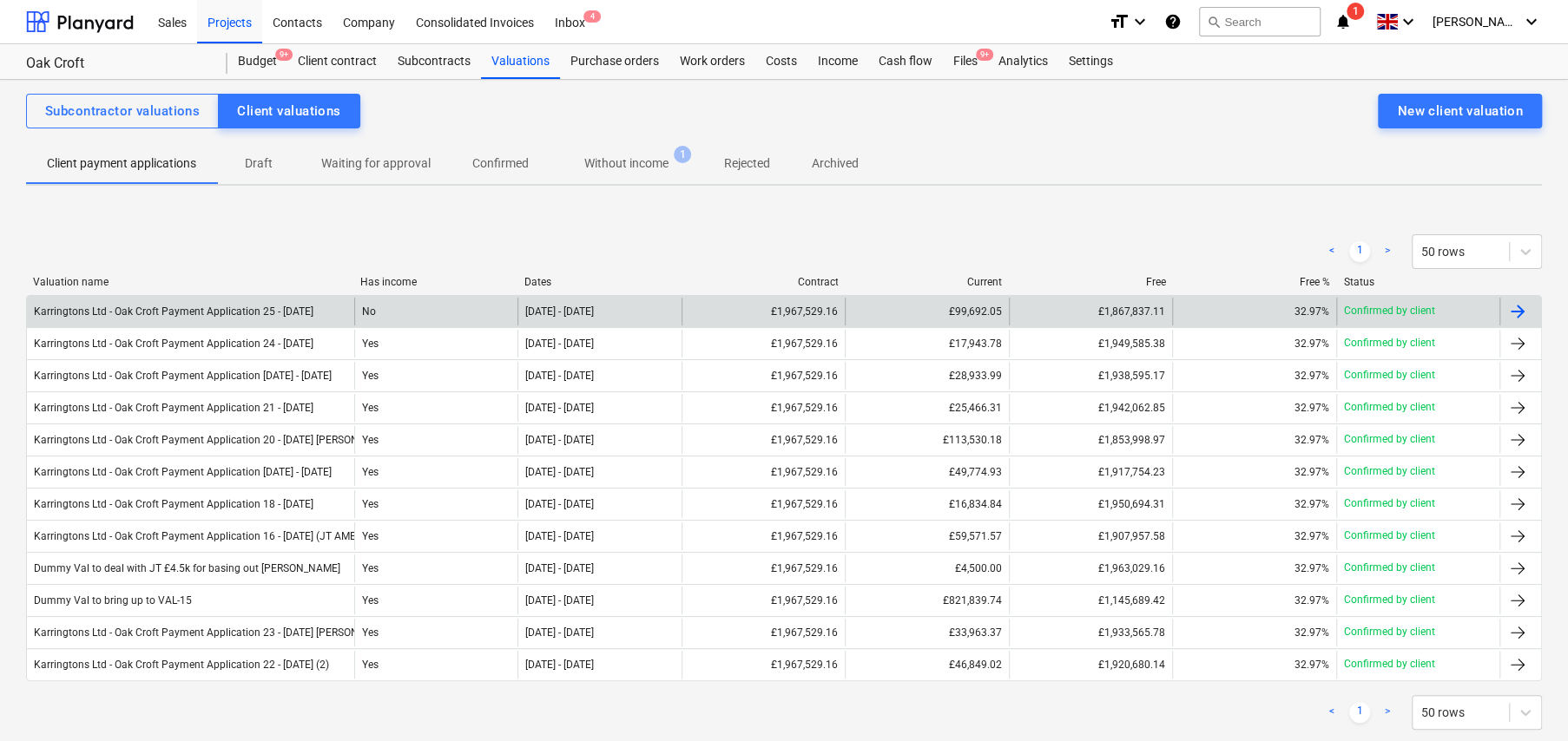
click at [376, 312] on div "No" at bounding box center [435, 311] width 163 height 28
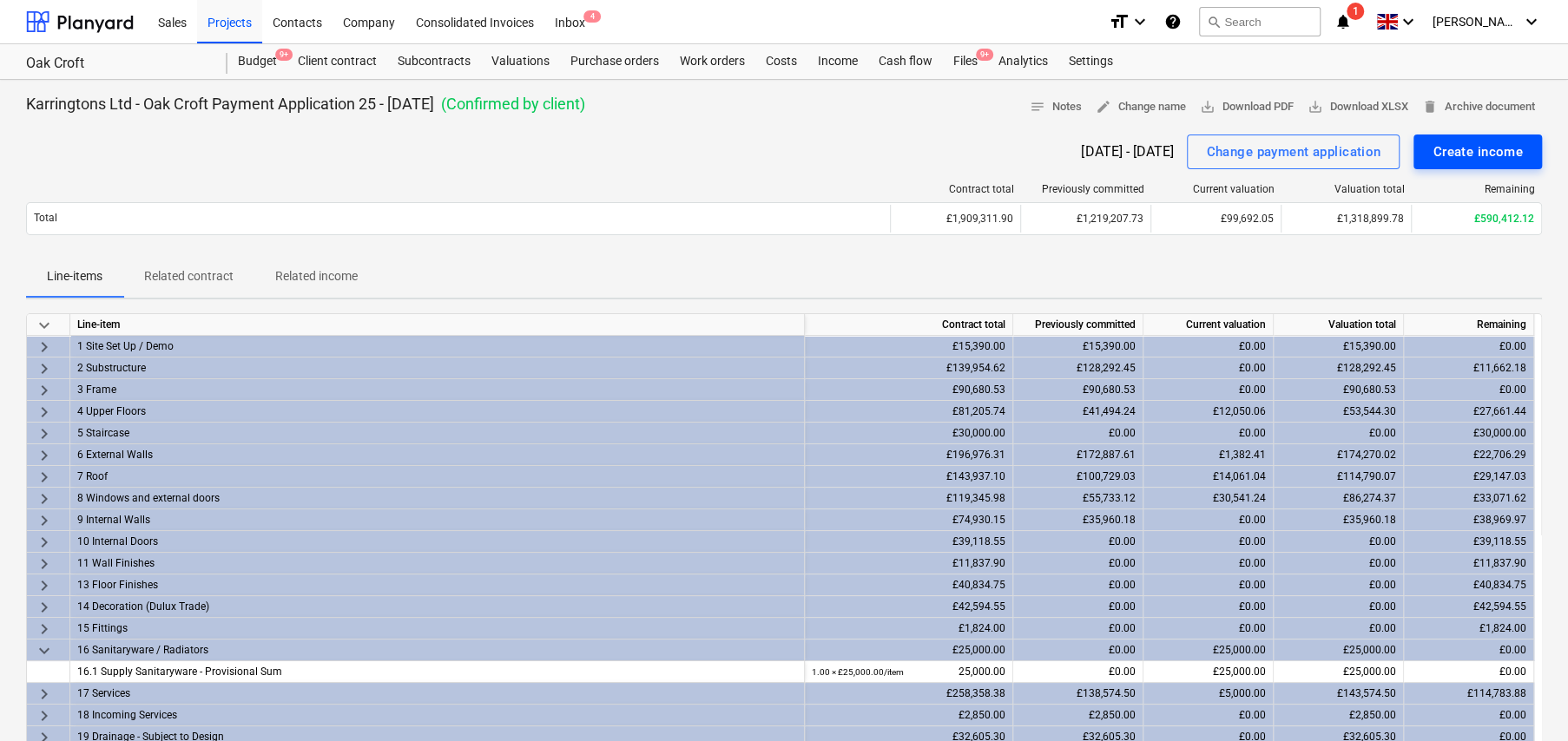
click at [1467, 142] on div "Create income" at bounding box center [1477, 151] width 90 height 22
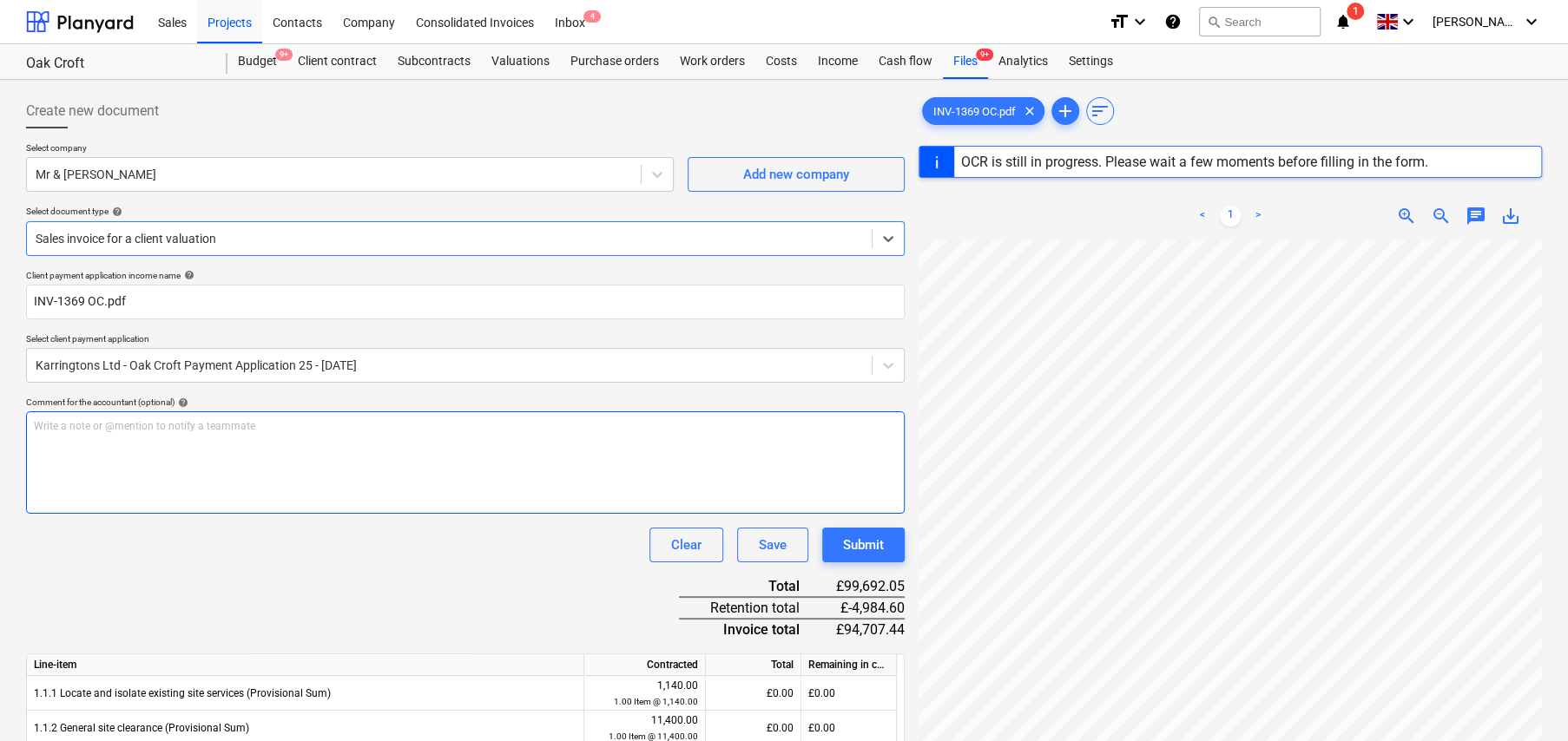
type input "1369"
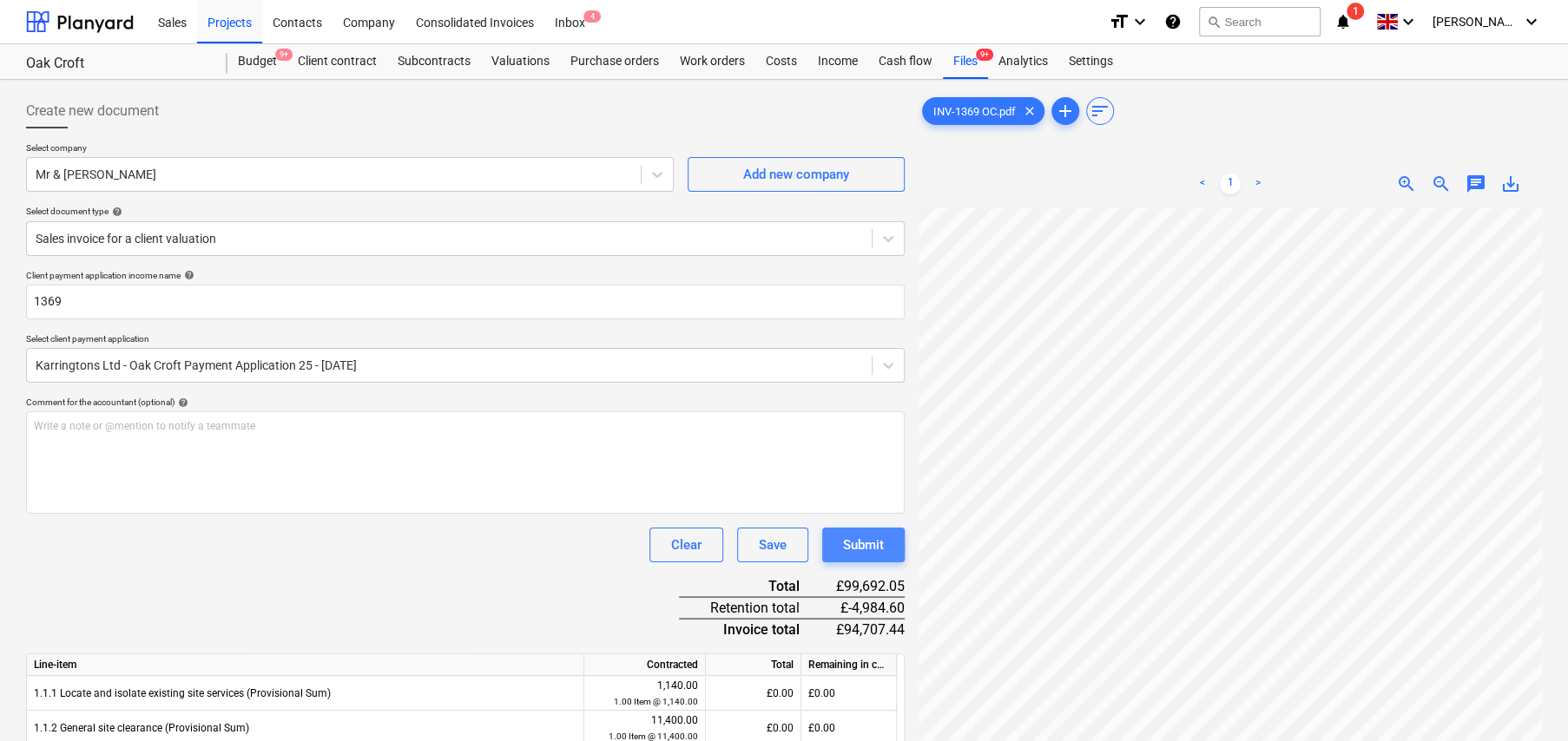
click at [876, 551] on div "Submit" at bounding box center [863, 544] width 41 height 22
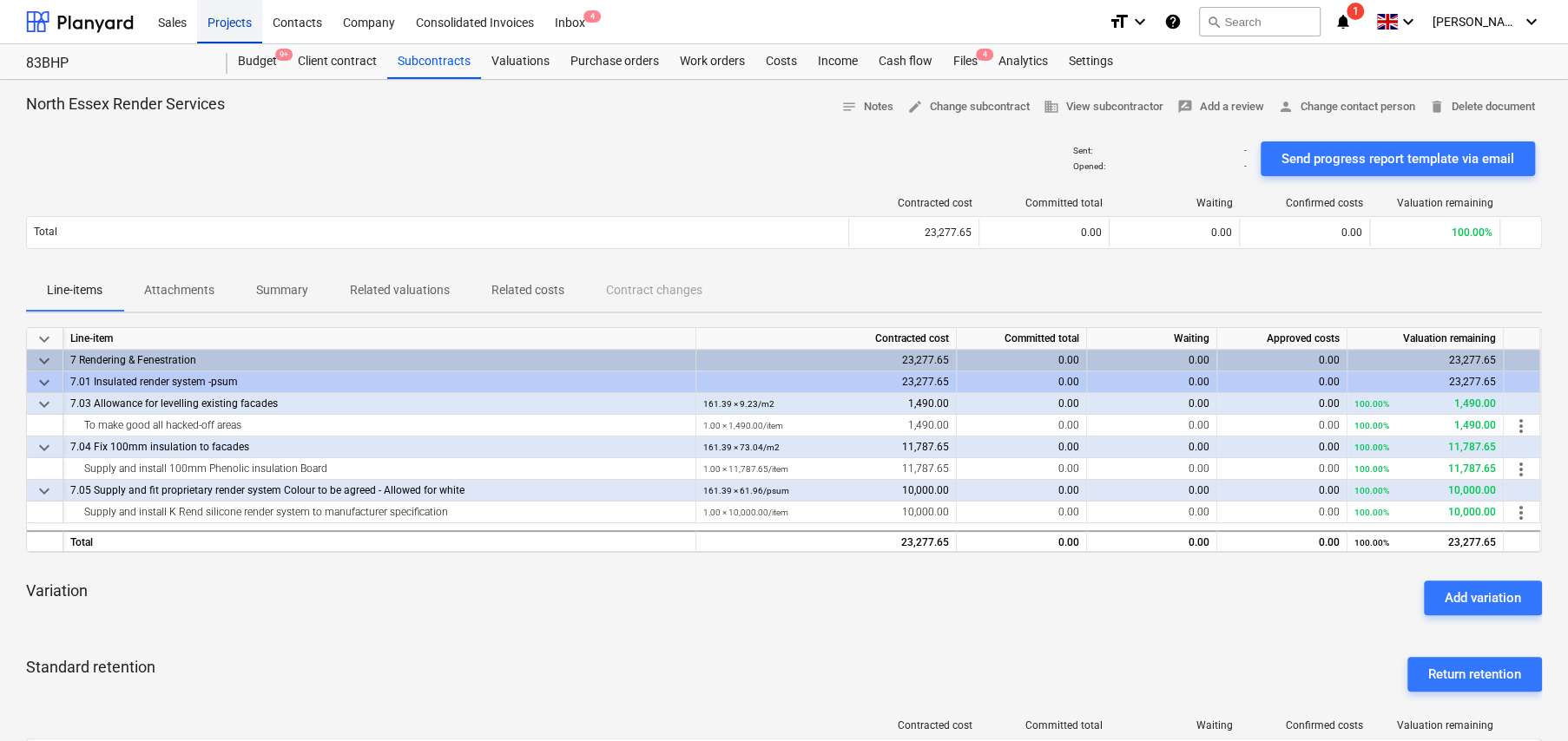
click at [237, 28] on div "Projects" at bounding box center [229, 21] width 65 height 44
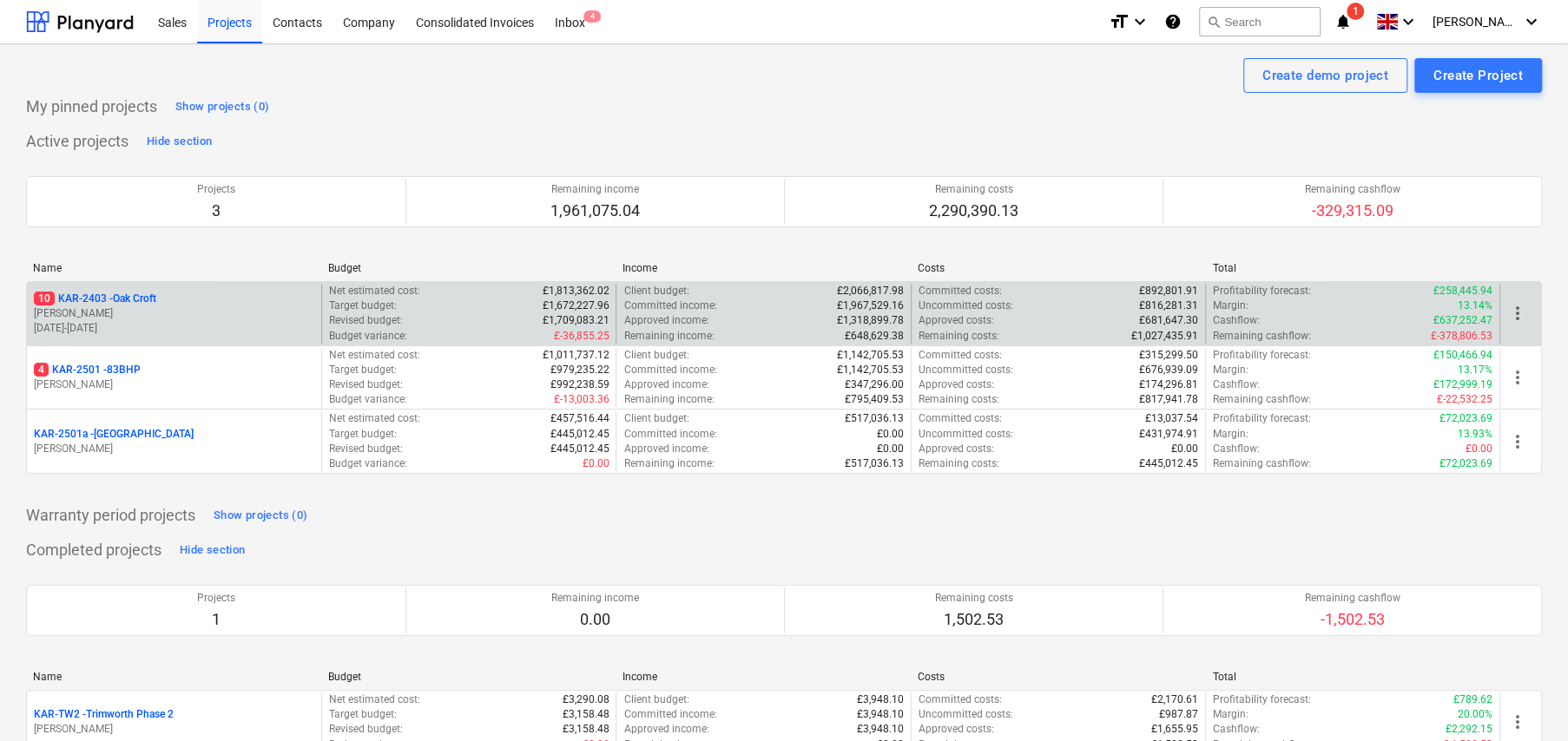
click at [132, 300] on p "10 KAR-2403 - Oak Croft" at bounding box center [95, 299] width 123 height 15
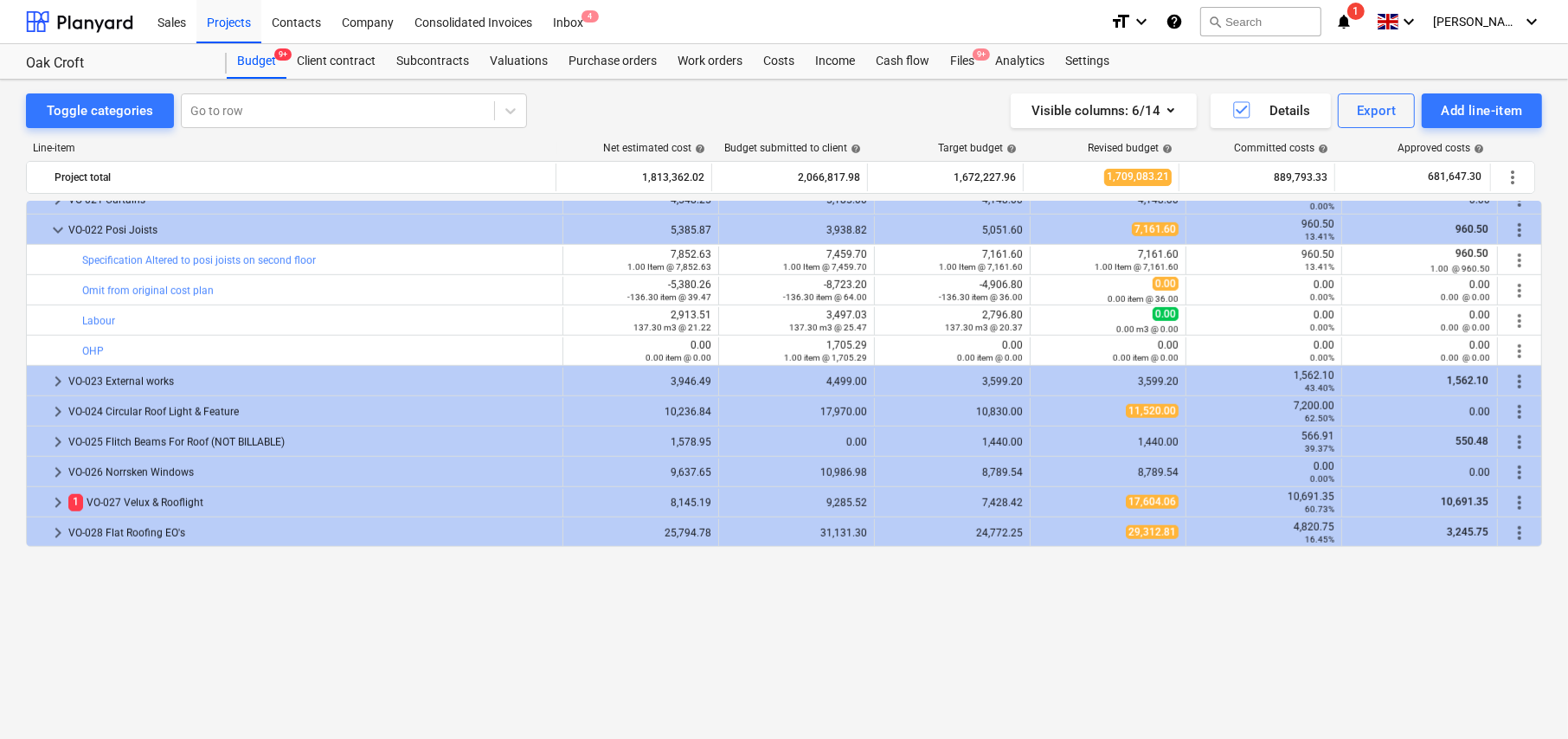
scroll to position [1177, 0]
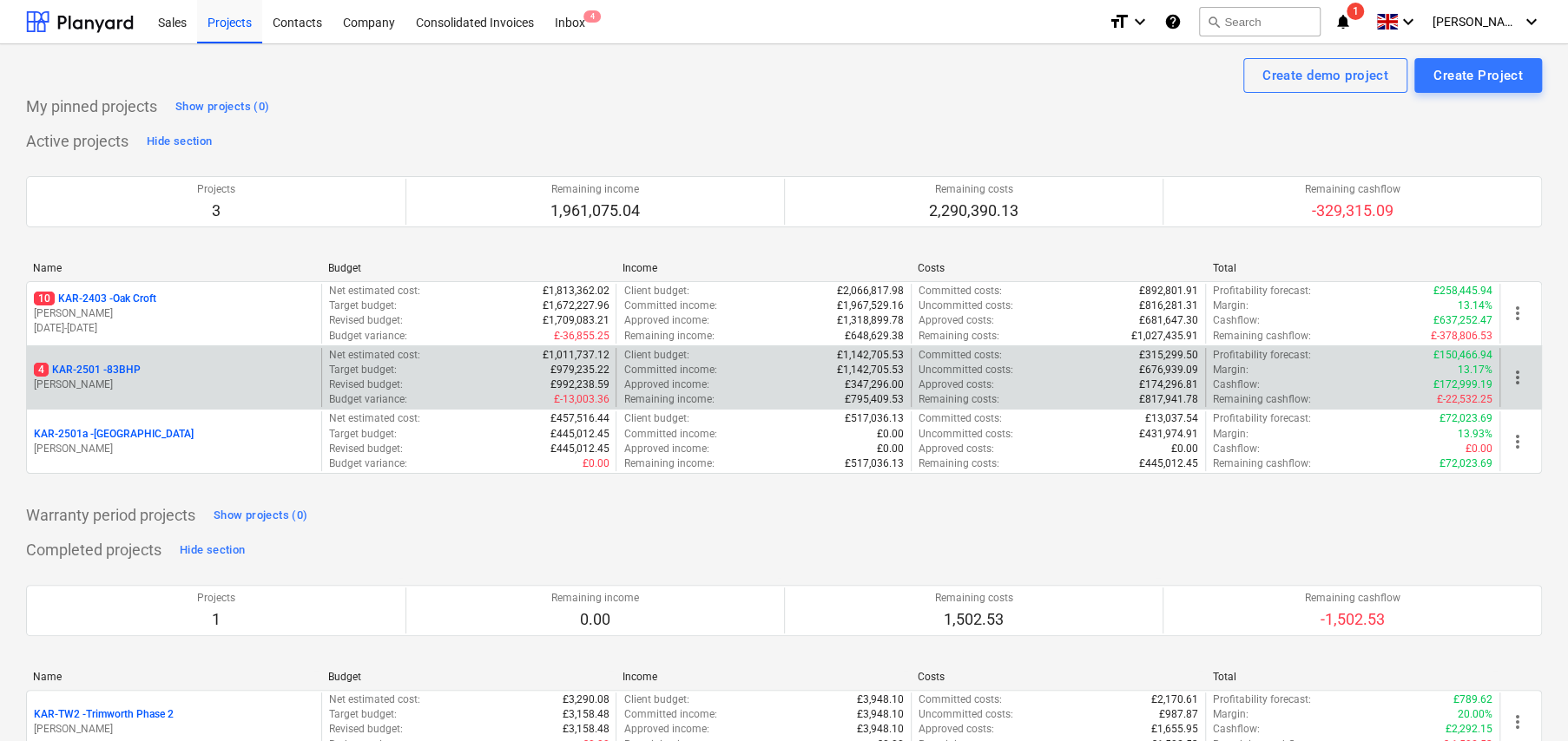
click at [128, 373] on p "4 KAR-2501 - 83BHP" at bounding box center [87, 370] width 107 height 15
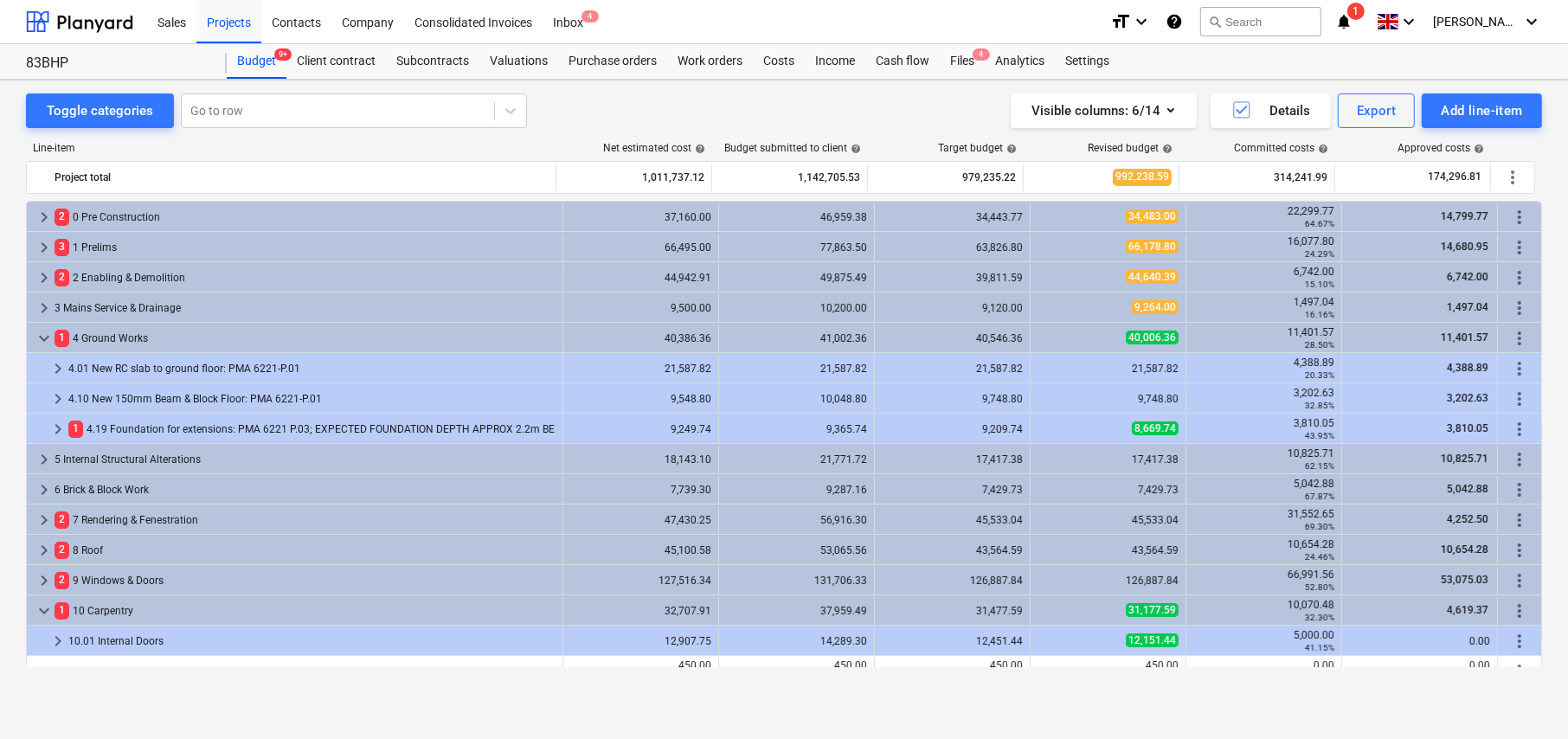
scroll to position [597, 0]
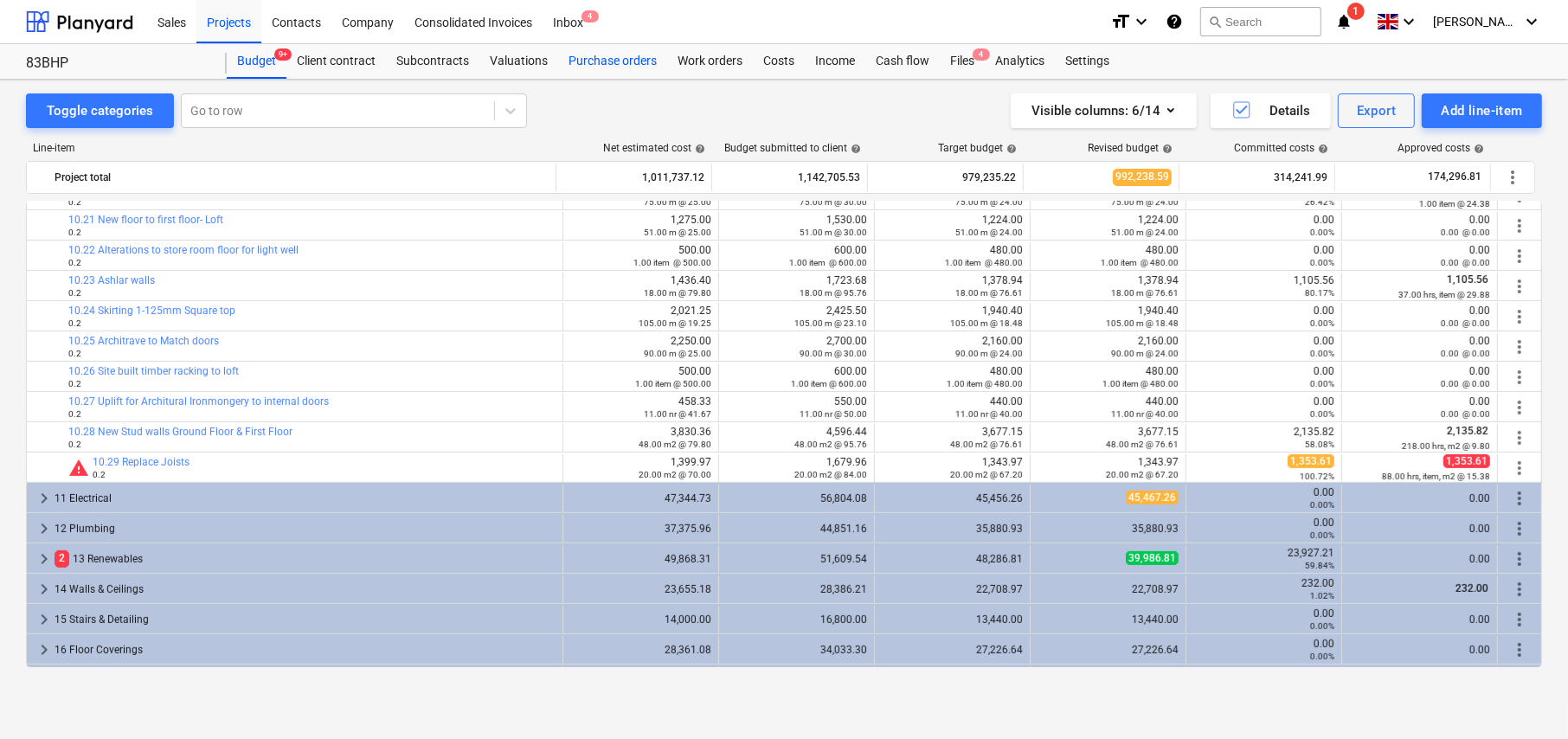
click at [631, 59] on div "Purchase orders" at bounding box center [612, 61] width 109 height 35
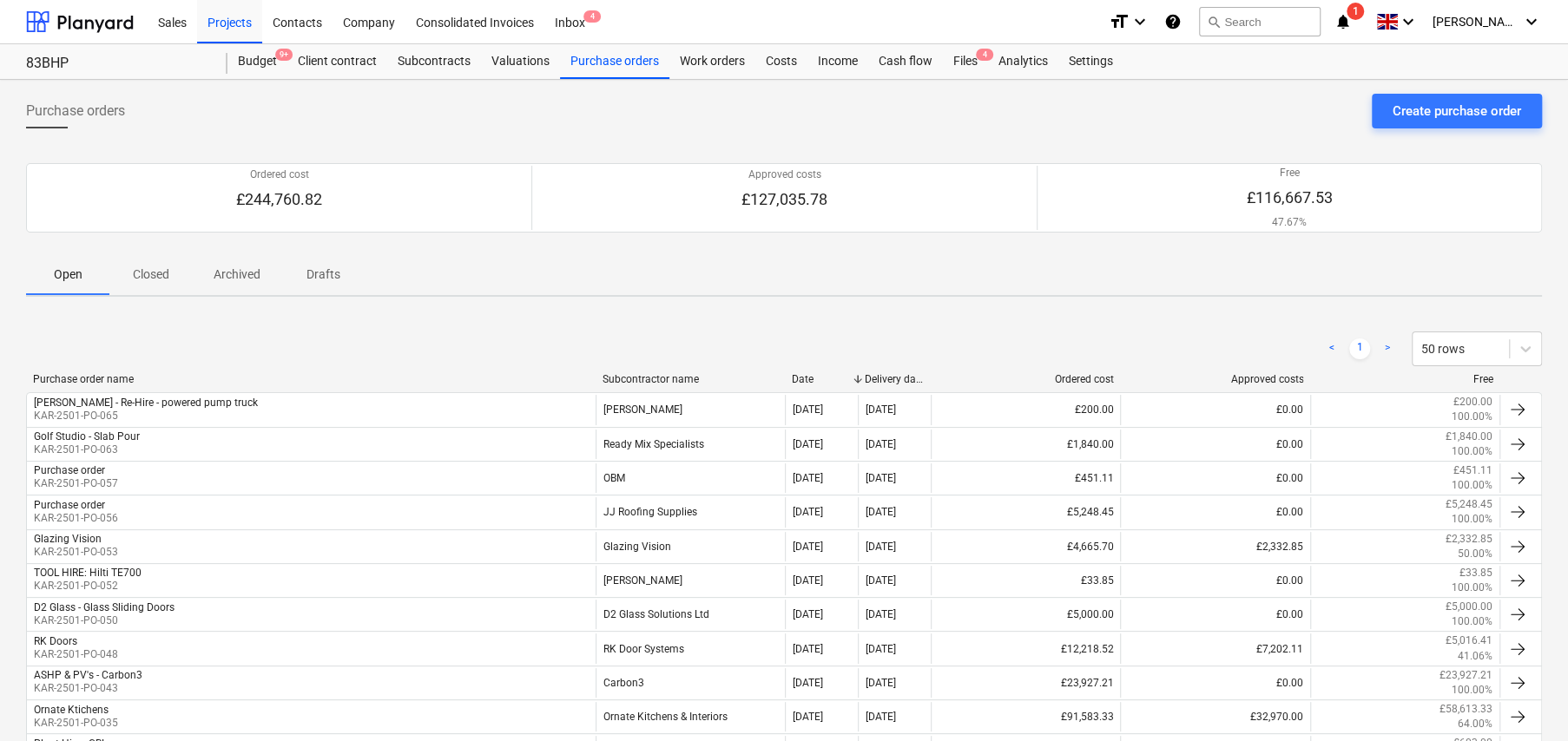
click at [146, 270] on p "Closed" at bounding box center [150, 275] width 42 height 18
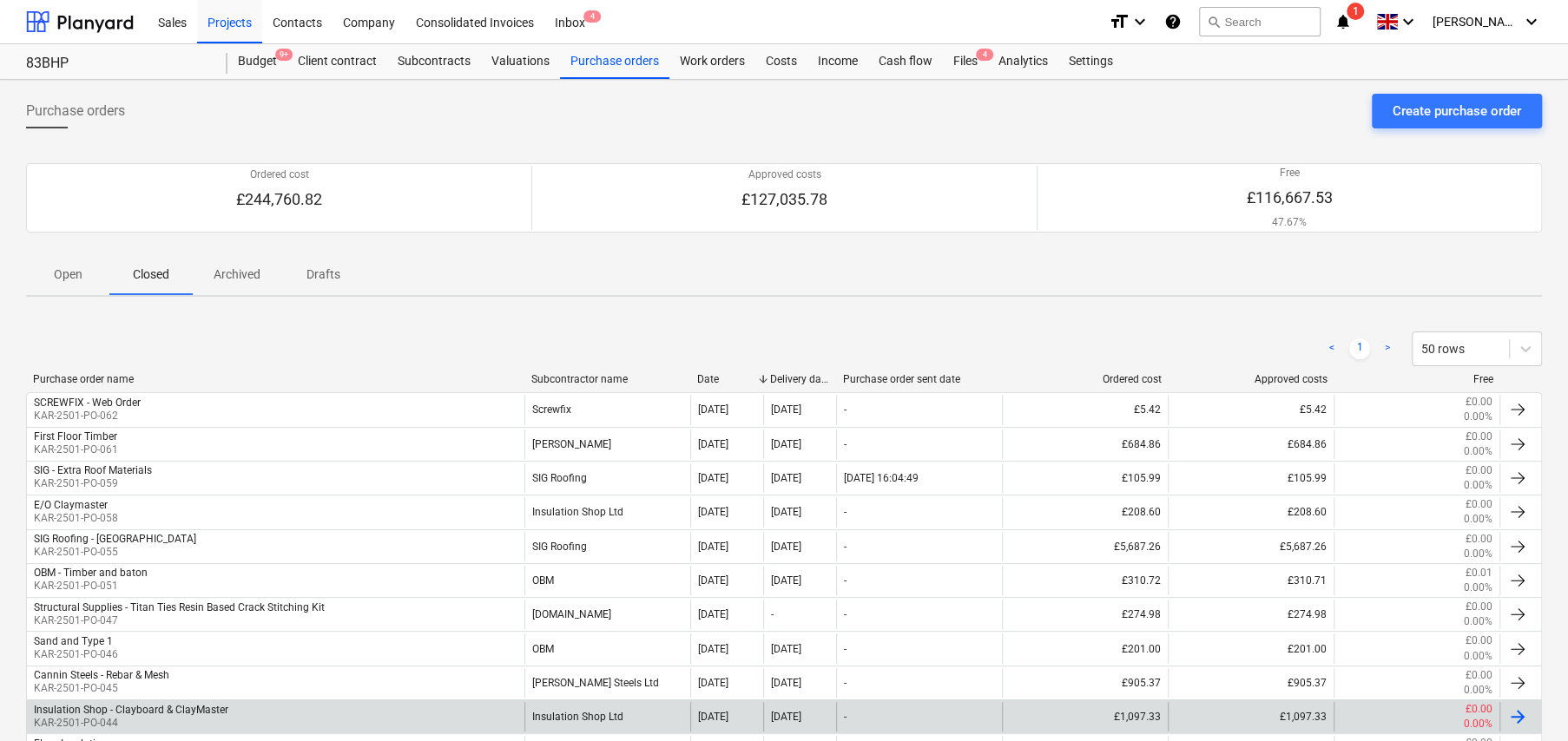
click at [173, 718] on p "KAR-2501-PO-044" at bounding box center [131, 723] width 195 height 15
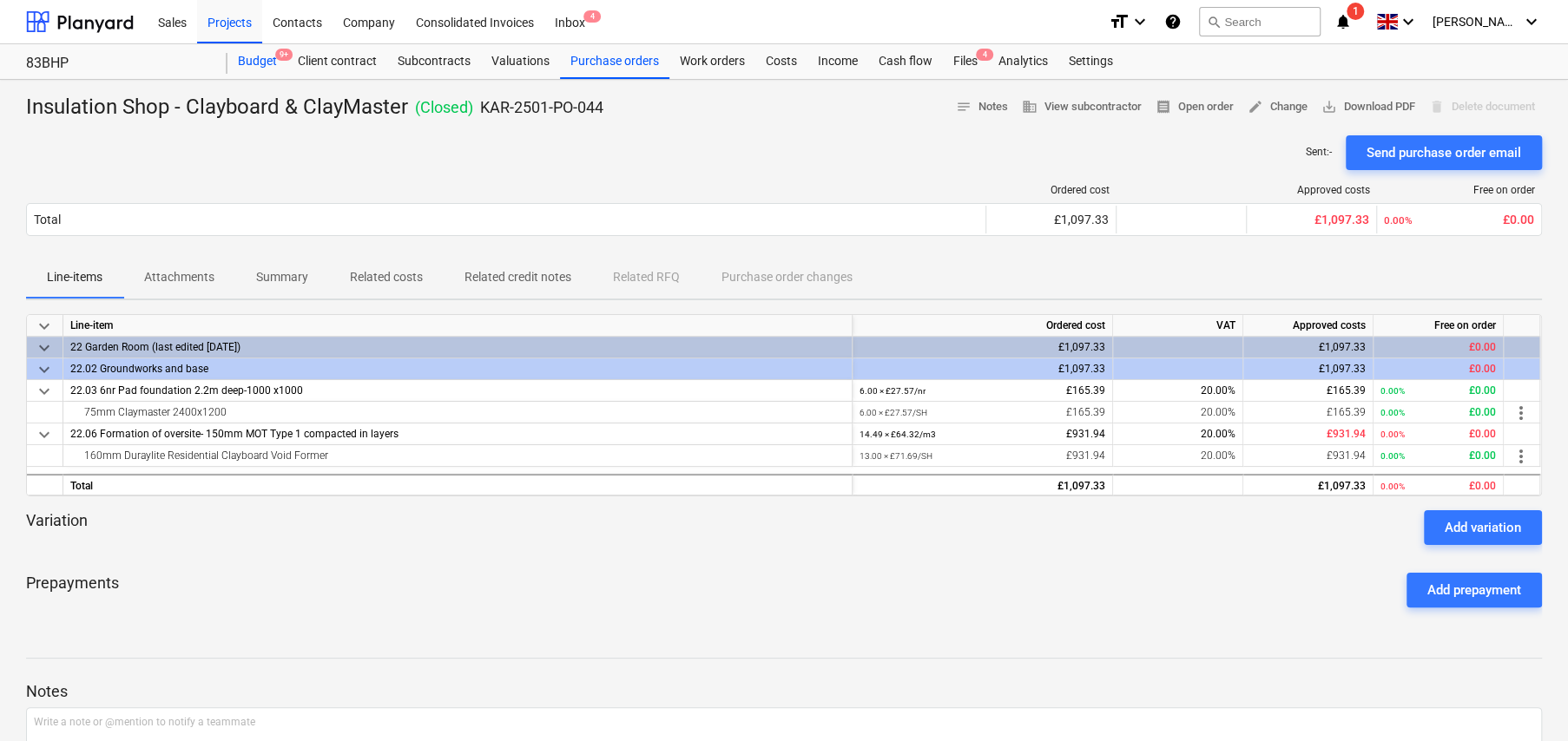
click at [264, 58] on div "Budget 9+" at bounding box center [257, 61] width 60 height 35
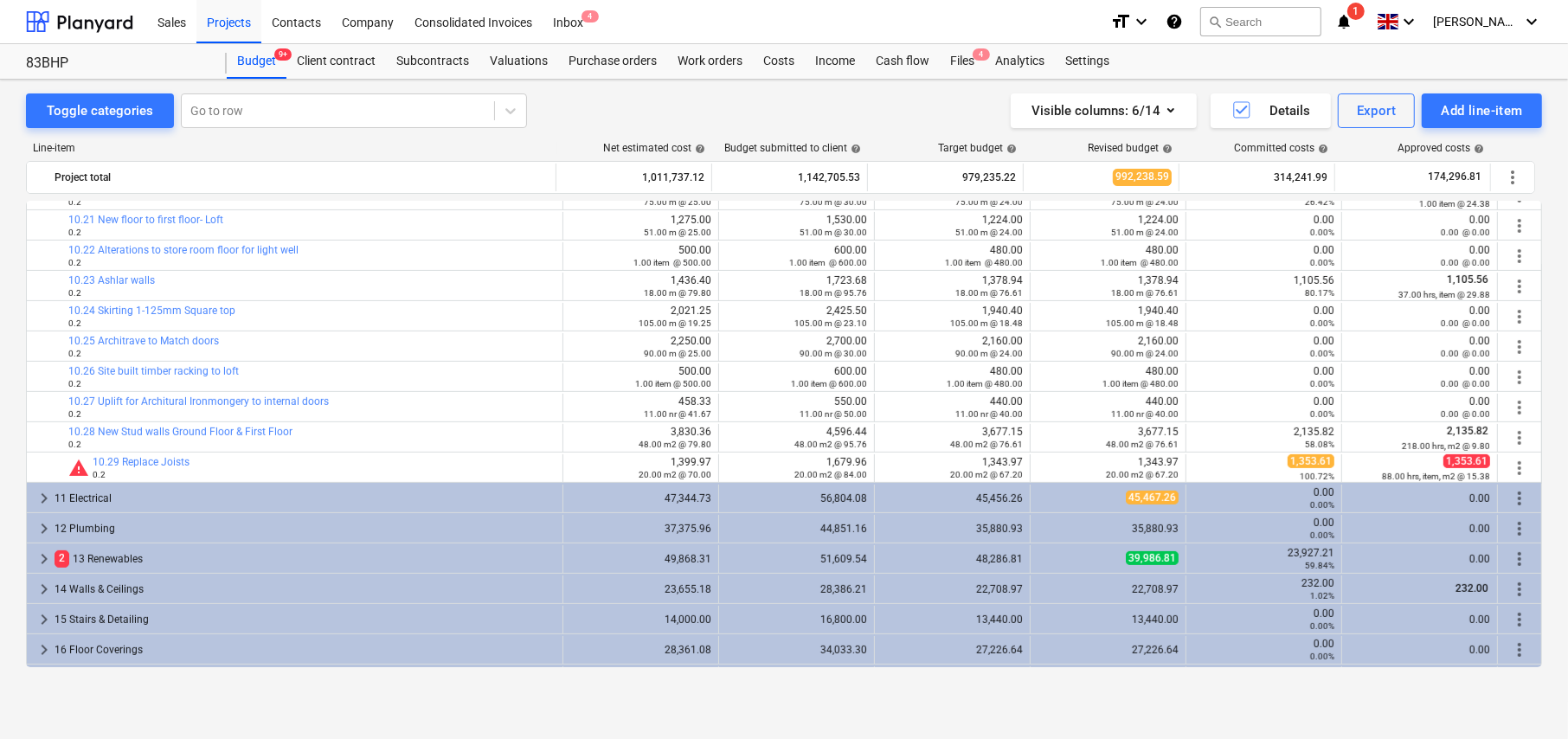
scroll to position [943, 0]
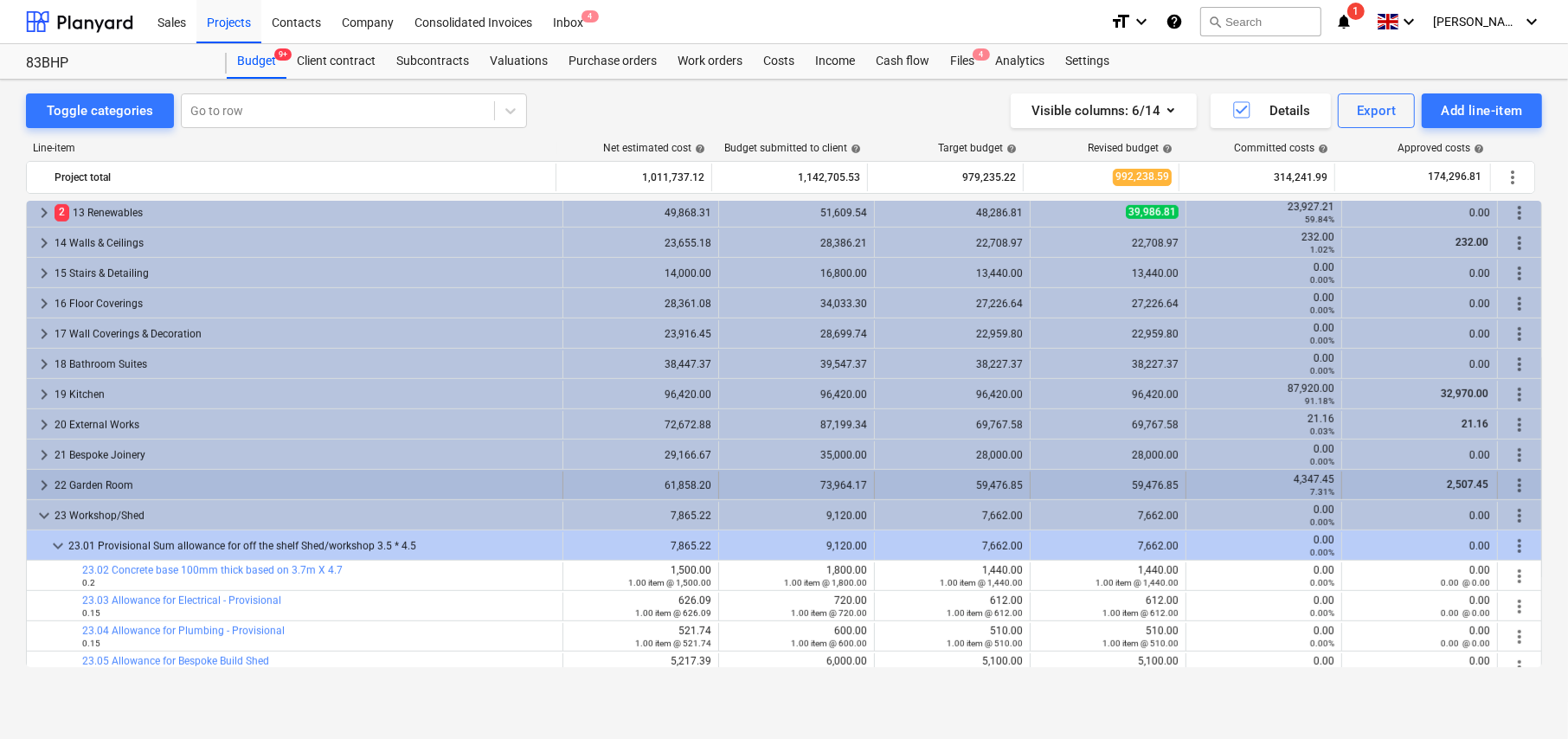
click at [42, 486] on span "keyboard_arrow_right" at bounding box center [43, 485] width 20 height 20
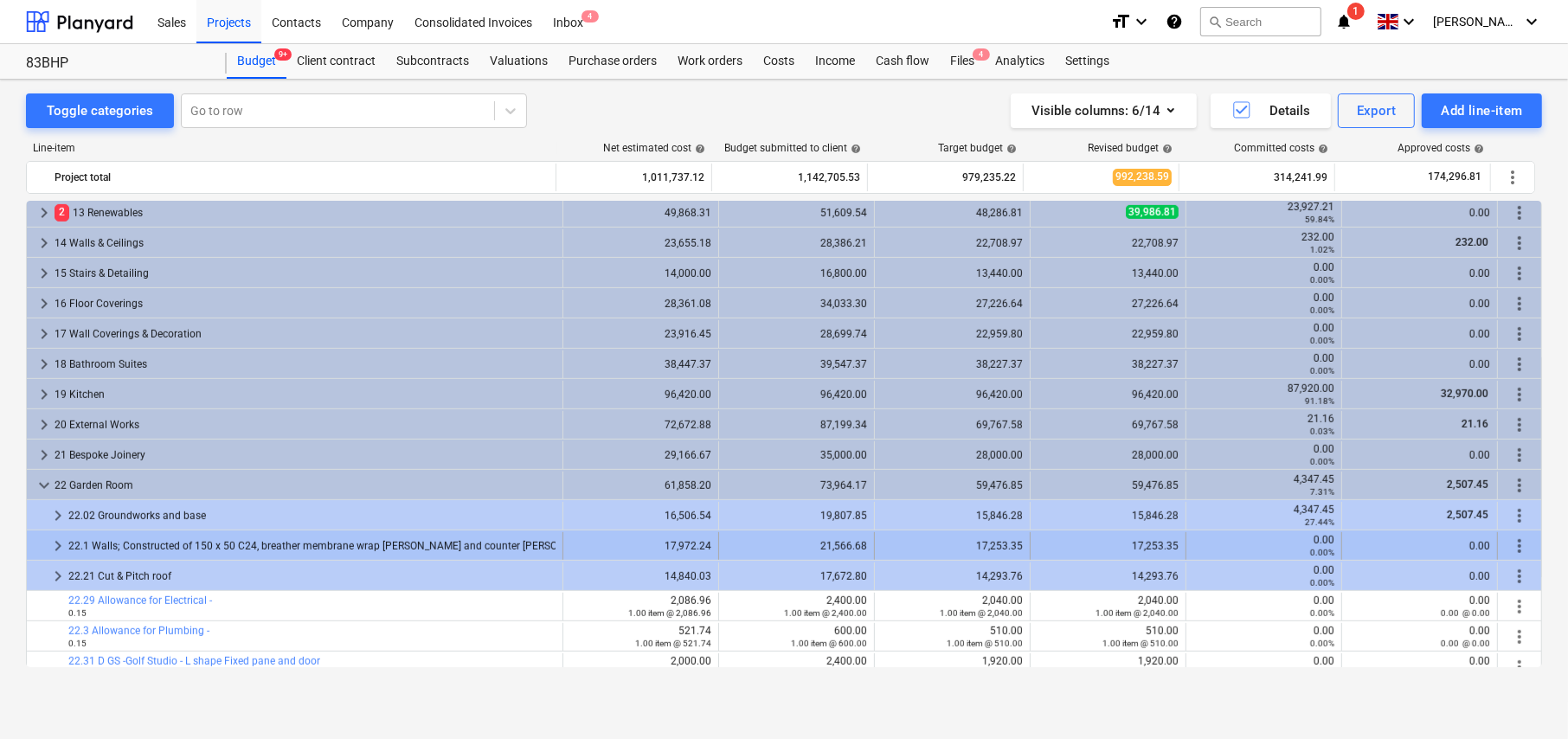
click at [1512, 544] on span "more_vert" at bounding box center [1518, 546] width 20 height 20
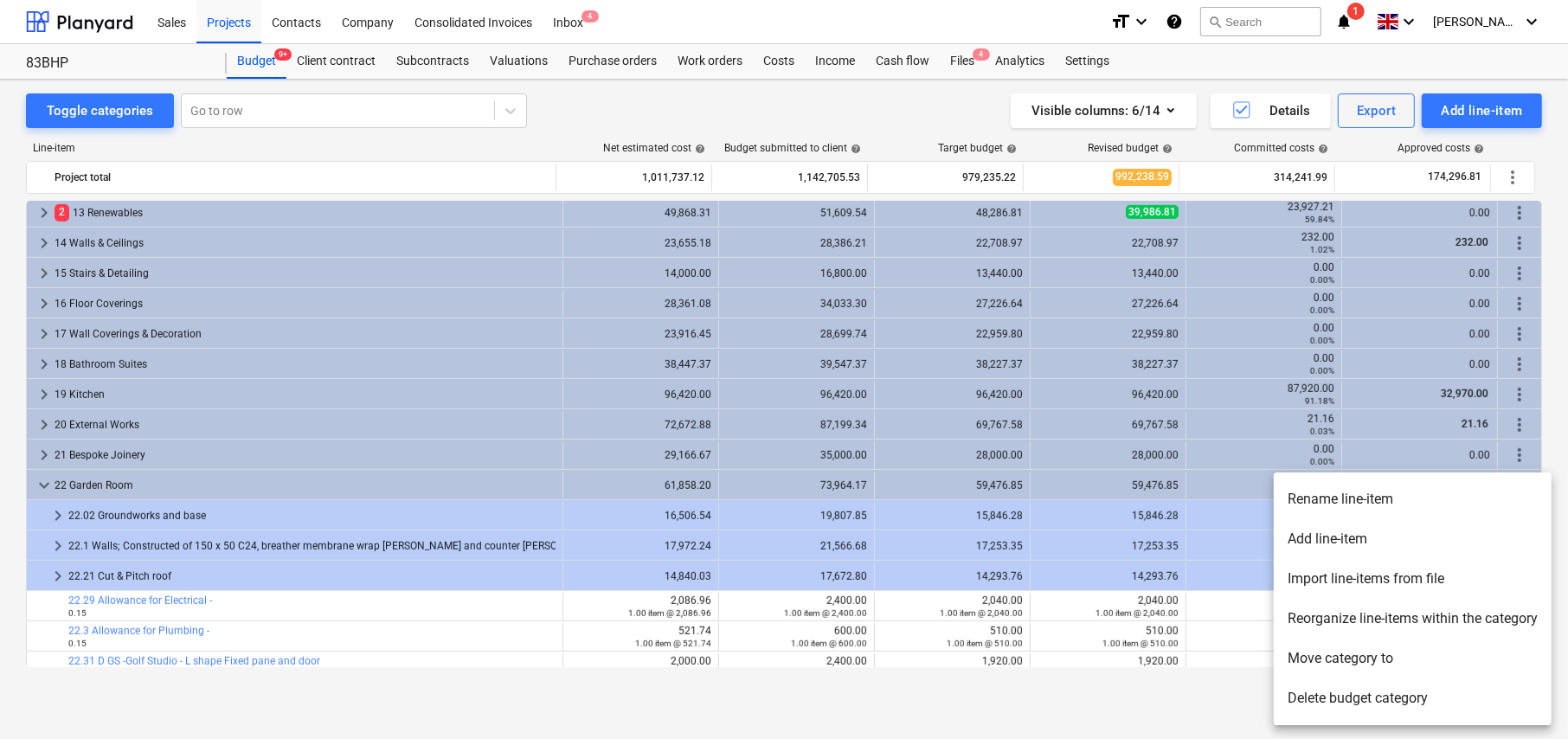
drag, startPoint x: 1370, startPoint y: 501, endPoint x: 1348, endPoint y: 501, distance: 22.0
click at [1369, 501] on li "Rename line-item" at bounding box center [1412, 499] width 278 height 40
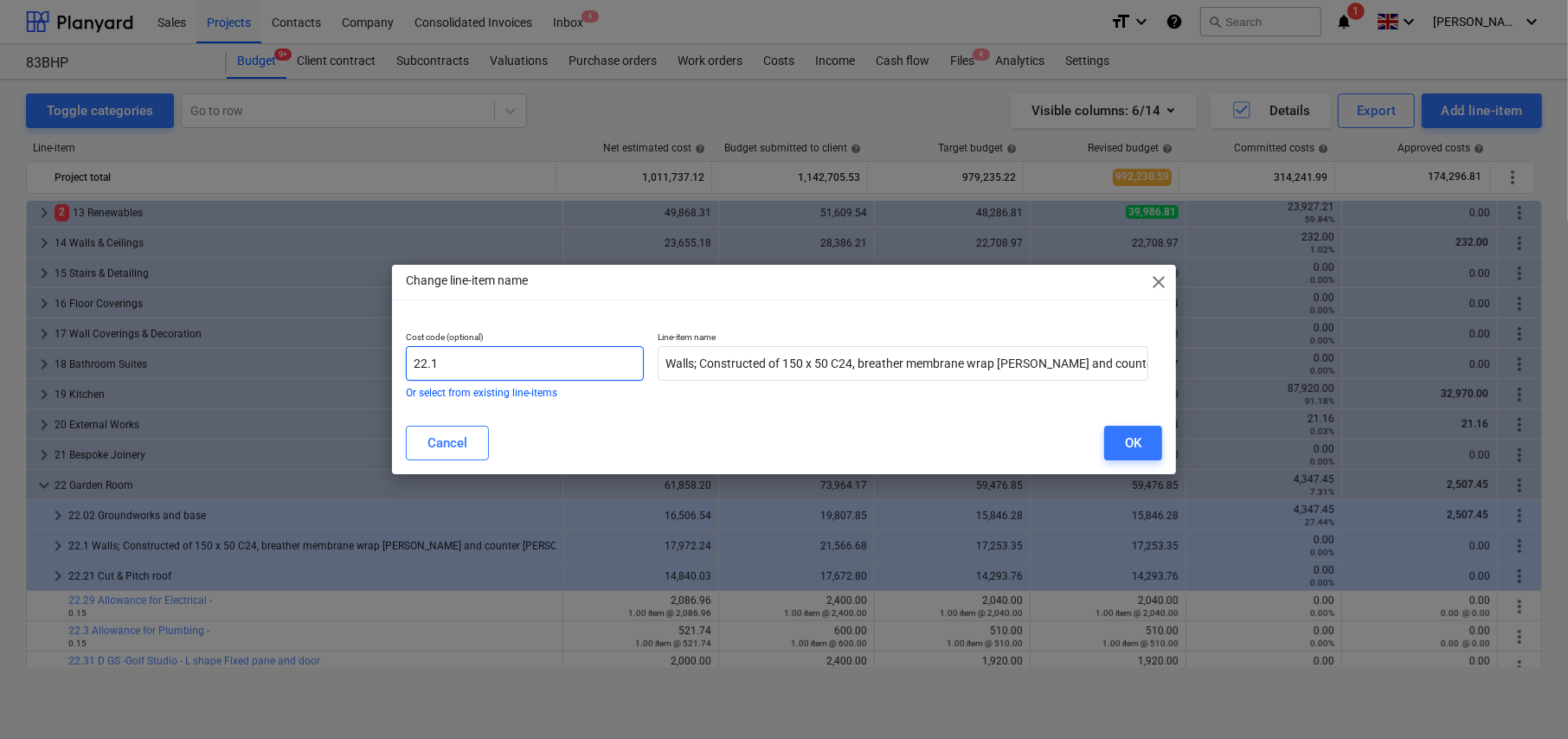
click at [500, 358] on input "22.1" at bounding box center [525, 363] width 238 height 35
type input "22.10"
click at [1142, 438] on button "OK" at bounding box center [1133, 443] width 58 height 35
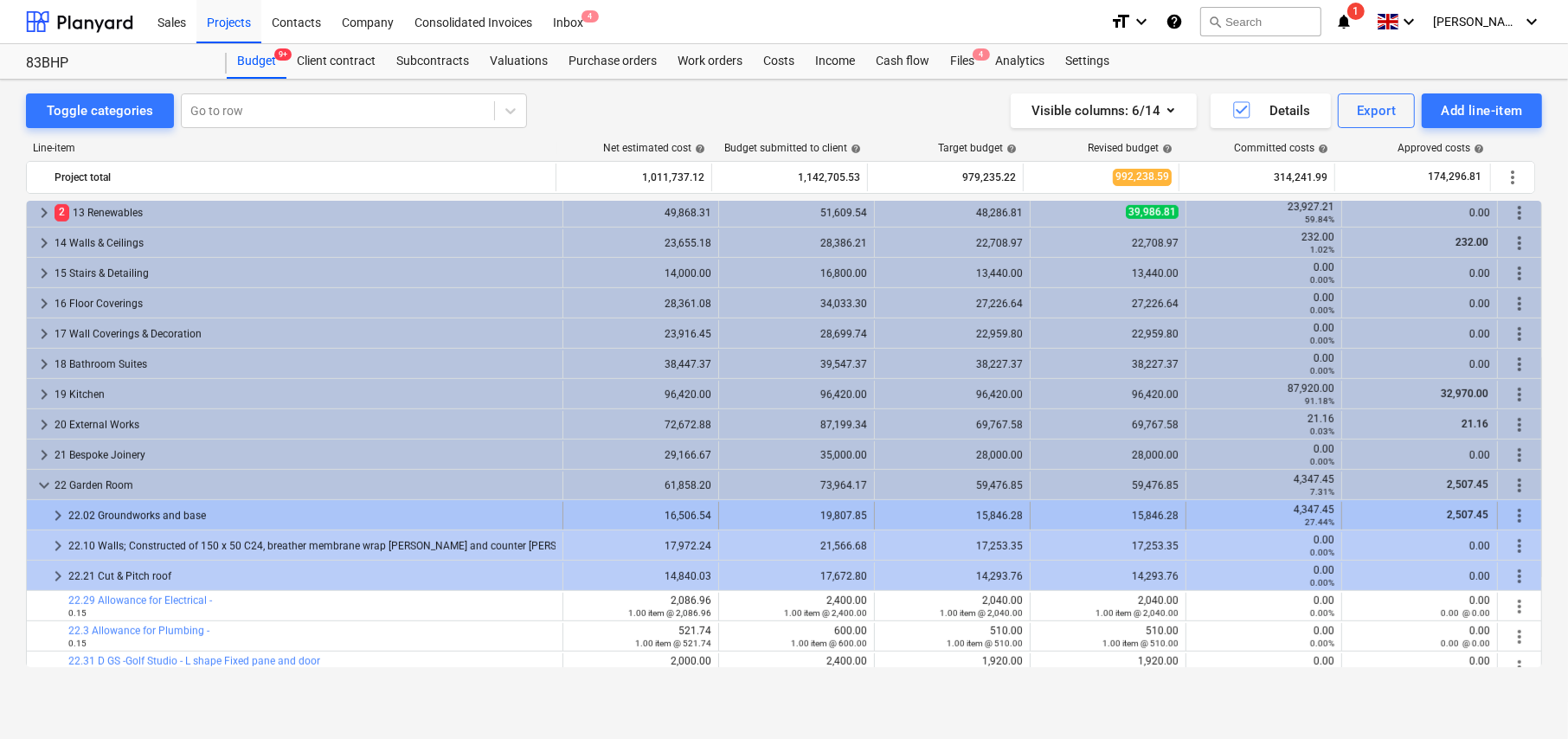
click at [56, 515] on span "keyboard_arrow_right" at bounding box center [58, 515] width 20 height 20
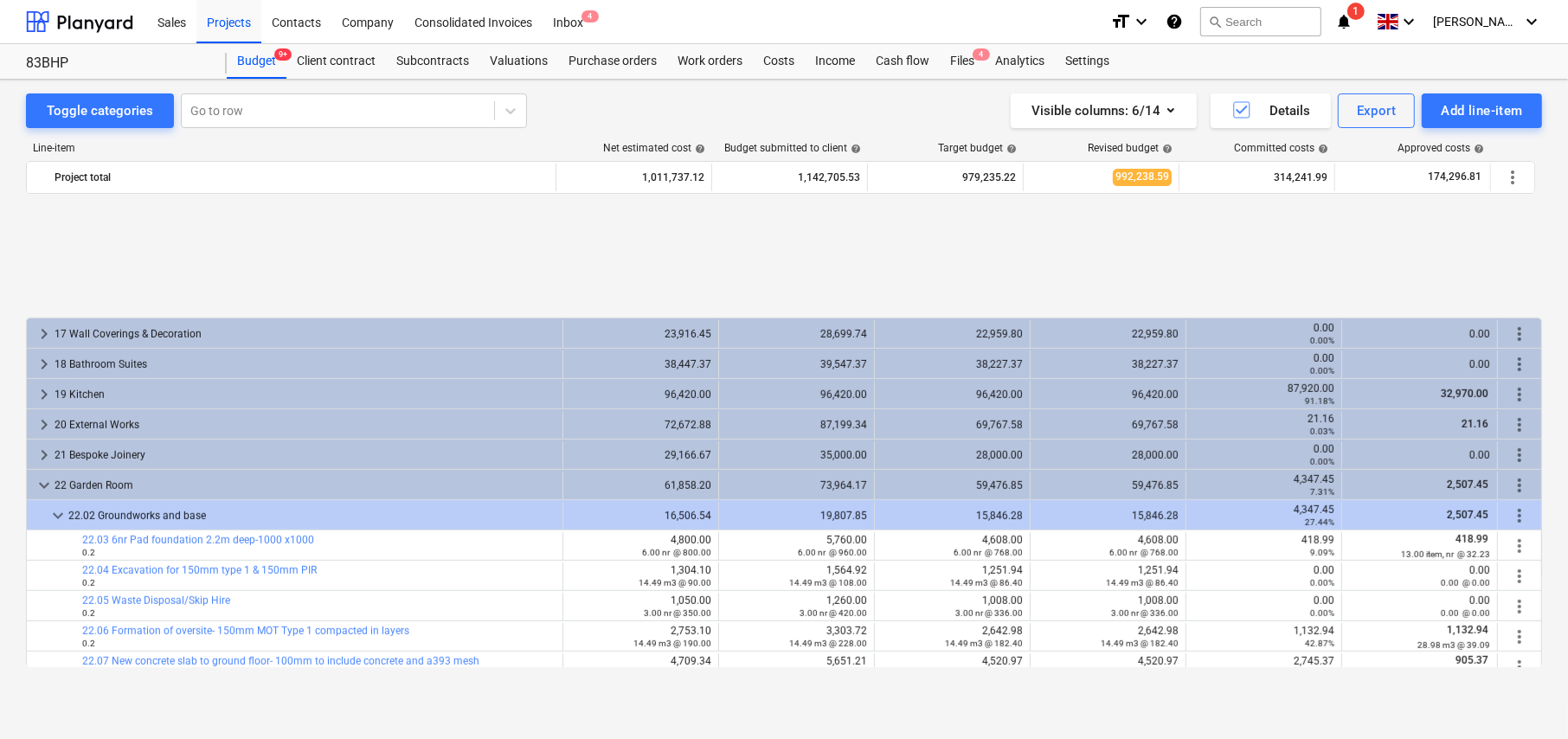
scroll to position [1117, 0]
